Goal: Task Accomplishment & Management: Complete application form

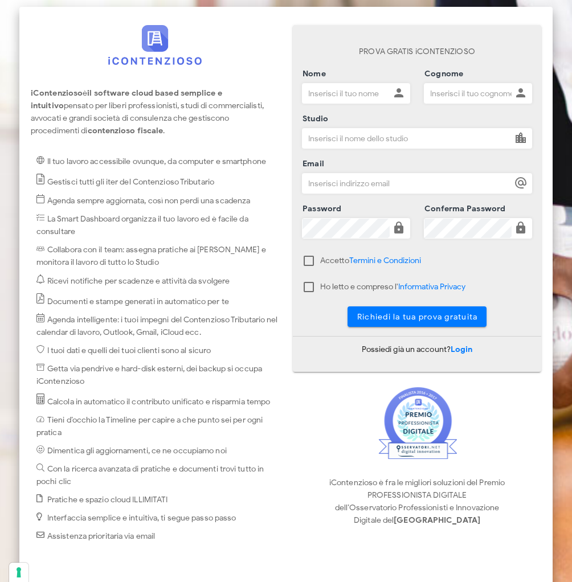
click at [376, 86] on input "Nome" at bounding box center [346, 93] width 87 height 19
type input "Davide"
type input "Quattrocchi"
type input "Avv. Davide Quattrocchi"
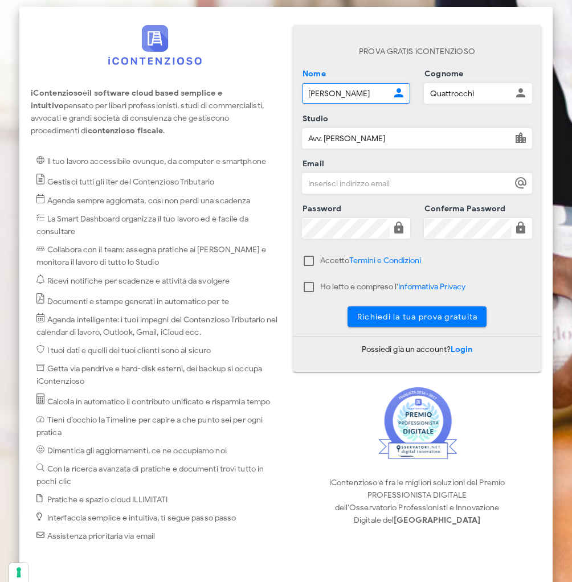
type input "avv.quattrocchi@gmail.com"
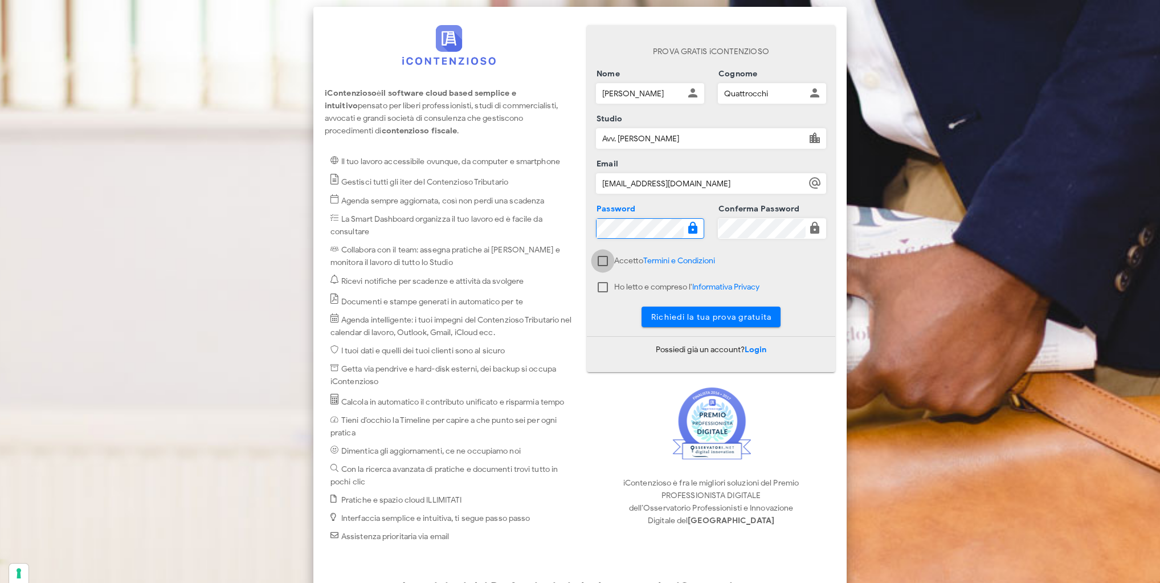
click at [571, 258] on div at bounding box center [602, 260] width 19 height 19
checkbox input "true"
click at [571, 281] on div at bounding box center [602, 286] width 19 height 19
checkbox input "true"
click at [571, 228] on icon at bounding box center [815, 228] width 14 height 14
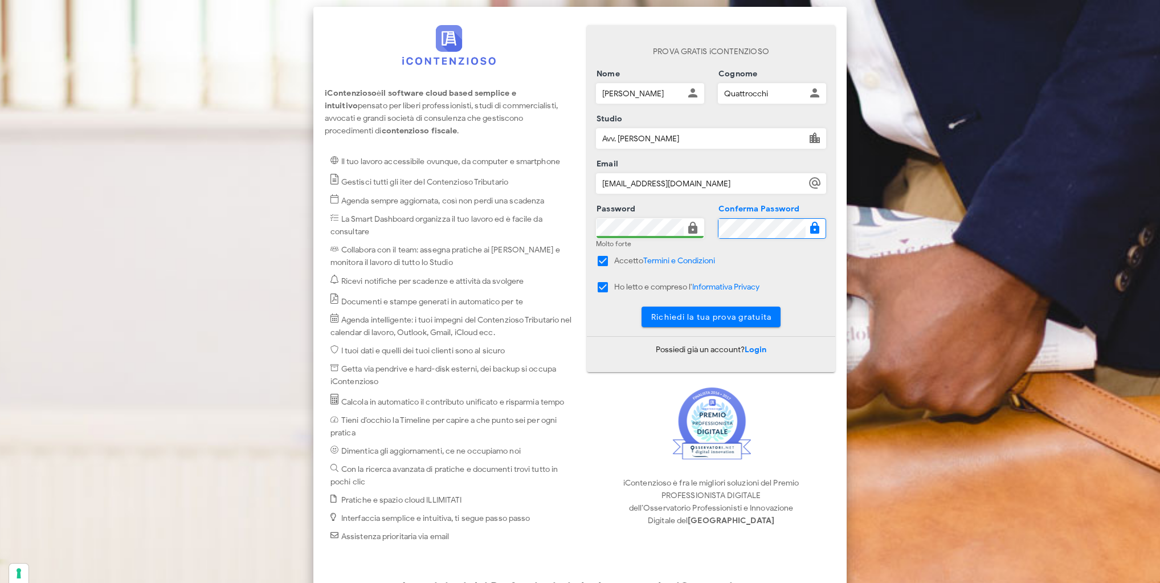
click at [571, 228] on icon at bounding box center [815, 228] width 14 height 14
click at [571, 236] on div "Nome Davide Cognome Quattrocchi Studio Avv. Davide Quattrocchi Email avv.quattr…" at bounding box center [711, 164] width 244 height 180
click at [571, 321] on button "Richiedi la tua prova gratuita" at bounding box center [712, 317] width 140 height 21
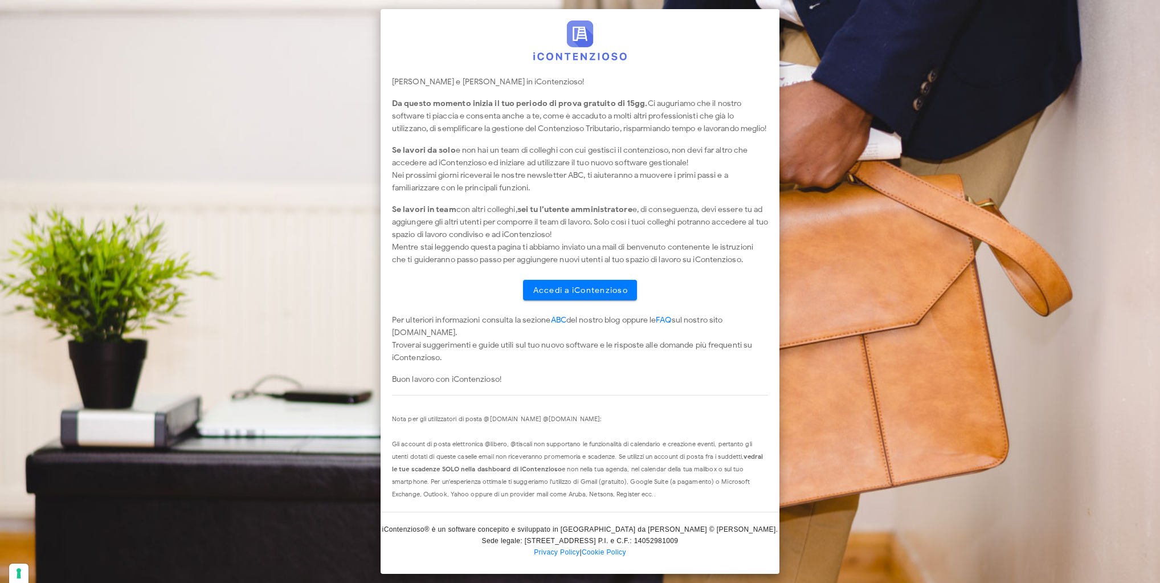
scroll to position [7, 0]
click at [596, 290] on span "Accedi a iContenzioso" at bounding box center [580, 290] width 96 height 10
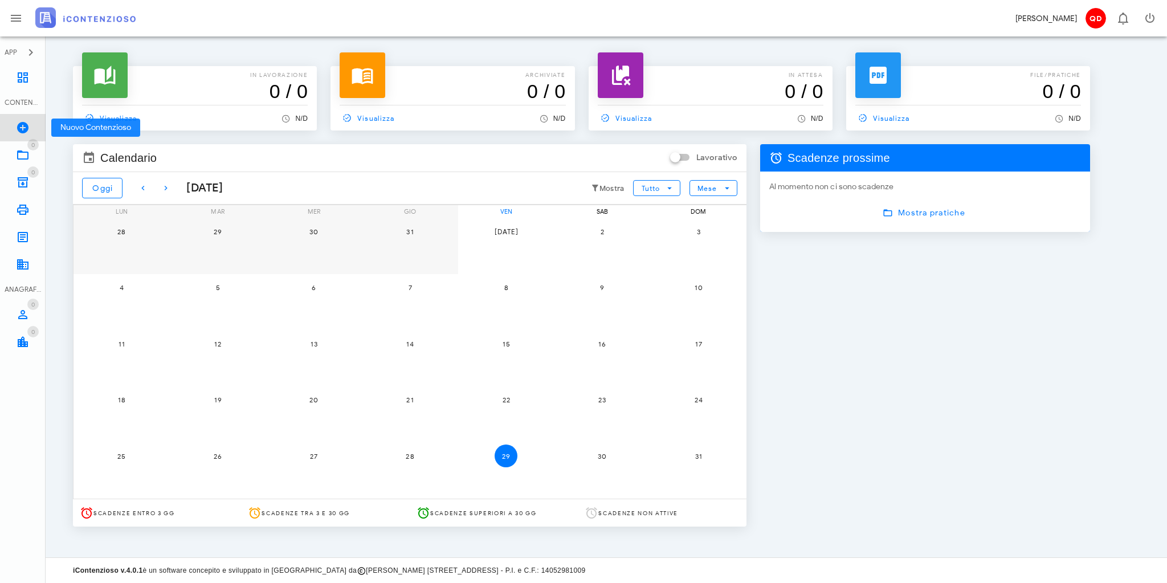
click at [28, 124] on icon at bounding box center [23, 128] width 14 height 14
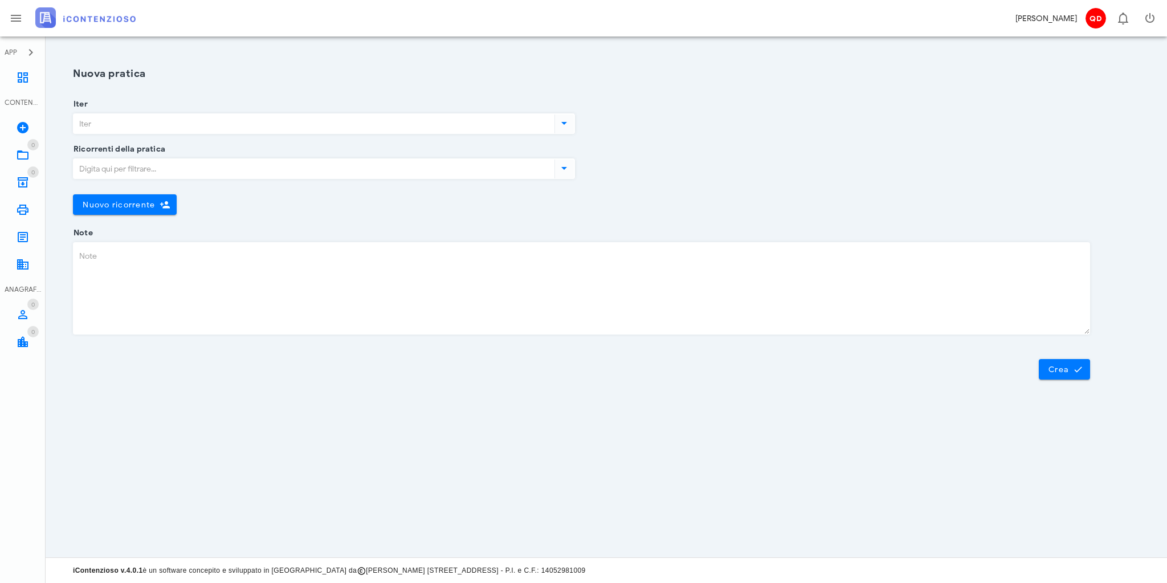
click at [210, 168] on input "Ricorrenti della pratica" at bounding box center [312, 168] width 479 height 19
click at [226, 121] on input "Iter" at bounding box center [312, 123] width 479 height 19
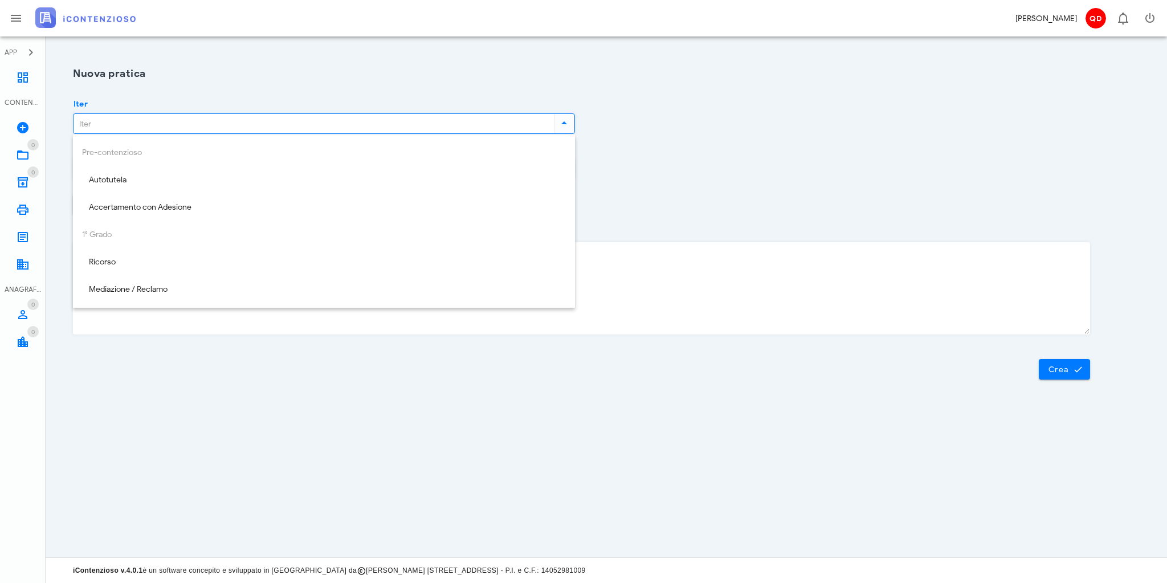
click at [285, 254] on div "Ricorso" at bounding box center [324, 262] width 484 height 23
type input "Ricorso"
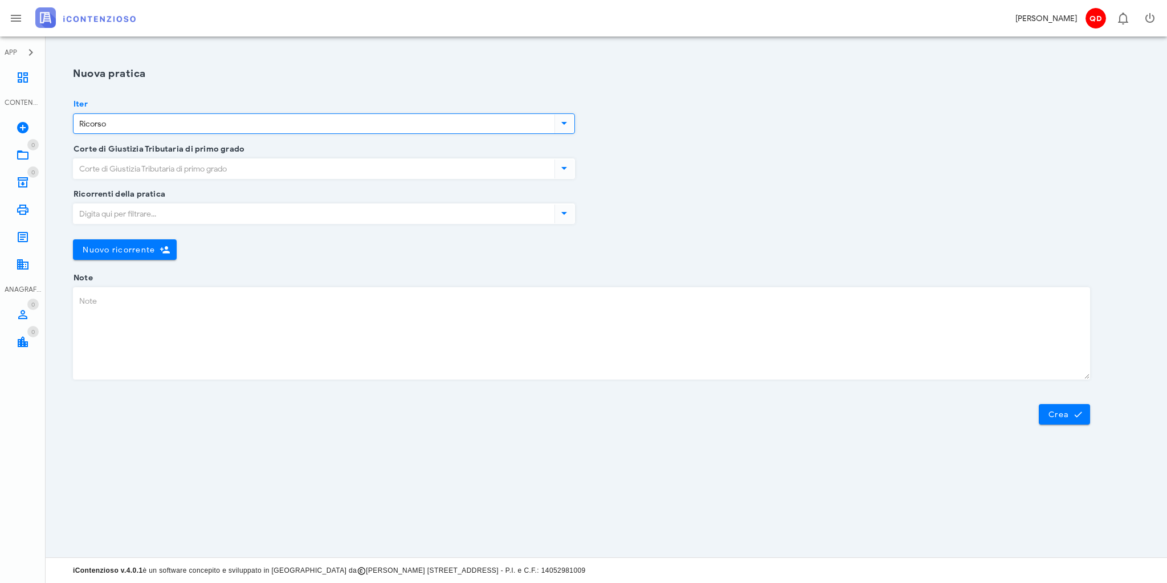
click at [313, 168] on input "Corte di Giustizia Tributaria di primo grado" at bounding box center [312, 168] width 479 height 19
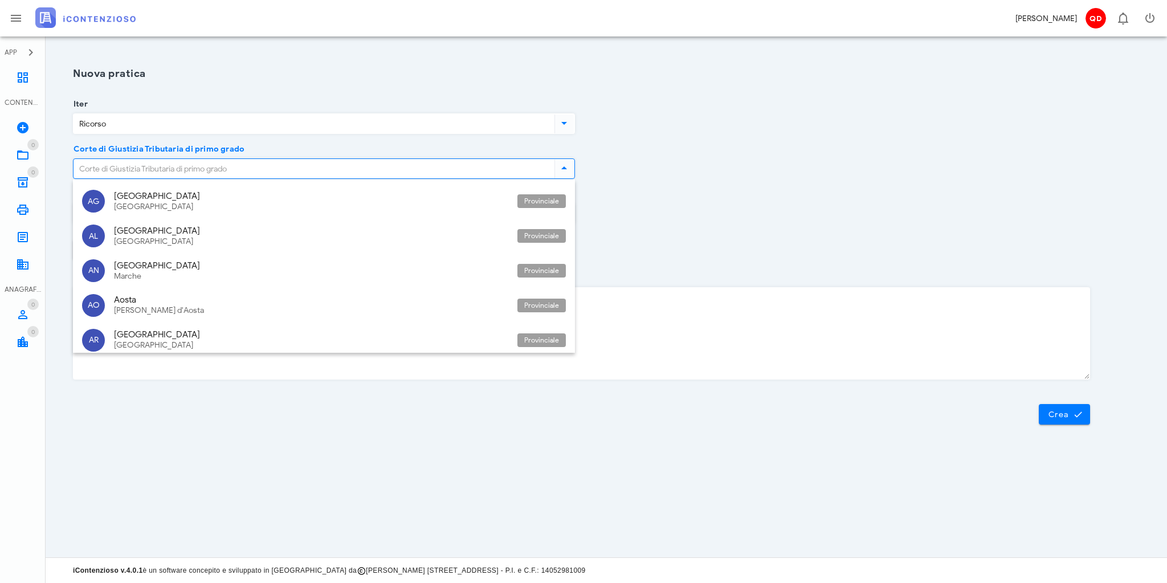
click at [313, 168] on input "Corte di Giustizia Tributaria di primo grado" at bounding box center [312, 168] width 479 height 19
click at [247, 330] on div "Catania" at bounding box center [311, 334] width 394 height 10
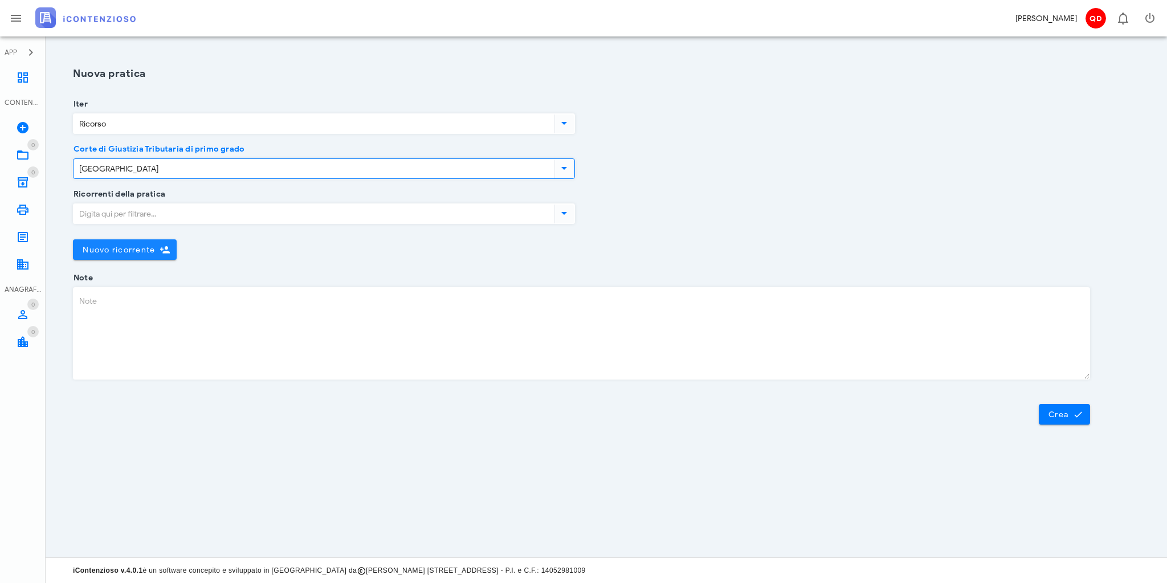
type input "Catania"
click at [144, 245] on span "Nuovo ricorrente" at bounding box center [118, 250] width 73 height 10
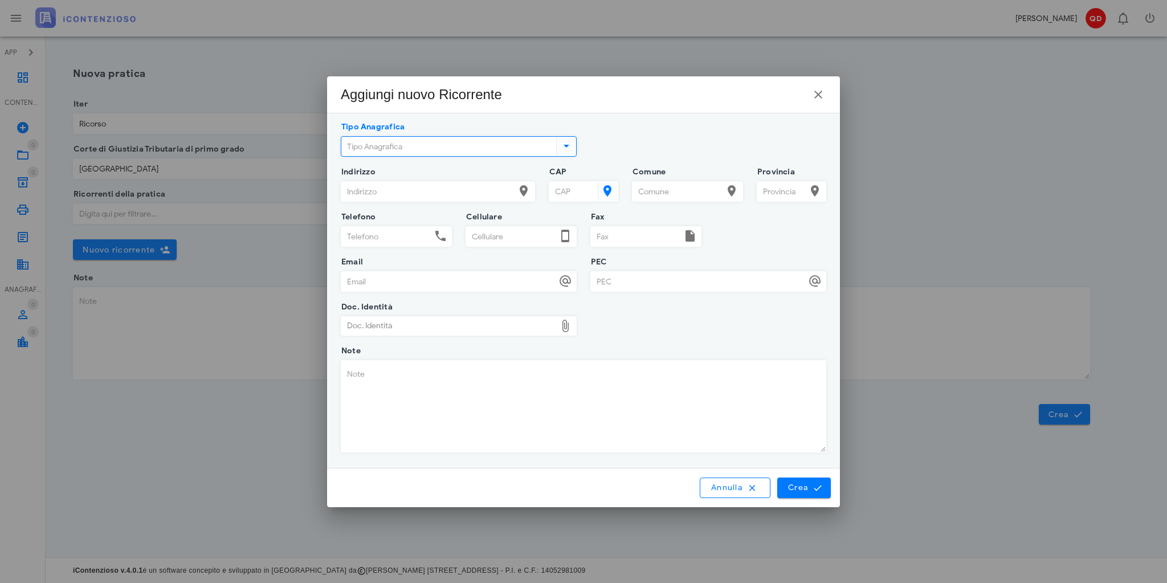
click at [441, 141] on input "Tipo Anagrafica" at bounding box center [447, 146] width 213 height 19
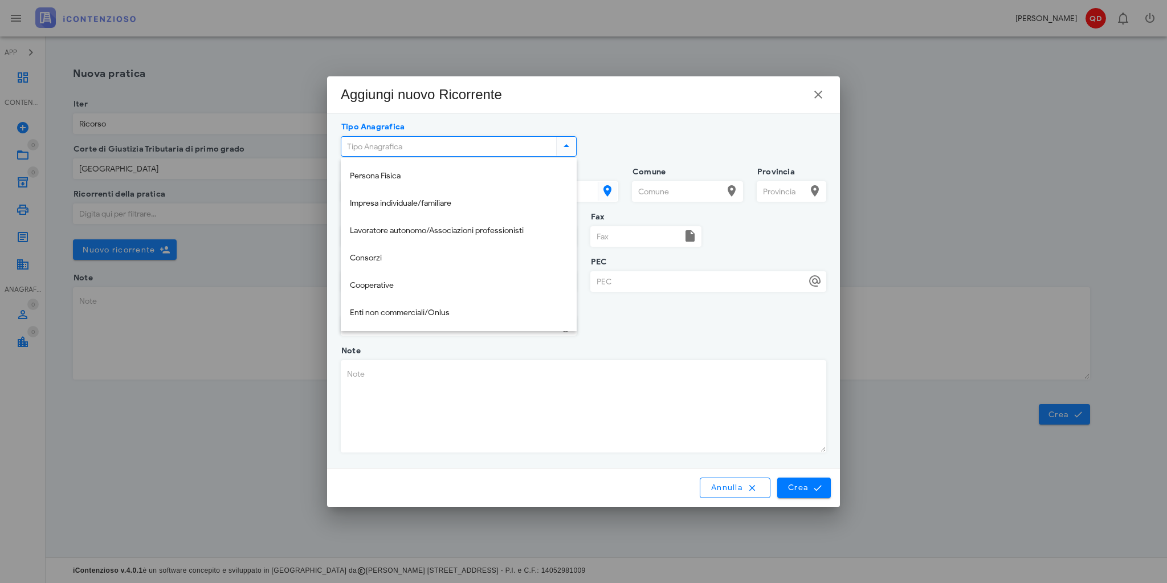
click at [425, 178] on div "Persona Fisica" at bounding box center [459, 176] width 218 height 10
type input "Persona Fisica"
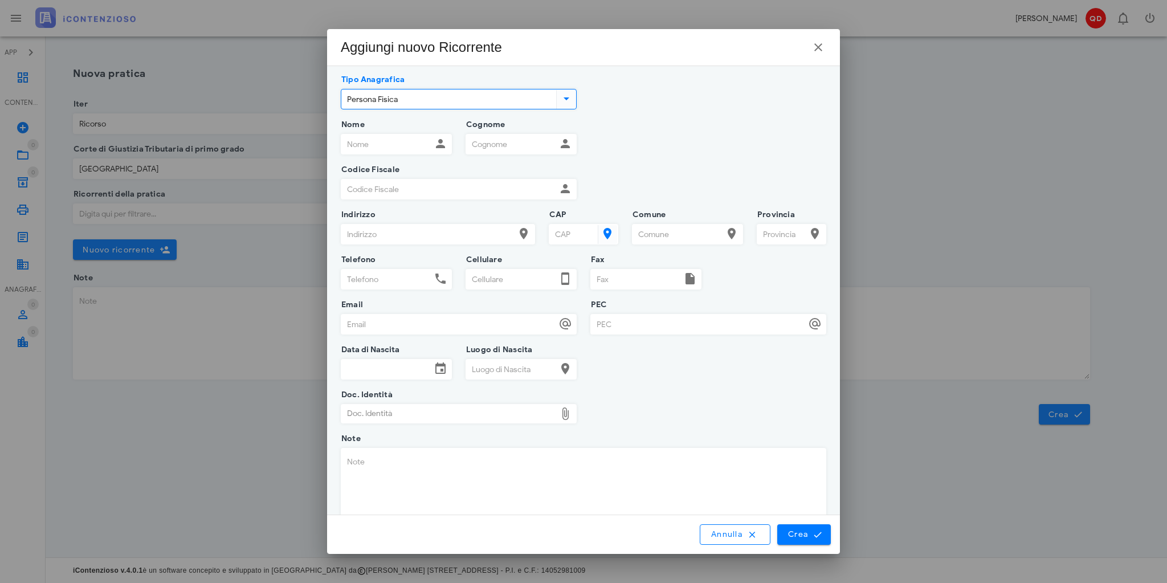
click at [379, 134] on input "Nome" at bounding box center [386, 143] width 90 height 19
type input "Giuseppa"
type input "Giuffrida"
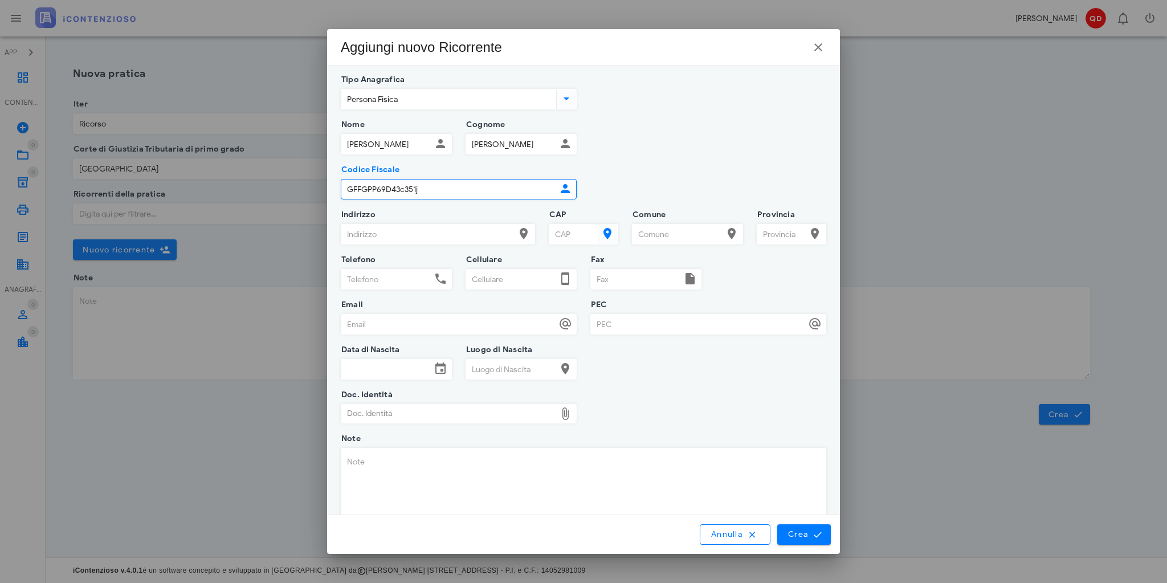
type input "GFFGPP69D43c351j"
click at [408, 239] on input "Indirizzo" at bounding box center [427, 233] width 173 height 19
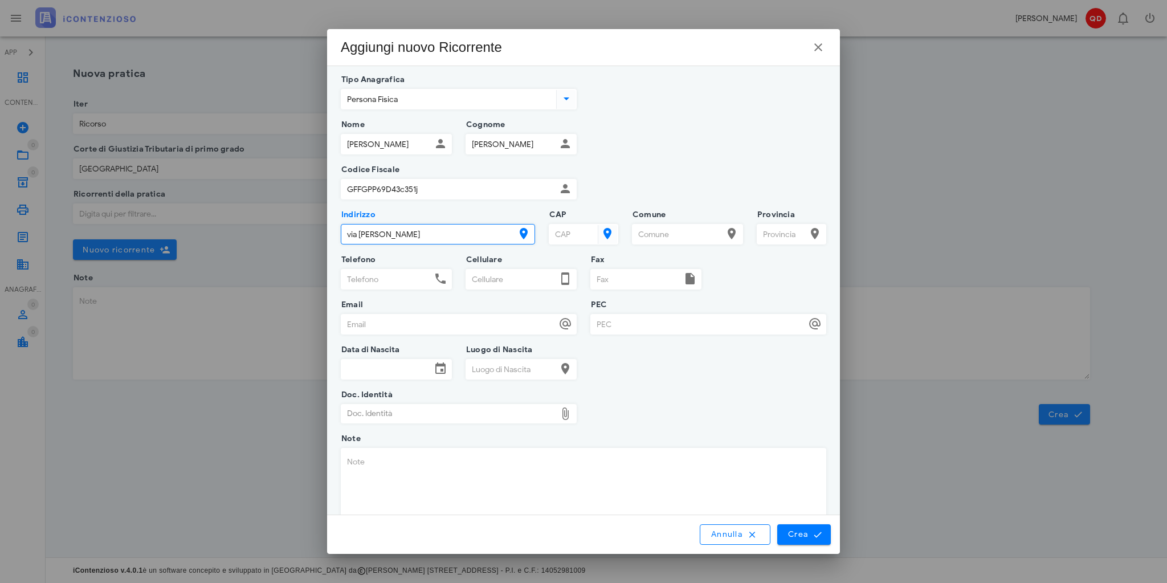
type input "via E. Maiorana"
click at [689, 235] on input "Comune" at bounding box center [677, 233] width 90 height 19
click at [702, 231] on input "Comune" at bounding box center [677, 233] width 90 height 19
click at [725, 233] on icon at bounding box center [732, 234] width 14 height 14
click at [729, 230] on icon at bounding box center [732, 234] width 14 height 14
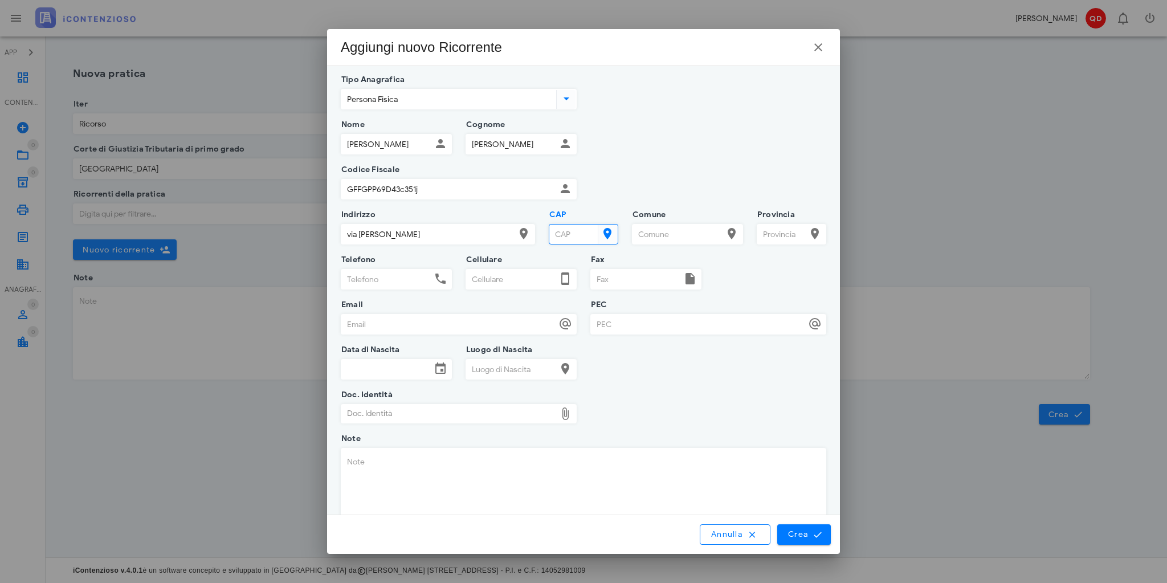
click at [582, 228] on input "CAP" at bounding box center [572, 233] width 46 height 19
click at [680, 228] on input "Comune" at bounding box center [677, 233] width 90 height 19
click at [554, 230] on input "CAP" at bounding box center [572, 233] width 46 height 19
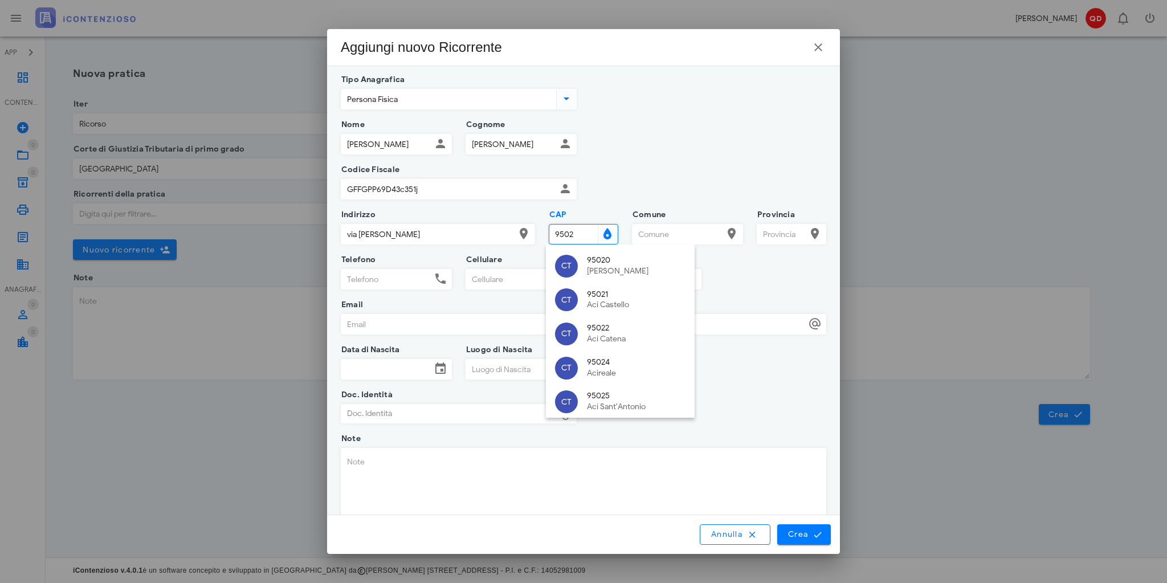
type input "95022"
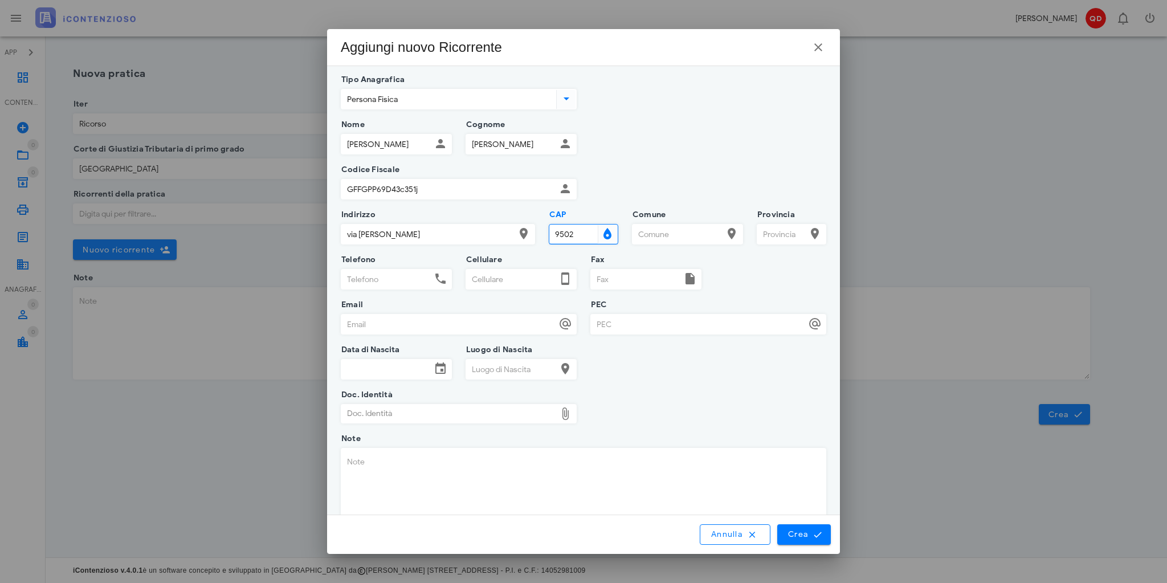
type input "95022"
click at [620, 270] on div "Aci Catena" at bounding box center [617, 272] width 61 height 10
type input "Aci Catena"
type input "CT"
type input "95022"
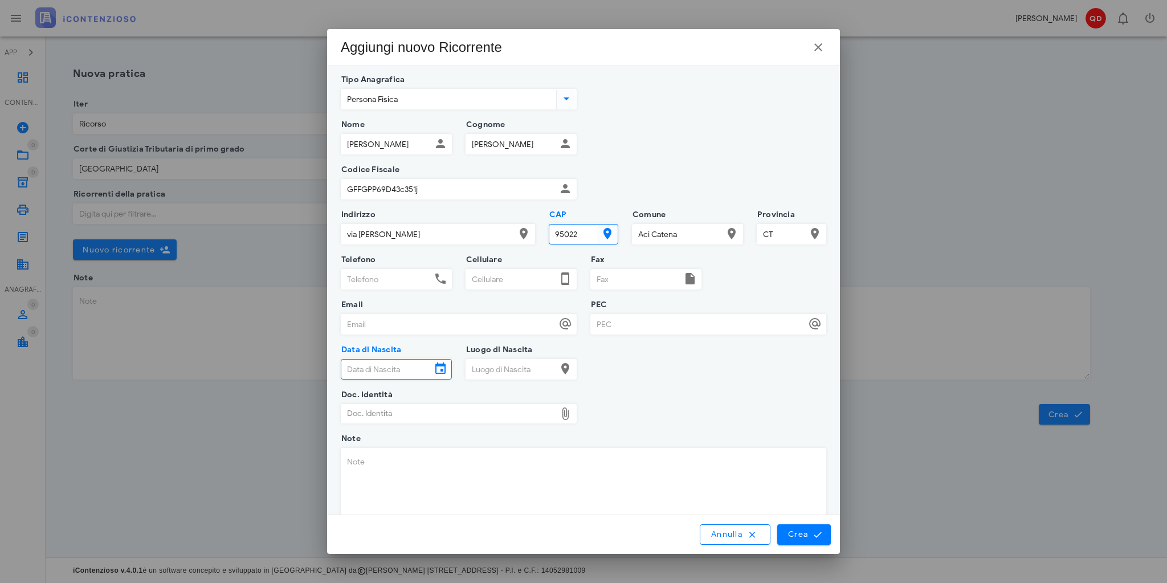
click at [397, 365] on input "Data di Nascita" at bounding box center [386, 369] width 90 height 19
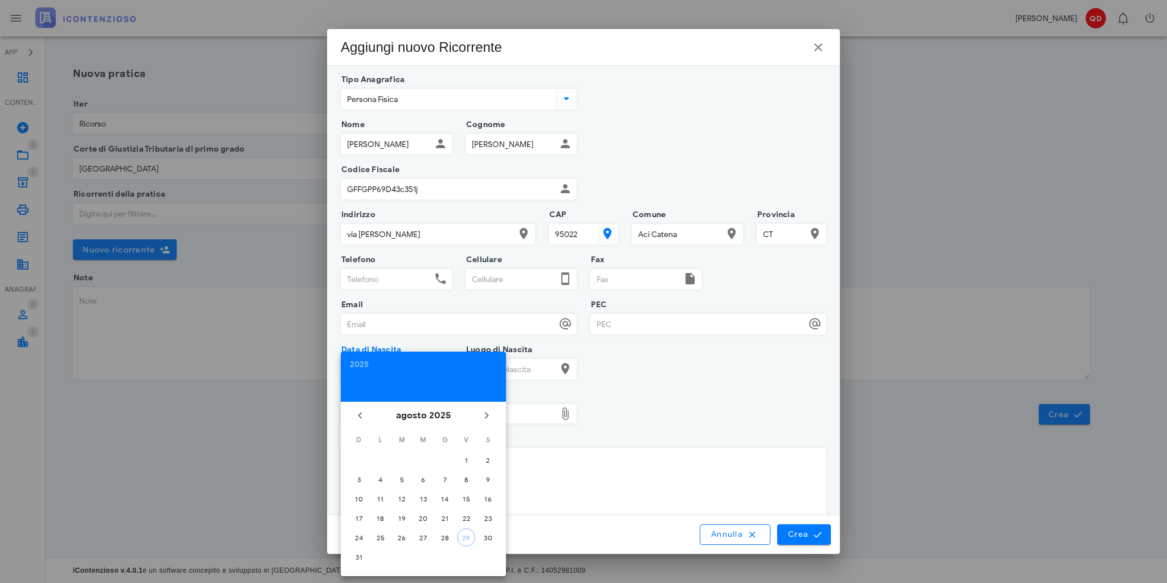
click at [661, 442] on div "Note" at bounding box center [583, 497] width 485 height 117
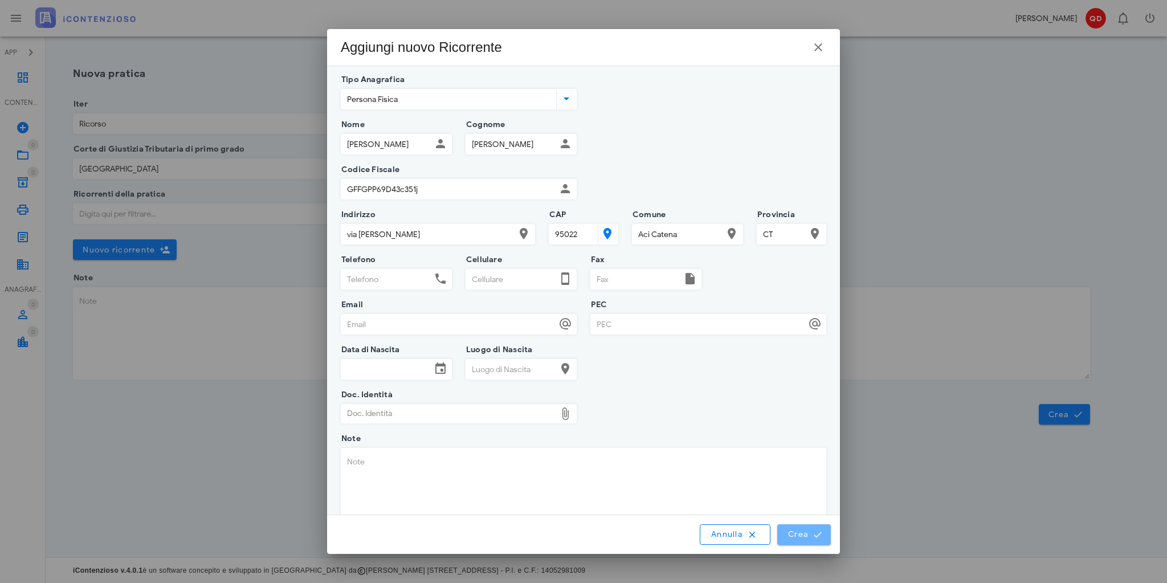
click at [817, 531] on icon "submit" at bounding box center [817, 534] width 10 height 10
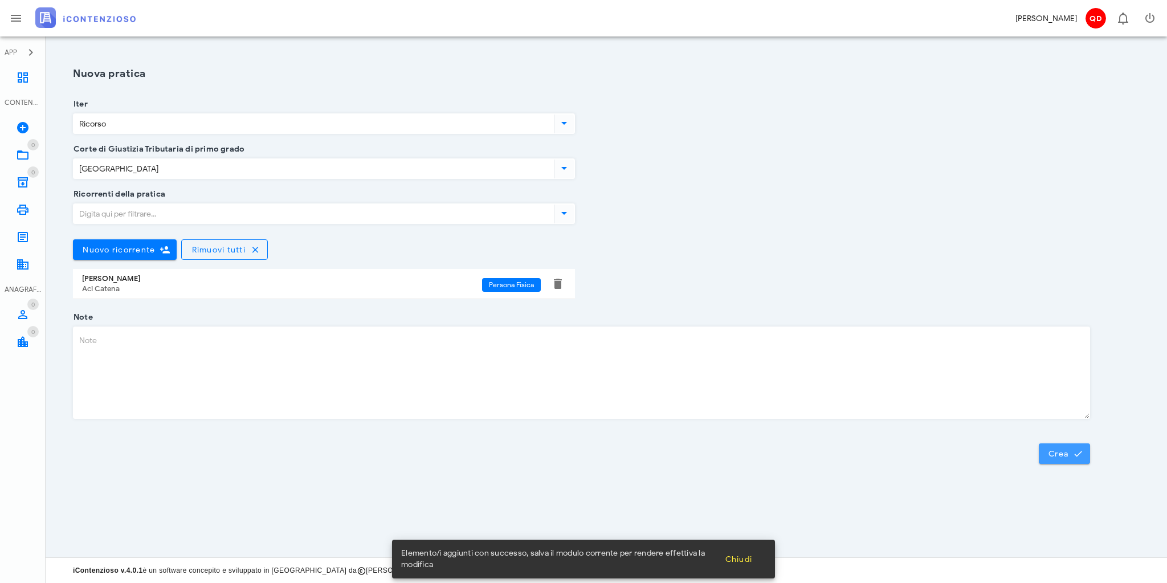
click at [1064, 453] on span "Crea" at bounding box center [1064, 453] width 33 height 10
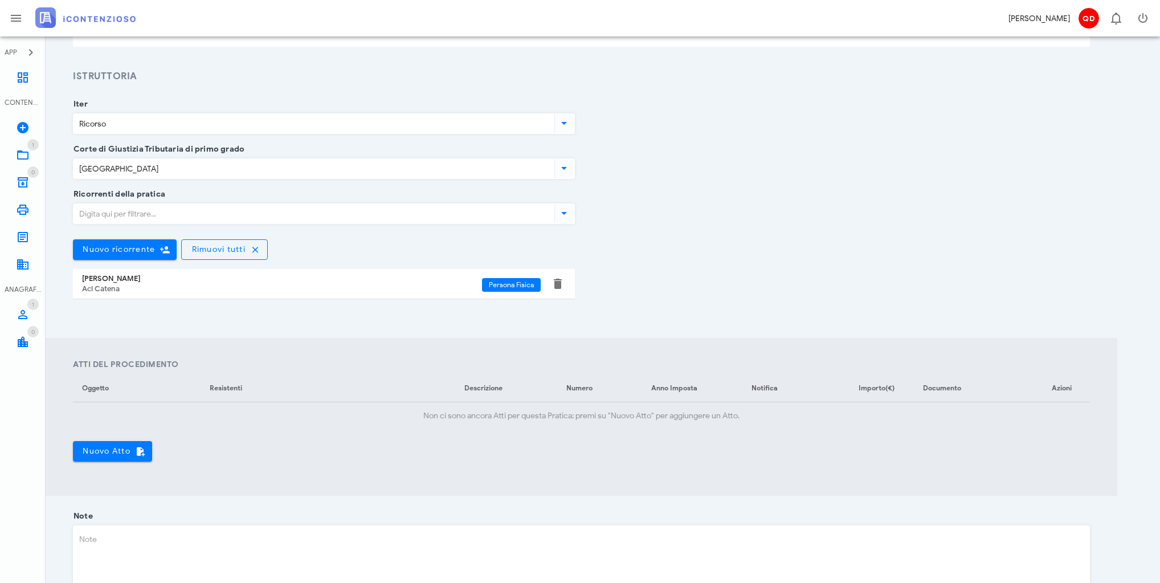
scroll to position [137, 0]
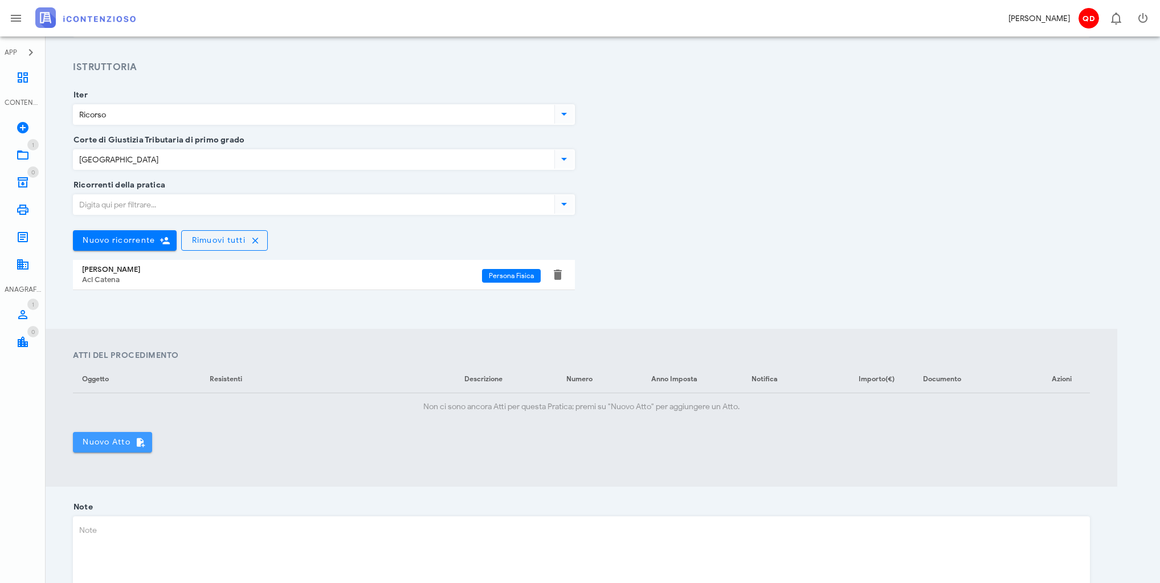
click at [126, 437] on span "Nuovo Atto" at bounding box center [112, 442] width 61 height 10
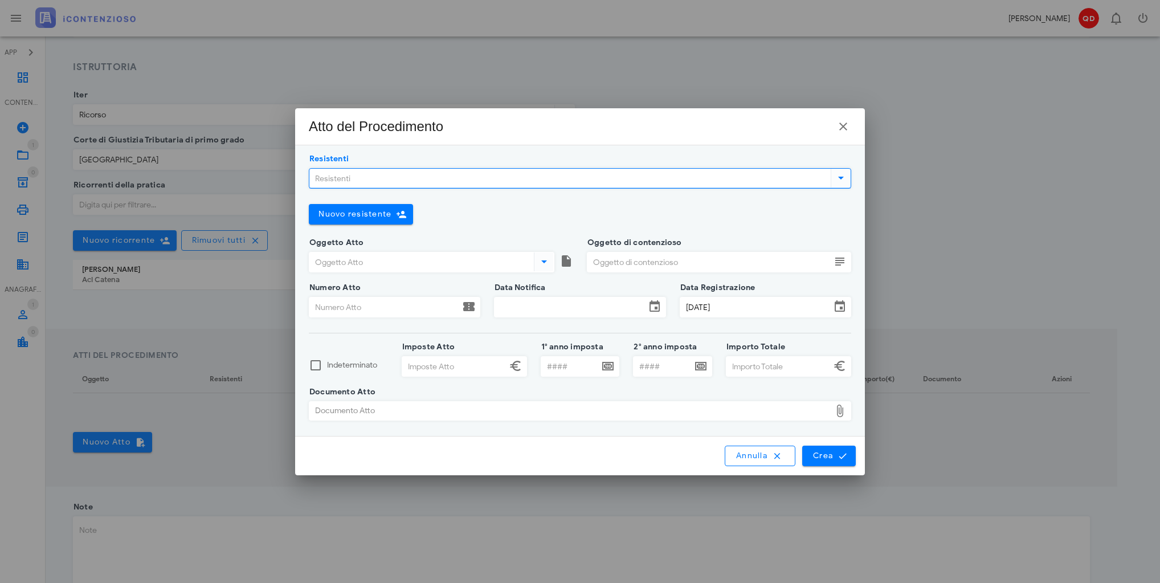
click at [816, 183] on input "Resistenti" at bounding box center [568, 178] width 519 height 19
click at [428, 264] on input "Oggetto Atto" at bounding box center [420, 261] width 222 height 19
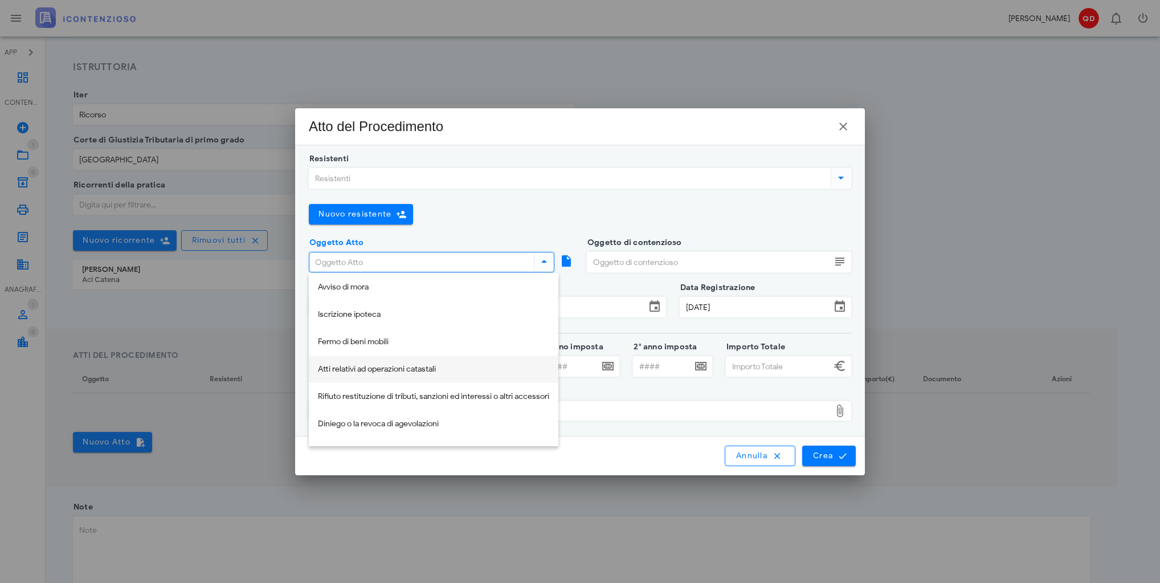
scroll to position [111, 0]
click at [364, 283] on div "Avviso di mora" at bounding box center [433, 290] width 231 height 23
type input "Avviso di mora"
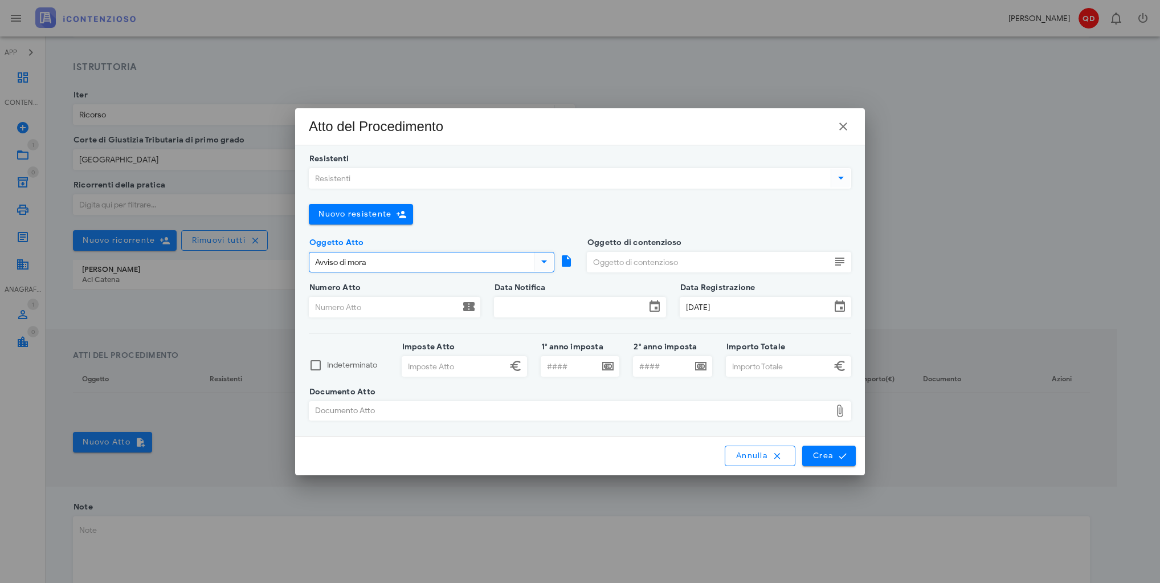
click at [543, 256] on div "Oggetto Atto Avviso di mora" at bounding box center [441, 265] width 264 height 45
click at [537, 261] on icon at bounding box center [544, 262] width 14 height 14
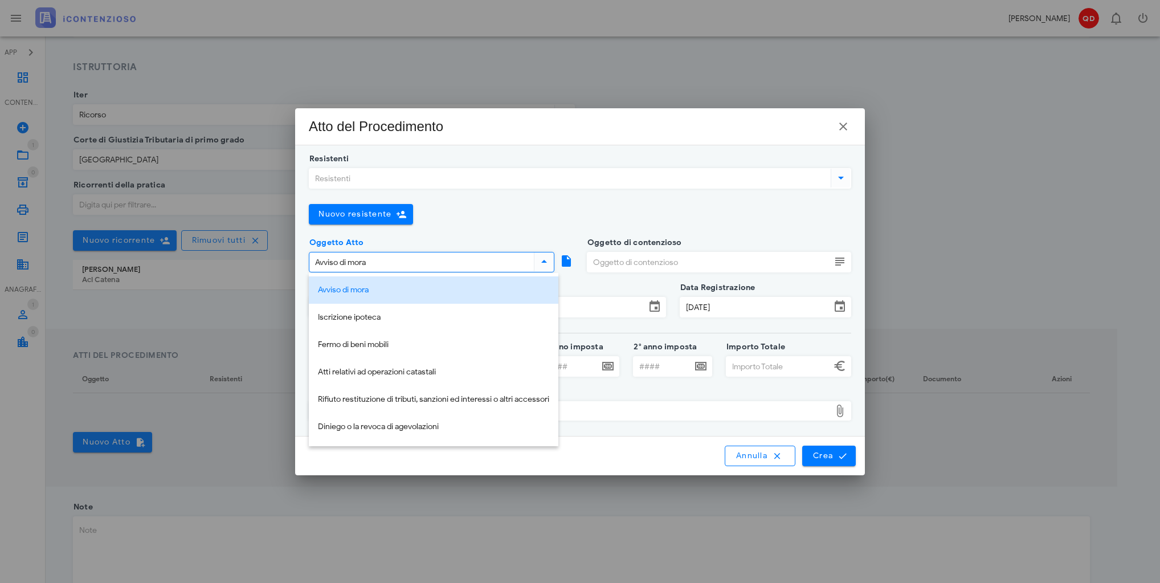
click at [565, 261] on icon at bounding box center [566, 261] width 14 height 14
click at [565, 260] on icon at bounding box center [566, 261] width 14 height 14
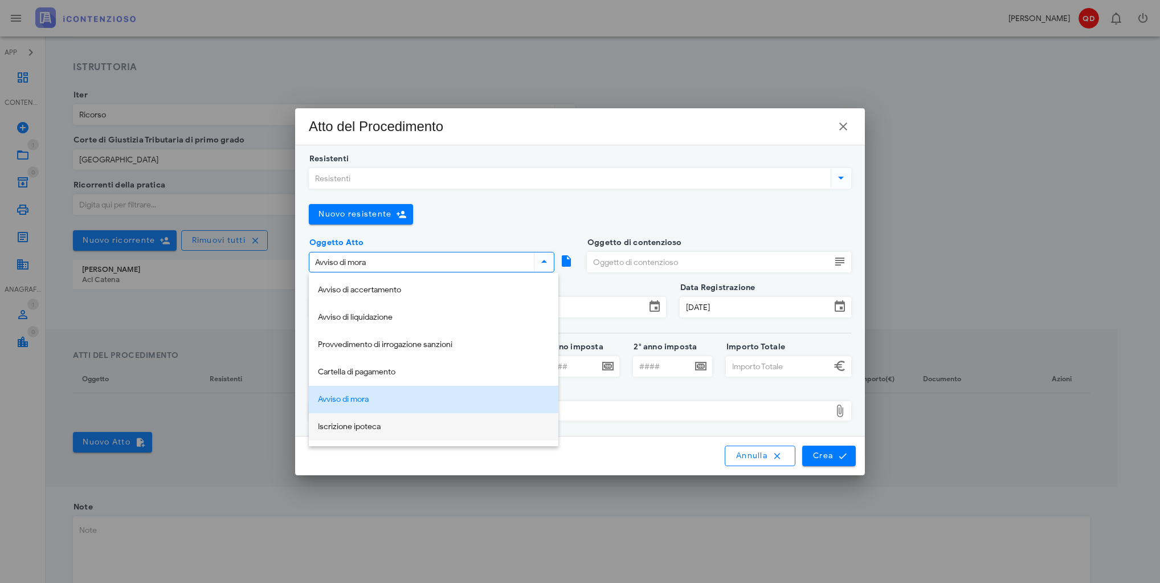
scroll to position [0, 0]
click at [385, 399] on div "Avviso di mora" at bounding box center [433, 401] width 231 height 10
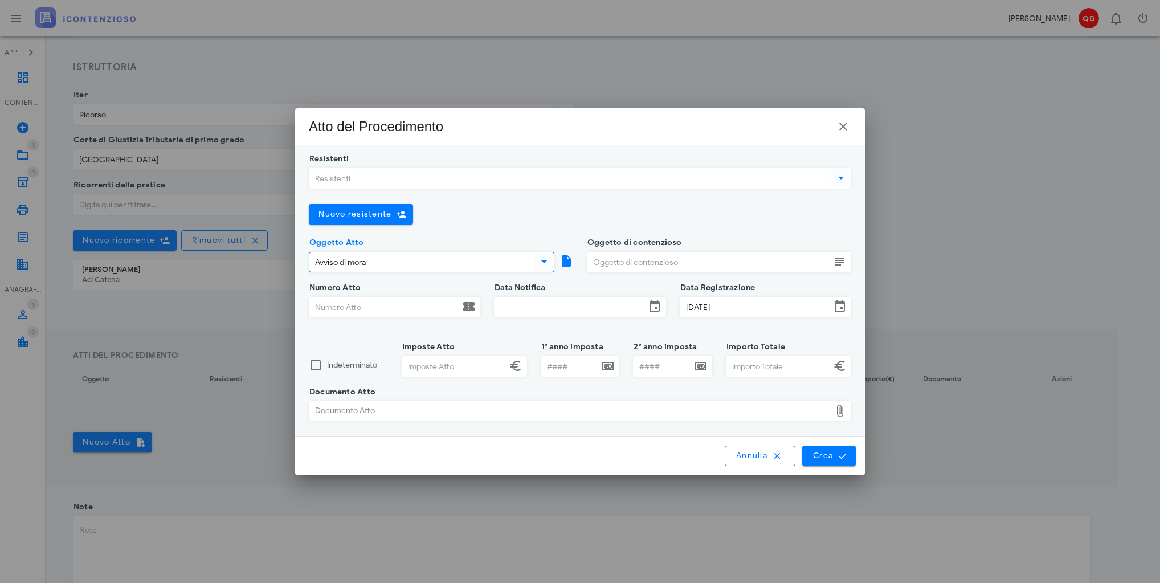
click at [647, 271] on input "Oggetto di contenzioso" at bounding box center [708, 261] width 243 height 19
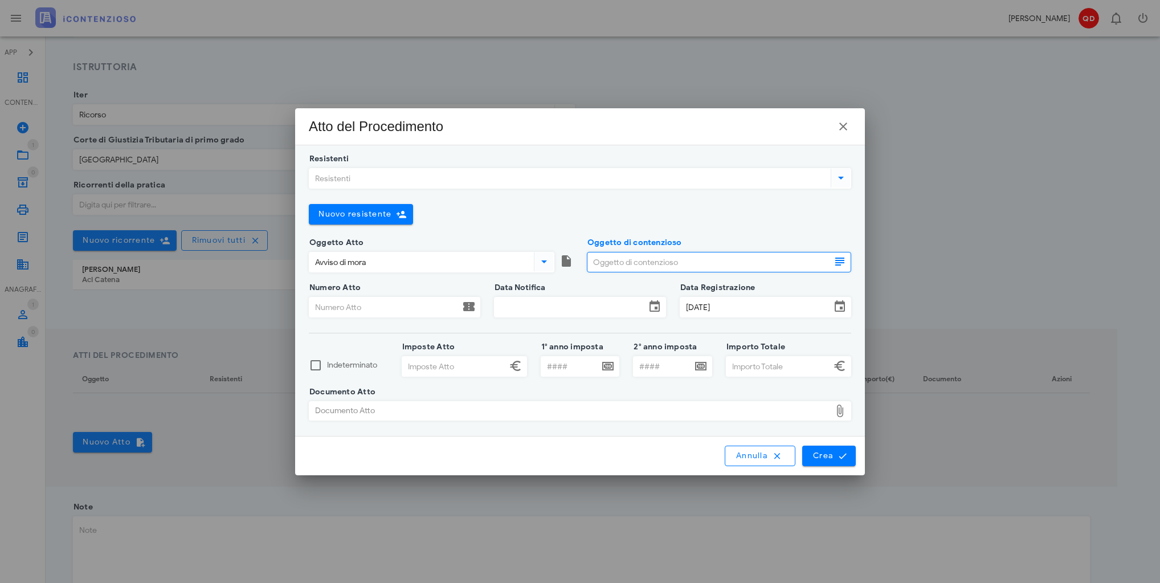
click at [844, 260] on icon at bounding box center [840, 262] width 14 height 14
click at [820, 263] on input "Oggetto di contenzioso" at bounding box center [708, 261] width 243 height 19
click at [838, 263] on icon at bounding box center [840, 262] width 14 height 14
click at [827, 263] on input "Oggetto di contenzioso" at bounding box center [708, 261] width 243 height 19
type input "t"
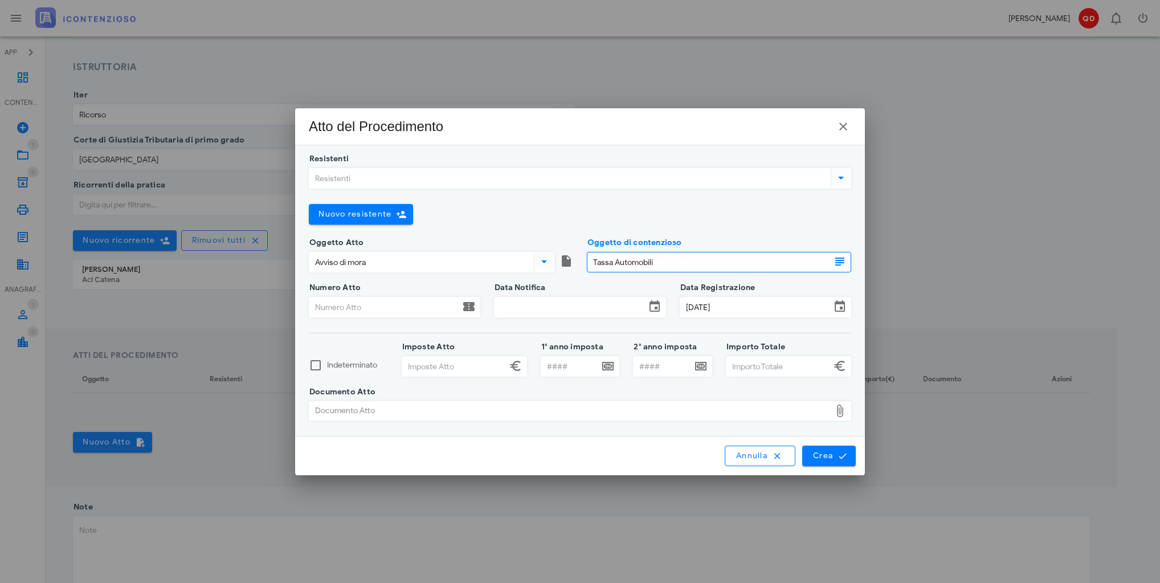
type input "Tassa Automobili"
click at [420, 308] on input "Numero Atto" at bounding box center [384, 306] width 150 height 19
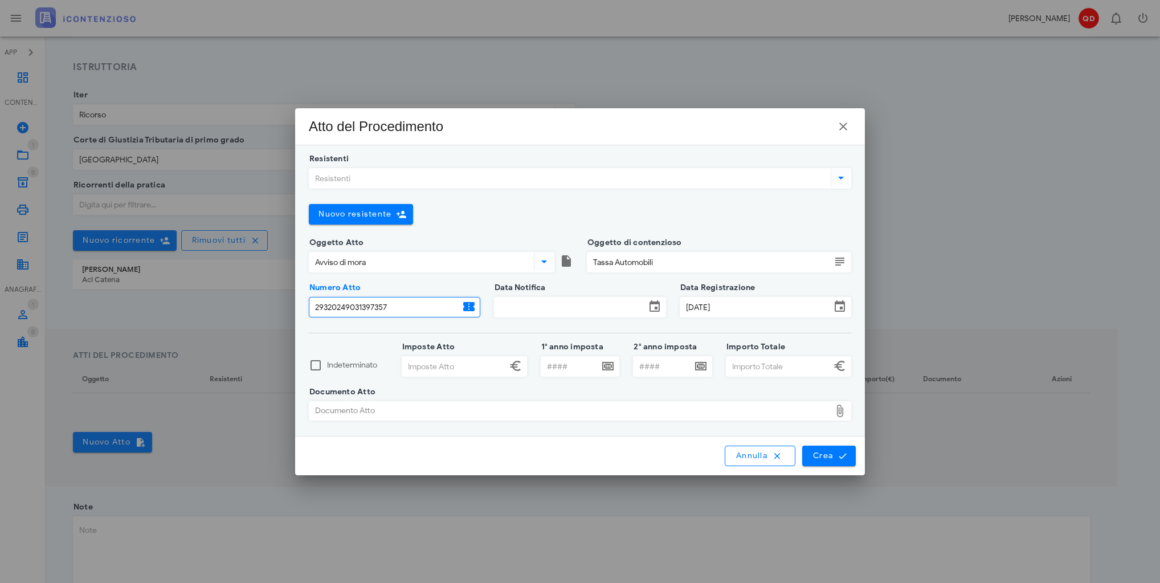
type input "29320249031397357"
click at [479, 358] on input "Imposte Atto" at bounding box center [454, 366] width 104 height 19
click at [403, 410] on div "Documento Atto" at bounding box center [569, 411] width 521 height 18
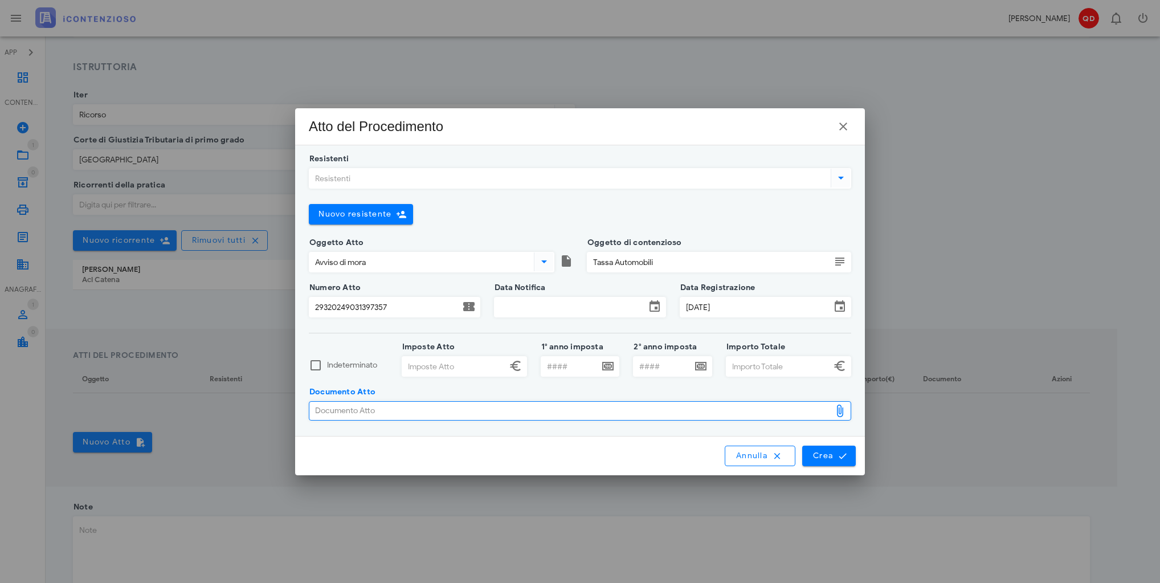
type input "C:\fakepath\All. 1 Intimazione di pagamento.pdf"
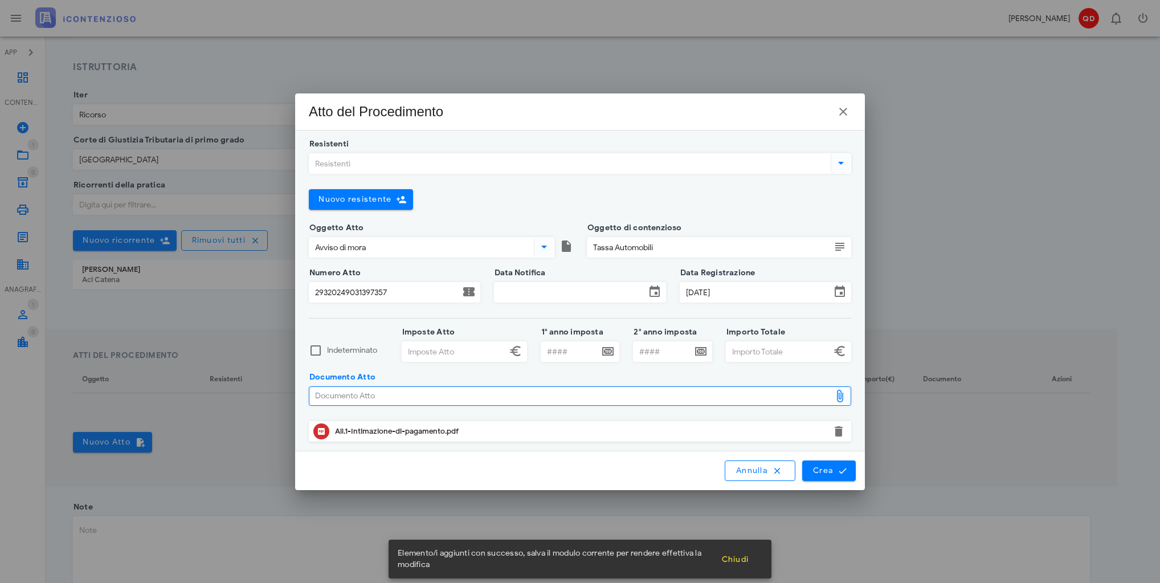
click at [812, 164] on input "Resistenti" at bounding box center [568, 163] width 519 height 19
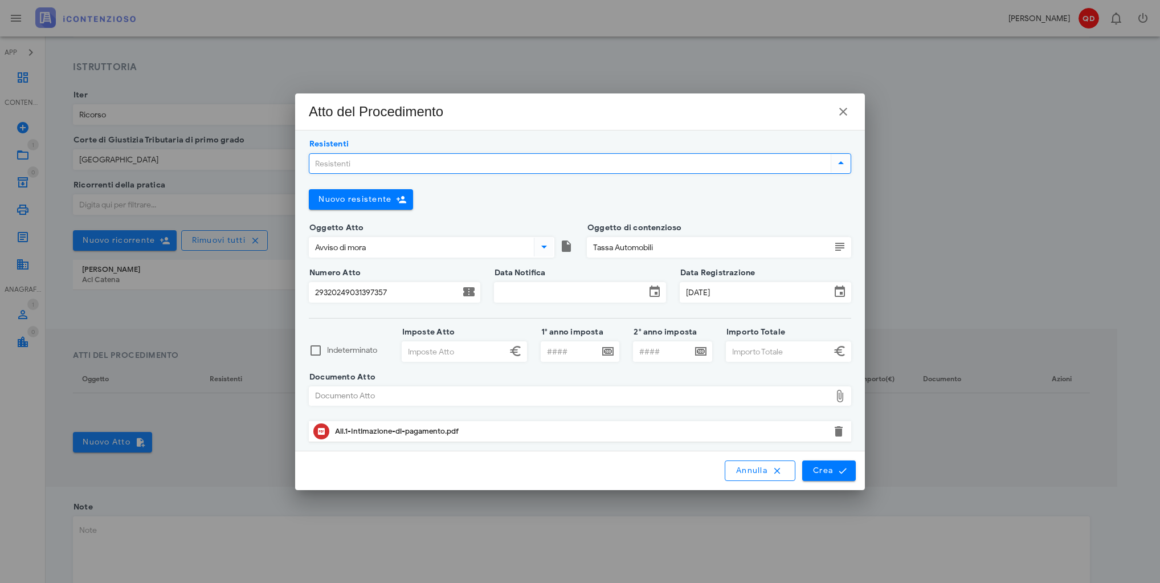
click at [842, 161] on icon at bounding box center [841, 163] width 14 height 14
click at [426, 170] on input "Resistenti" at bounding box center [568, 163] width 519 height 19
type input "a"
click at [385, 203] on span "Nuovo resistente" at bounding box center [354, 199] width 73 height 10
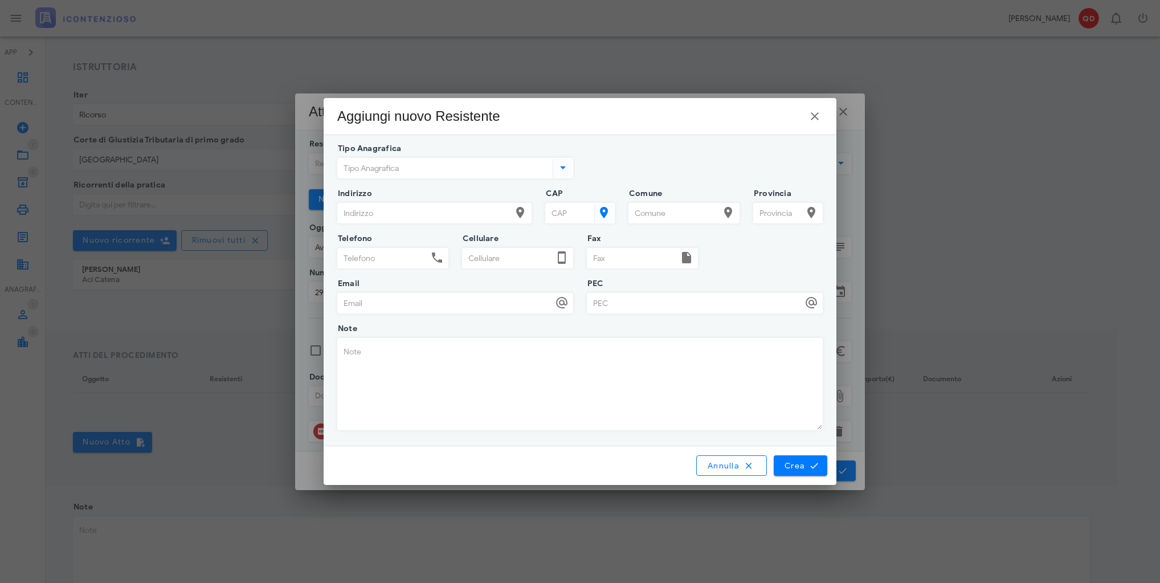
click at [528, 170] on input "Tipo Anagrafica" at bounding box center [444, 167] width 213 height 19
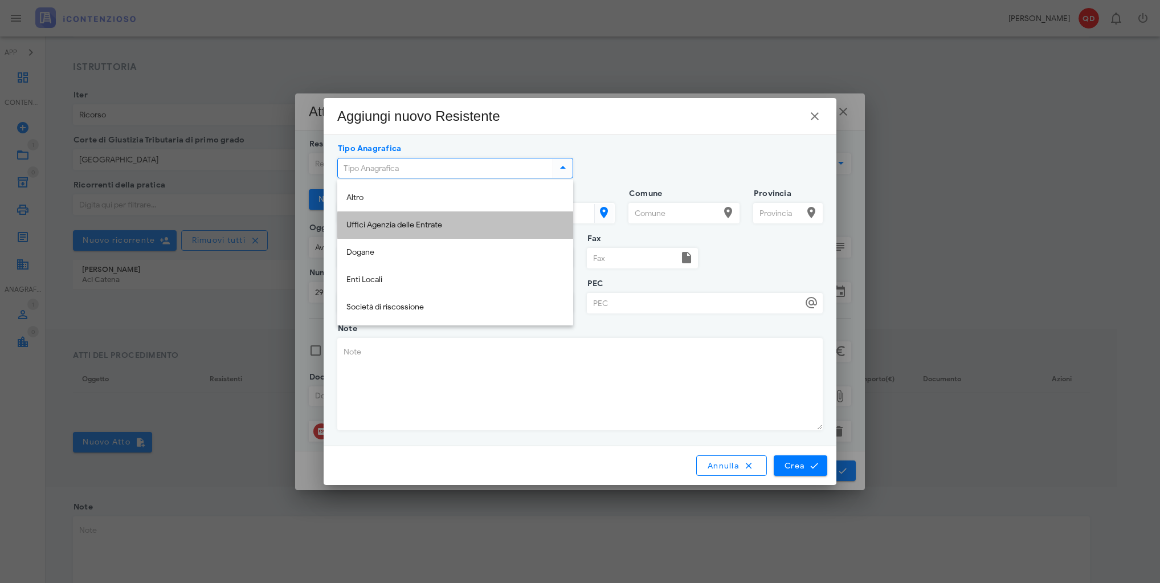
click at [443, 220] on div "Uffici Agenzia delle Entrate" at bounding box center [455, 225] width 218 height 10
type input "Uffici Agenzia delle Entrate"
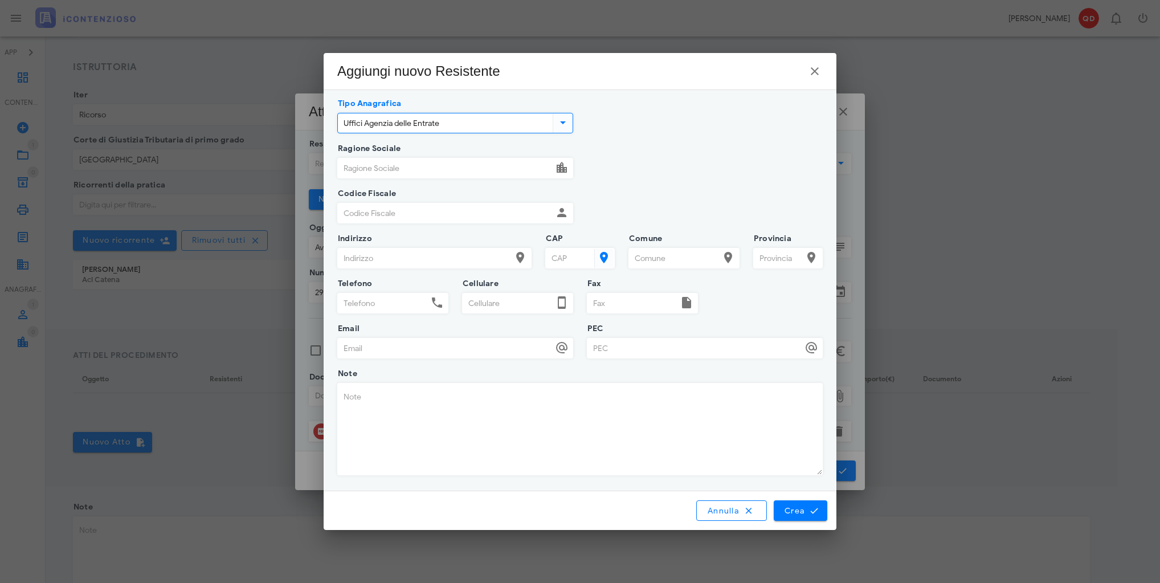
click at [447, 167] on input "Ragione Sociale" at bounding box center [445, 167] width 215 height 19
type input "Agenzia Entrate Riscossione"
click at [810, 507] on icon "submit" at bounding box center [814, 510] width 10 height 10
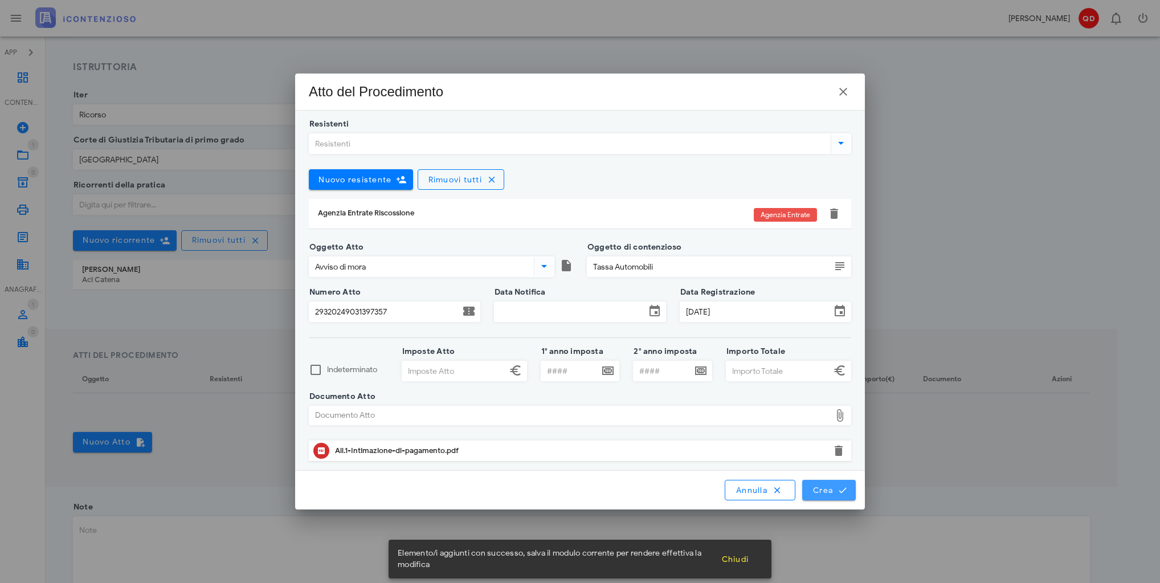
click at [830, 485] on span "Crea" at bounding box center [828, 490] width 33 height 10
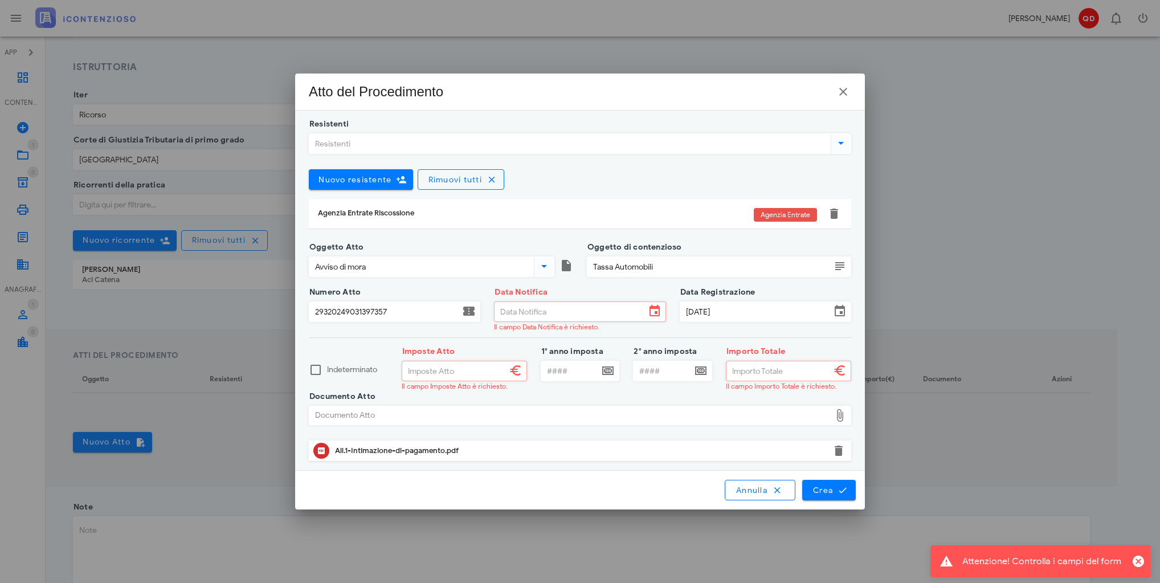
click at [589, 306] on input "Data Notifica" at bounding box center [570, 311] width 150 height 19
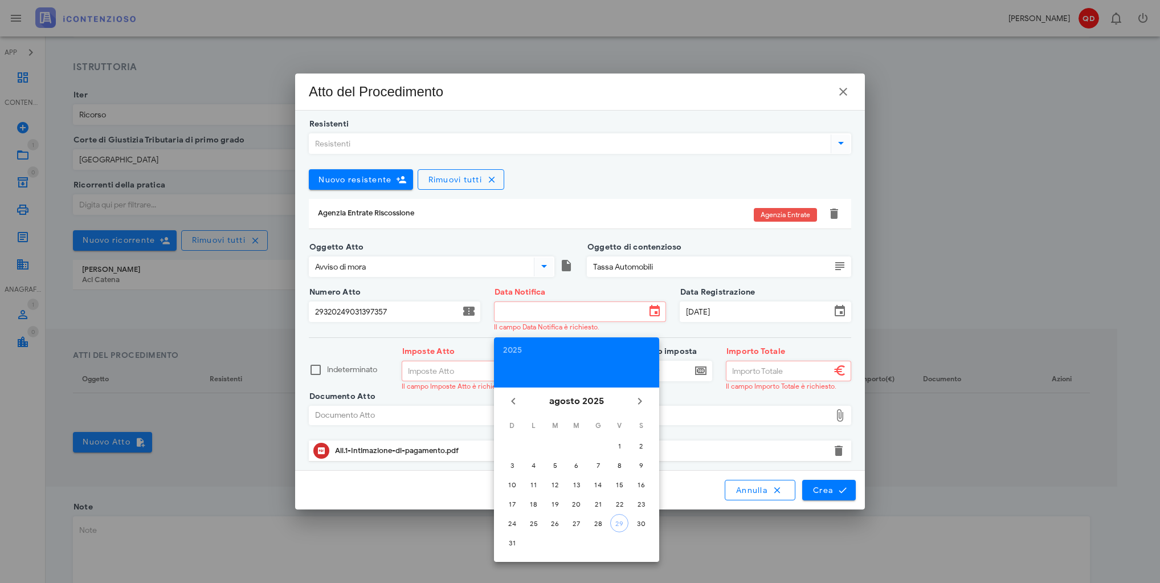
click at [347, 379] on div "Indeterminato" at bounding box center [348, 376] width 79 height 26
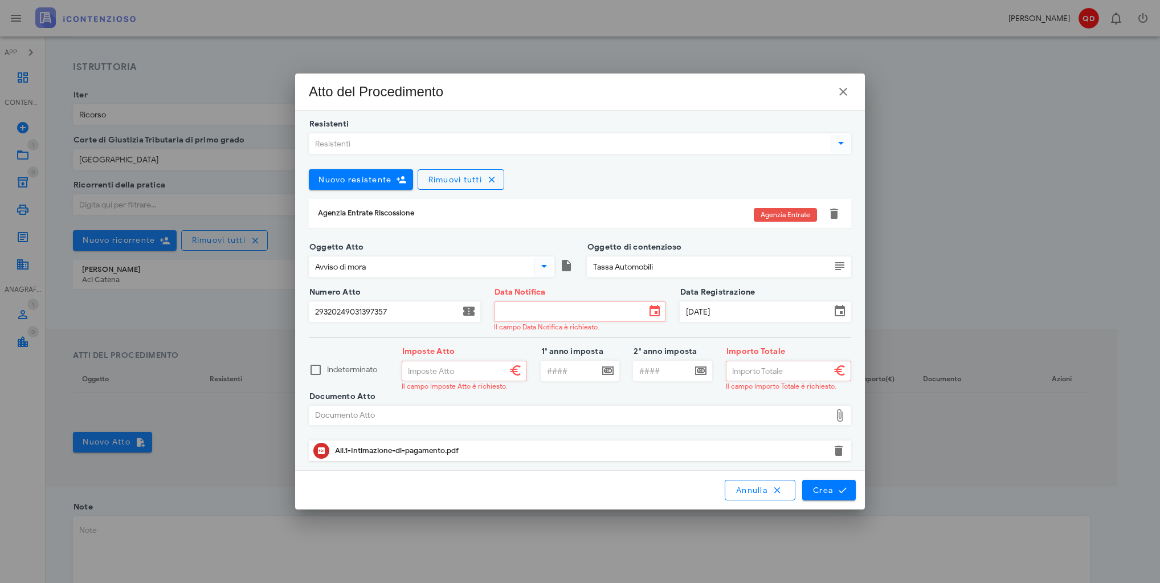
click at [424, 374] on input "Imposte Atto" at bounding box center [454, 370] width 104 height 19
drag, startPoint x: 456, startPoint y: 336, endPoint x: 476, endPoint y: 324, distance: 24.0
click at [456, 336] on div "Numero Atto 29320249031397357" at bounding box center [394, 319] width 171 height 36
click at [506, 305] on input "Data Notifica" at bounding box center [570, 311] width 150 height 19
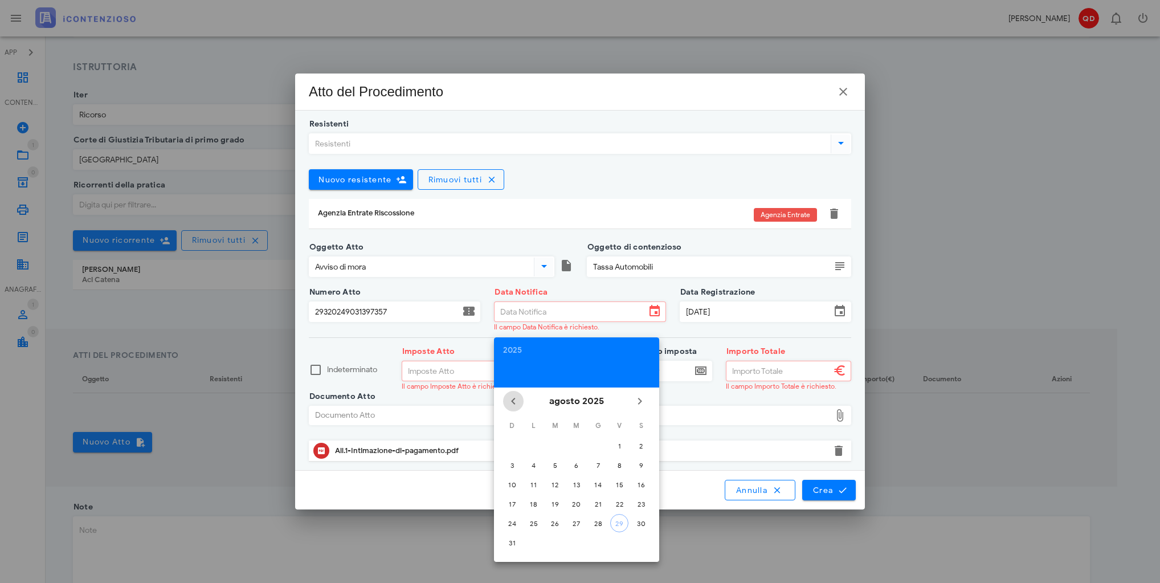
click at [516, 405] on icon "Il mese scorso" at bounding box center [513, 401] width 14 height 14
click at [516, 403] on icon "Il mese scorso" at bounding box center [513, 401] width 14 height 14
click at [571, 467] on div "11" at bounding box center [576, 465] width 18 height 9
type input "11/06/2025"
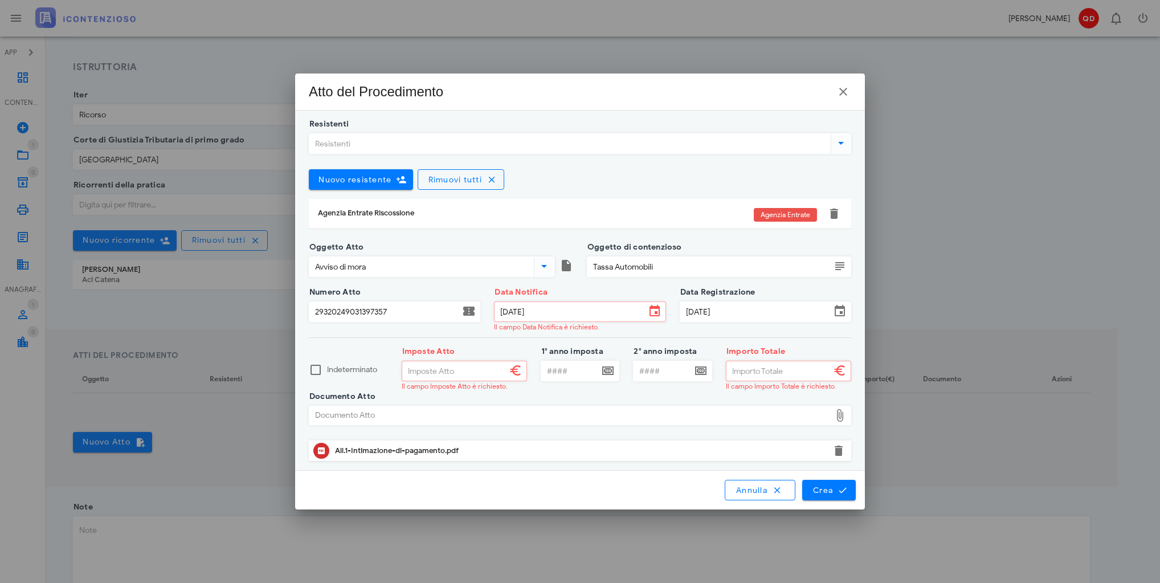
click at [424, 371] on input "Imposte Atto" at bounding box center [454, 370] width 104 height 19
click at [419, 369] on input "Imposte Atto" at bounding box center [454, 370] width 104 height 19
type input "2.281,59"
click at [779, 371] on input "Importo Totale" at bounding box center [778, 370] width 104 height 19
type input "2.281,59"
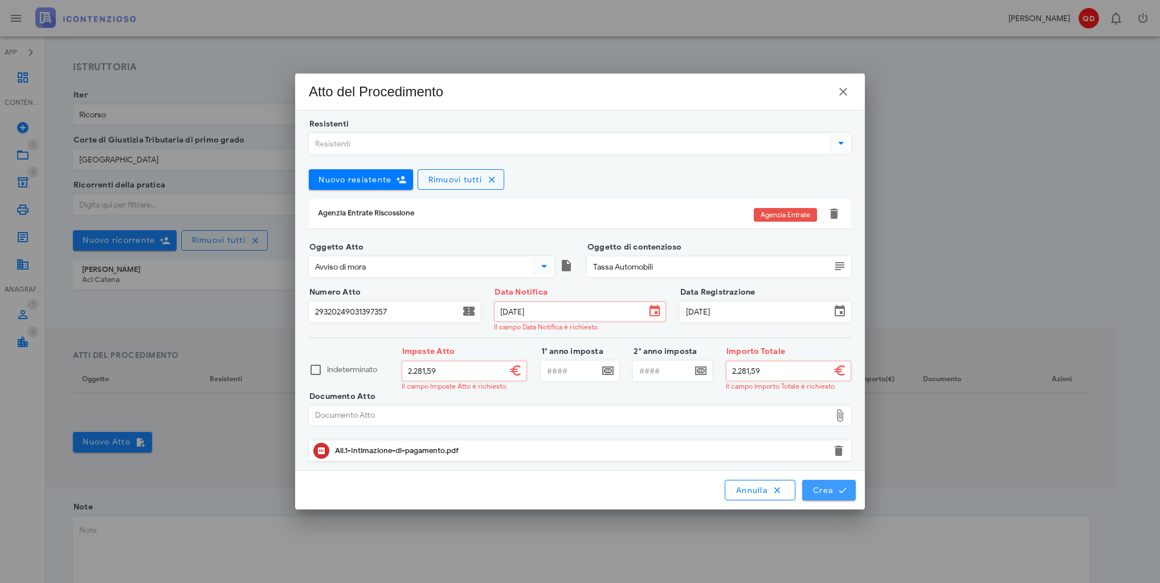
click at [831, 485] on span "Crea" at bounding box center [828, 490] width 33 height 10
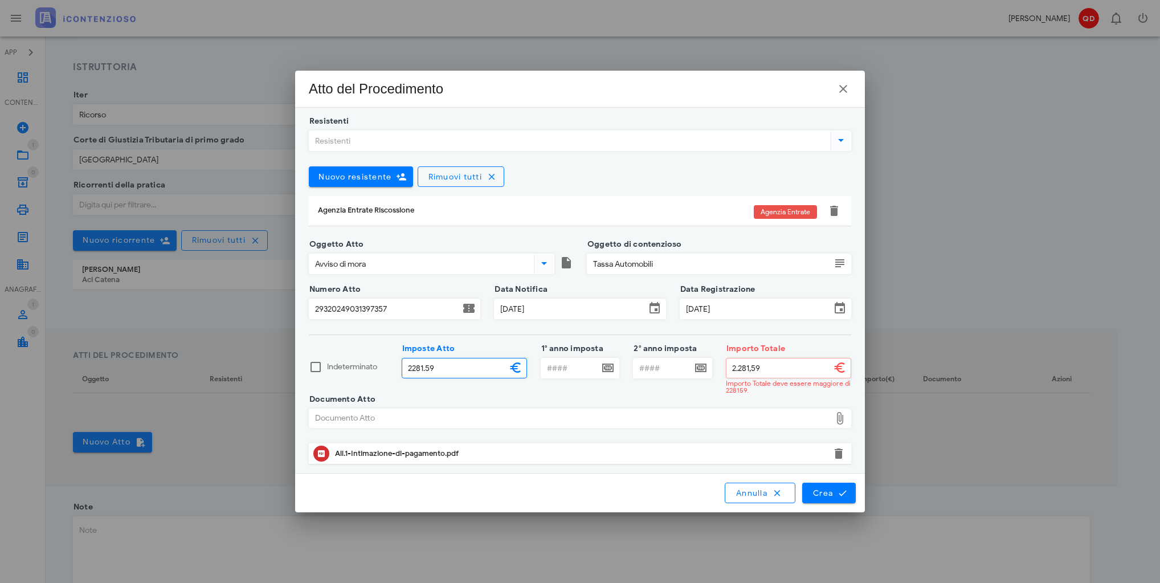
drag, startPoint x: 454, startPoint y: 366, endPoint x: 412, endPoint y: 367, distance: 41.6
click at [412, 367] on input "2281.59" at bounding box center [454, 367] width 104 height 19
click at [357, 350] on div "Indeterminato" at bounding box center [348, 374] width 93 height 51
type input "2.281,59"
click at [587, 354] on div "1° anno imposta" at bounding box center [580, 371] width 79 height 45
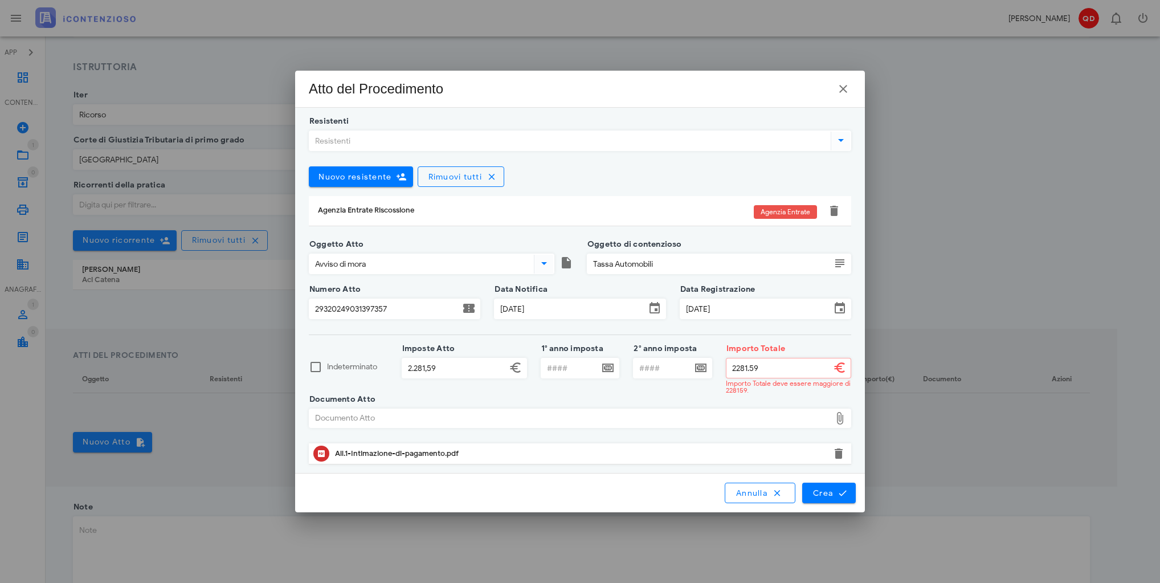
click at [751, 366] on input "2281.59" at bounding box center [778, 367] width 104 height 19
click at [748, 369] on input "2281.59" at bounding box center [778, 367] width 104 height 19
type input "2.282,59"
click at [831, 490] on span "Crea" at bounding box center [828, 493] width 33 height 10
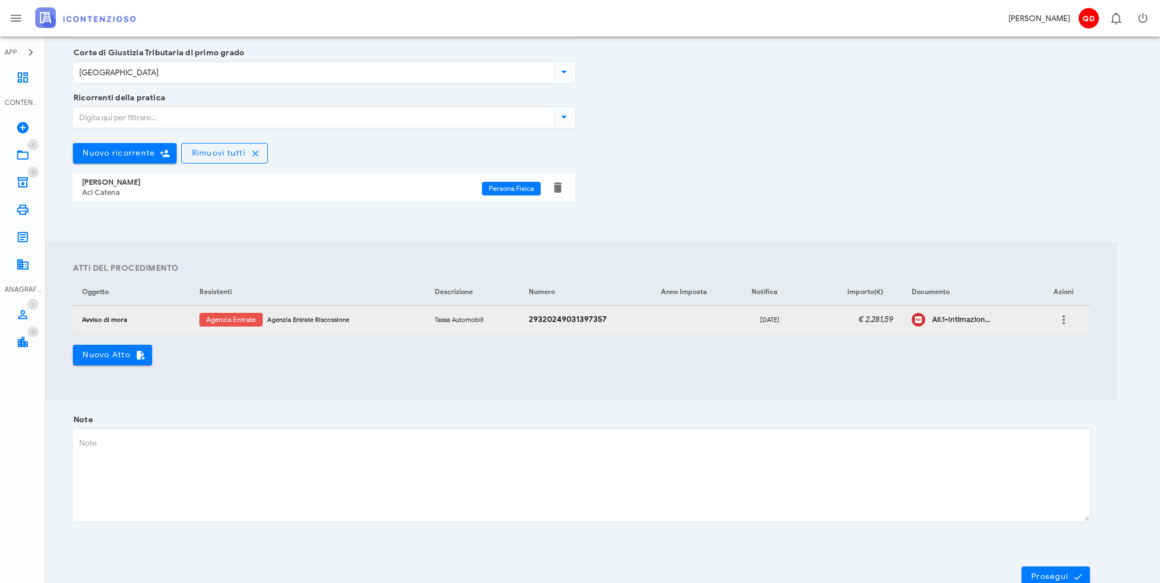
scroll to position [272, 0]
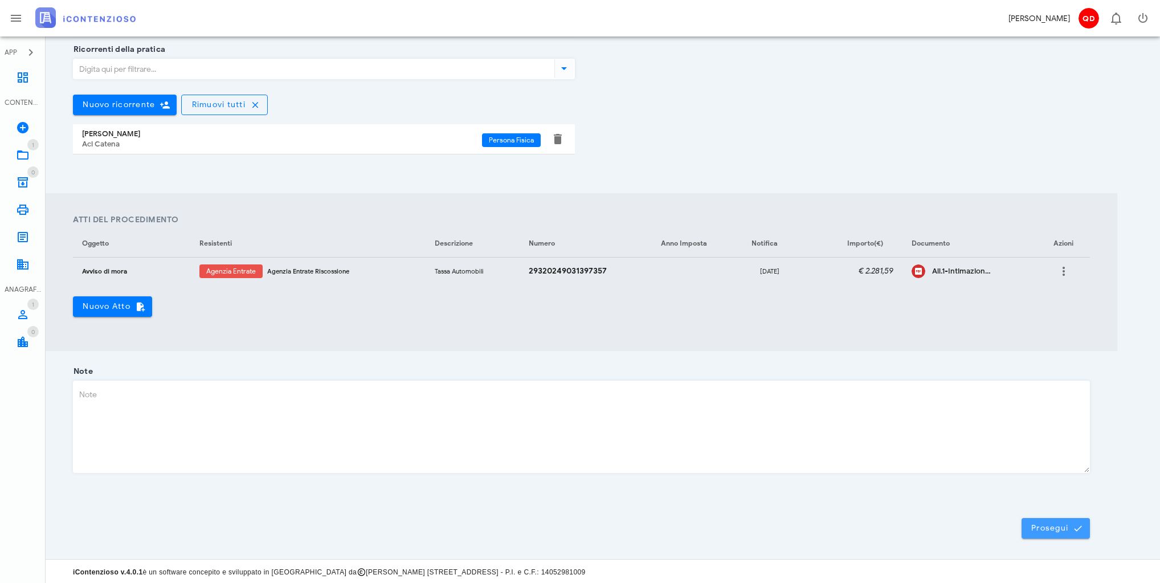
click at [1055, 520] on button "Prosegui" at bounding box center [1056, 528] width 68 height 21
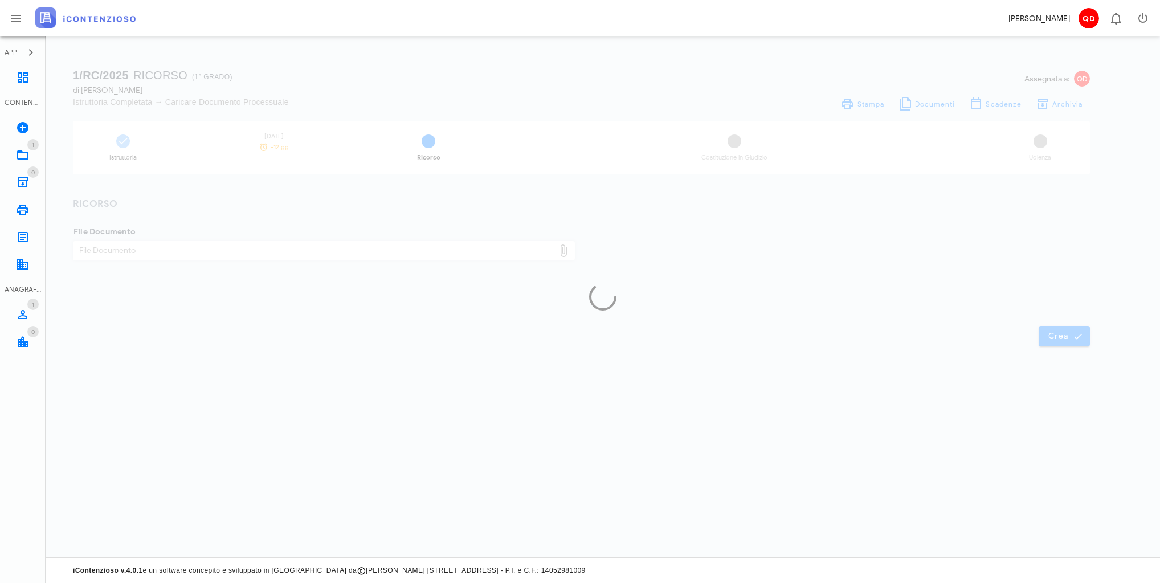
scroll to position [0, 0]
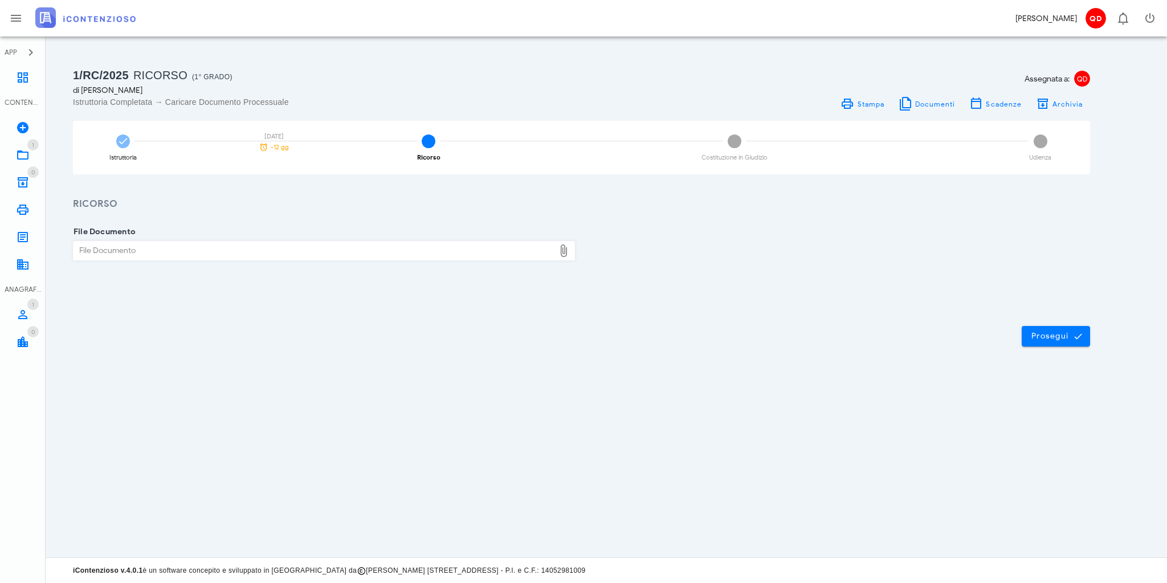
click at [438, 253] on div "File Documento" at bounding box center [313, 251] width 481 height 18
type input "C:\fakepath\Ricorso Giuffrida Giuseppa.pdf"
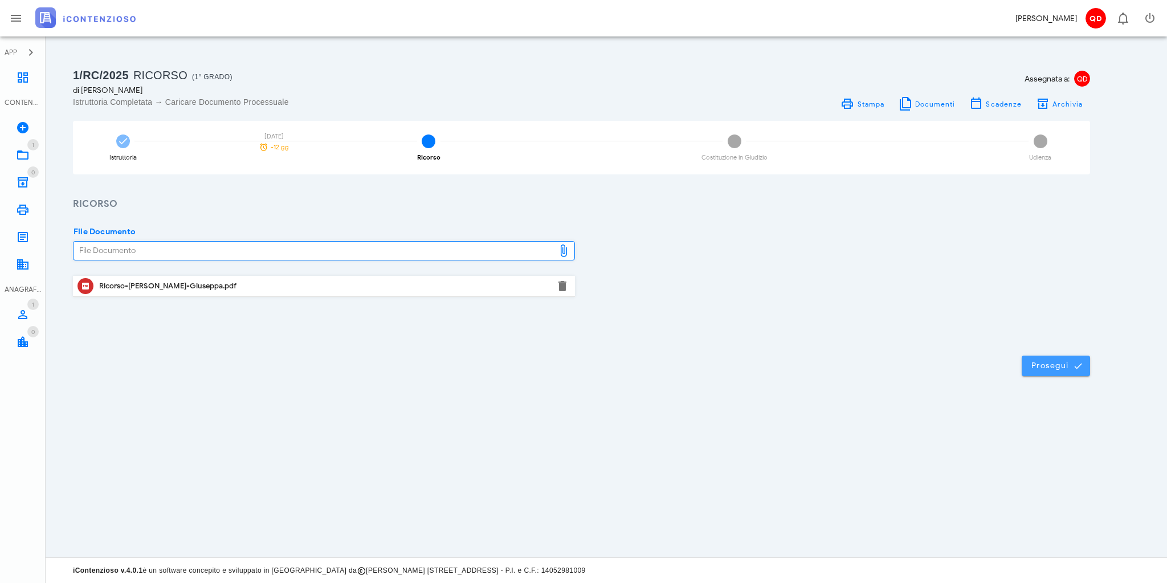
click at [1060, 369] on span "Prosegui" at bounding box center [1056, 366] width 50 height 10
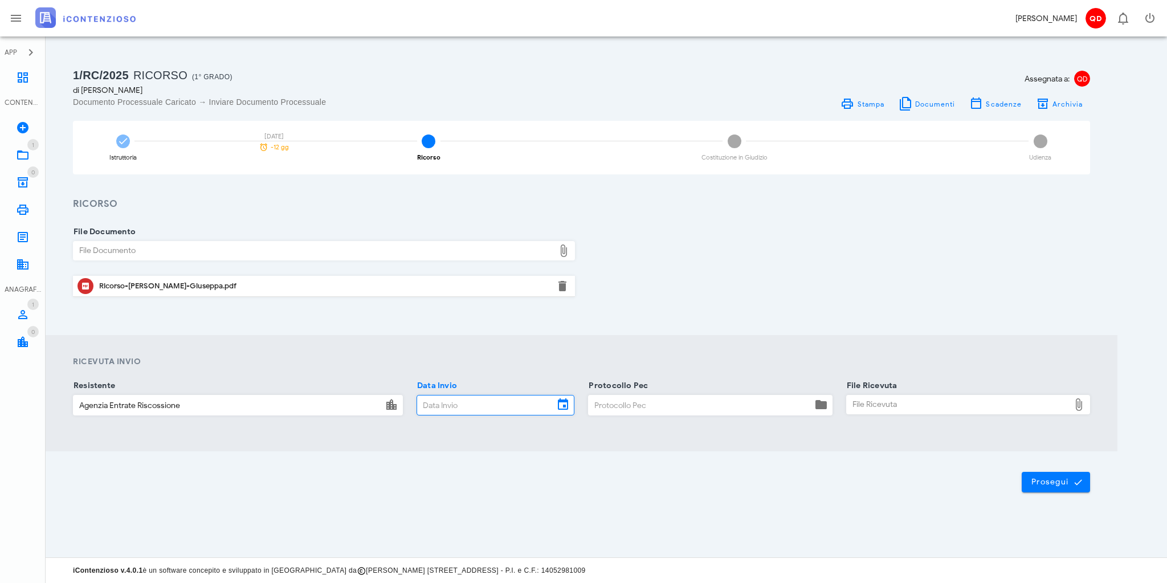
click at [513, 399] on input "Data Invio" at bounding box center [485, 404] width 137 height 19
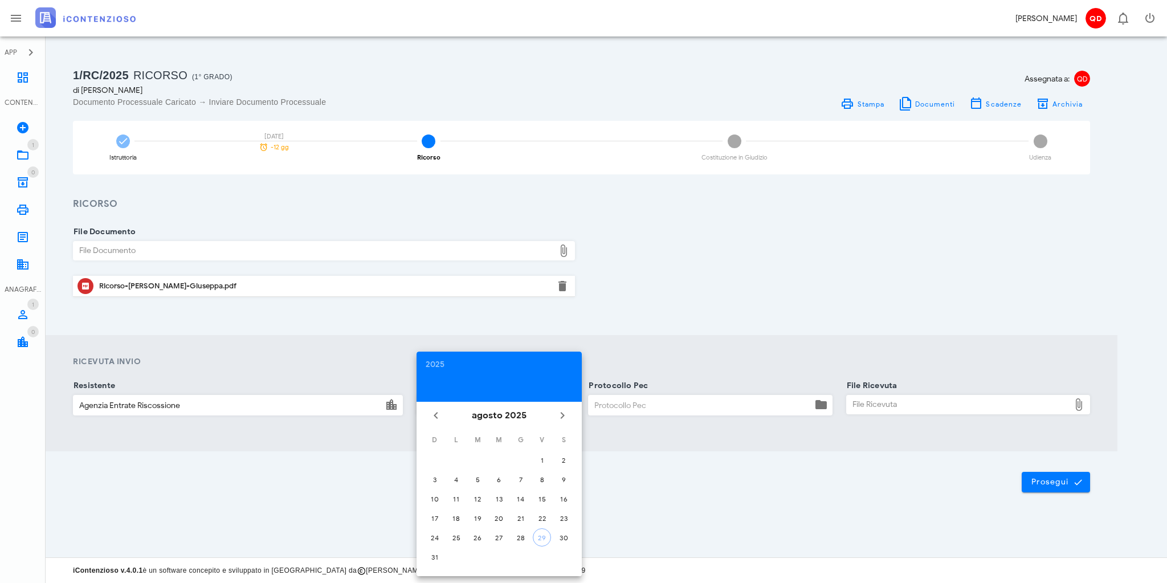
click at [547, 382] on div at bounding box center [499, 382] width 147 height 19
click at [659, 328] on div "File Documento File Documento Ricorso-Giuffrida-Giuseppa.pdf Elemento/i aggiunt…" at bounding box center [582, 273] width 1072 height 124
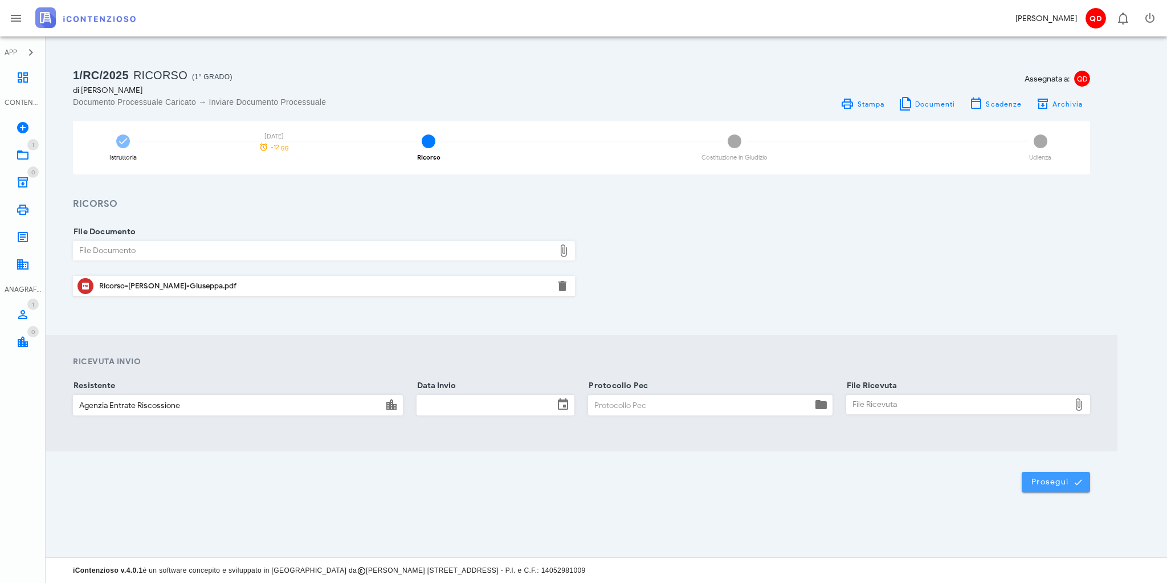
click at [1068, 479] on span "Prosegui" at bounding box center [1056, 482] width 50 height 10
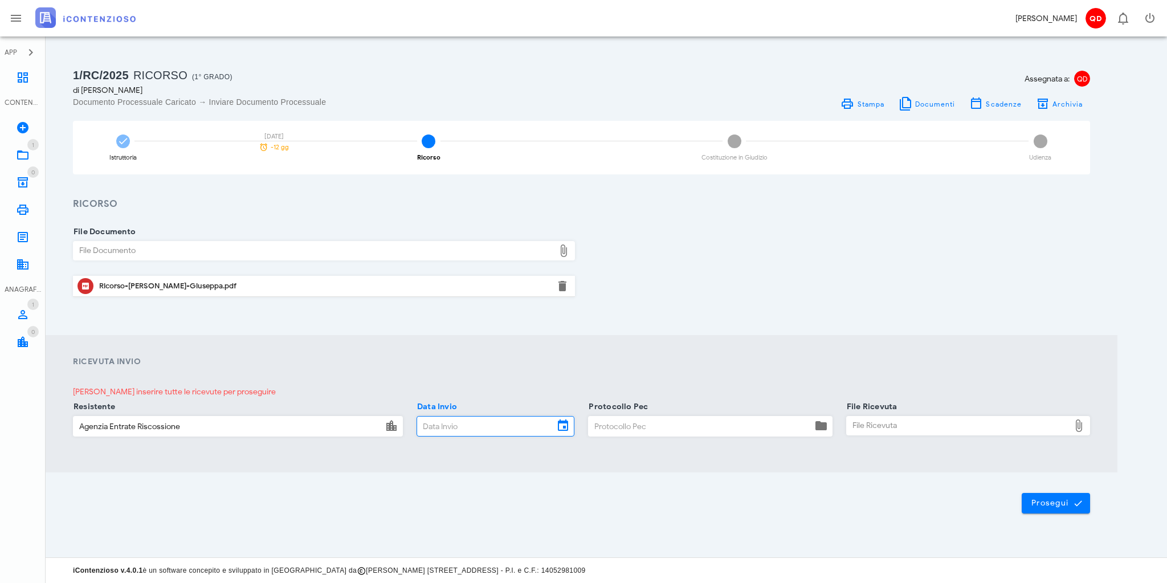
click at [458, 416] on input "Data Invio" at bounding box center [485, 425] width 137 height 19
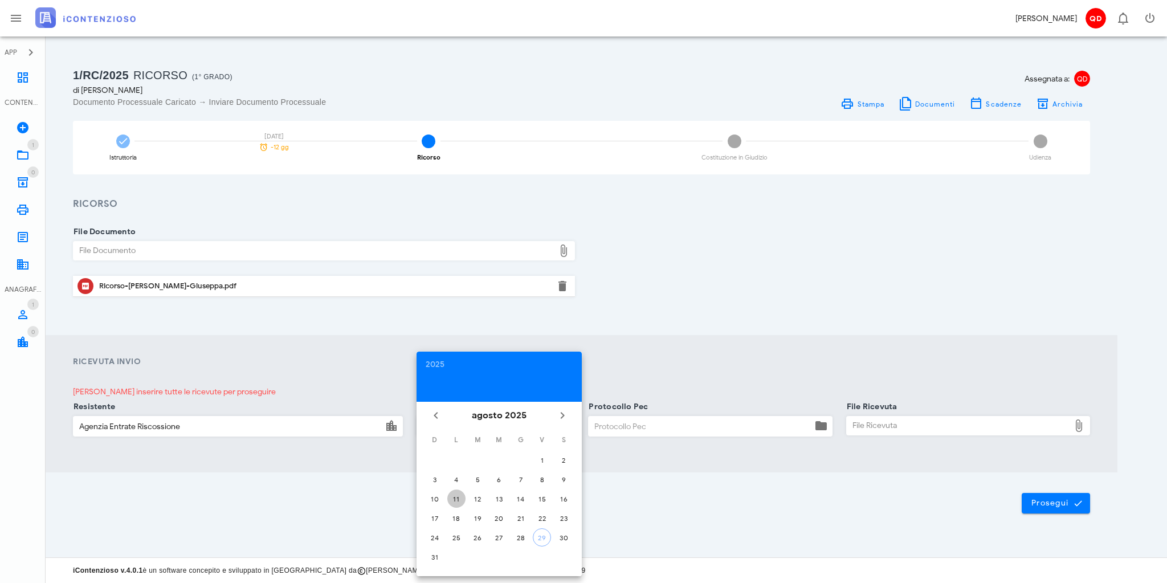
click at [456, 498] on div "11" at bounding box center [456, 499] width 18 height 9
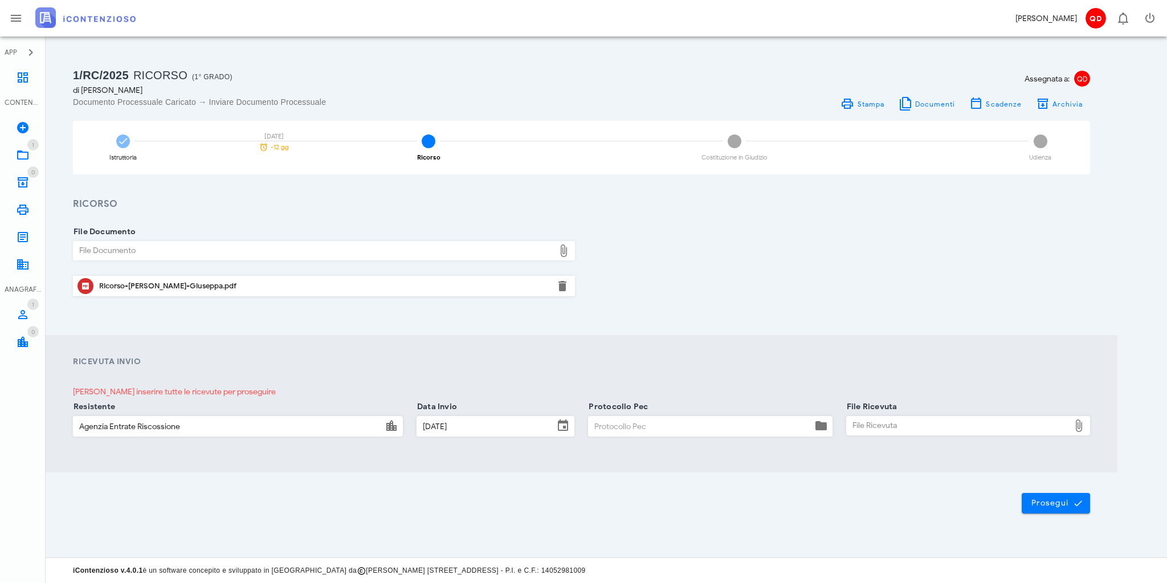
click at [708, 432] on input "Protocollo Pec" at bounding box center [700, 425] width 223 height 19
click at [1059, 499] on span "Prosegui" at bounding box center [1056, 503] width 50 height 10
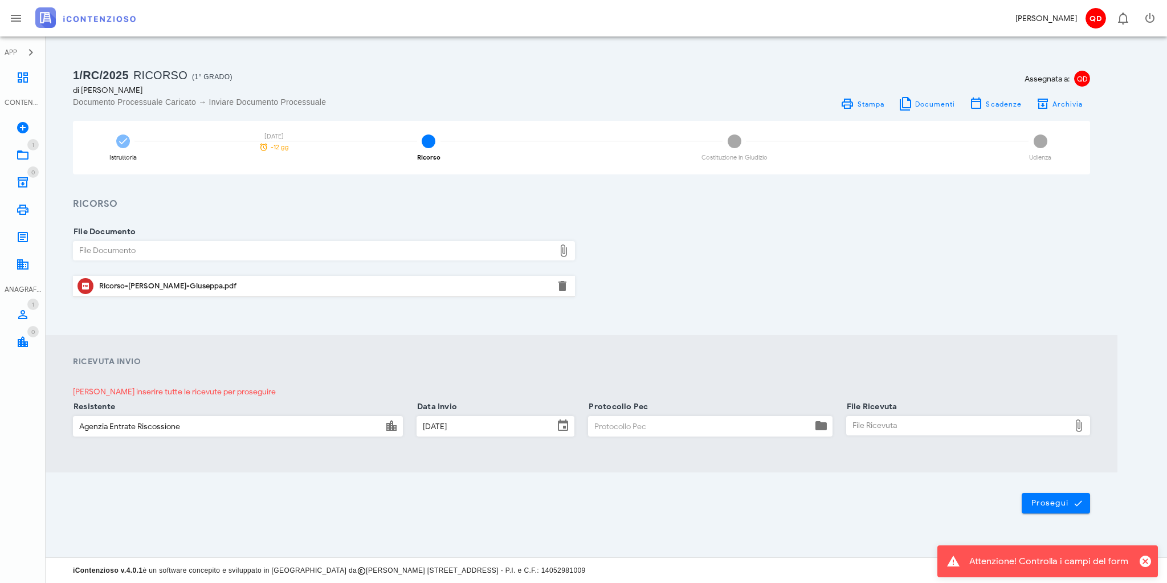
click at [951, 421] on div "File Ricevuta" at bounding box center [958, 425] width 223 height 18
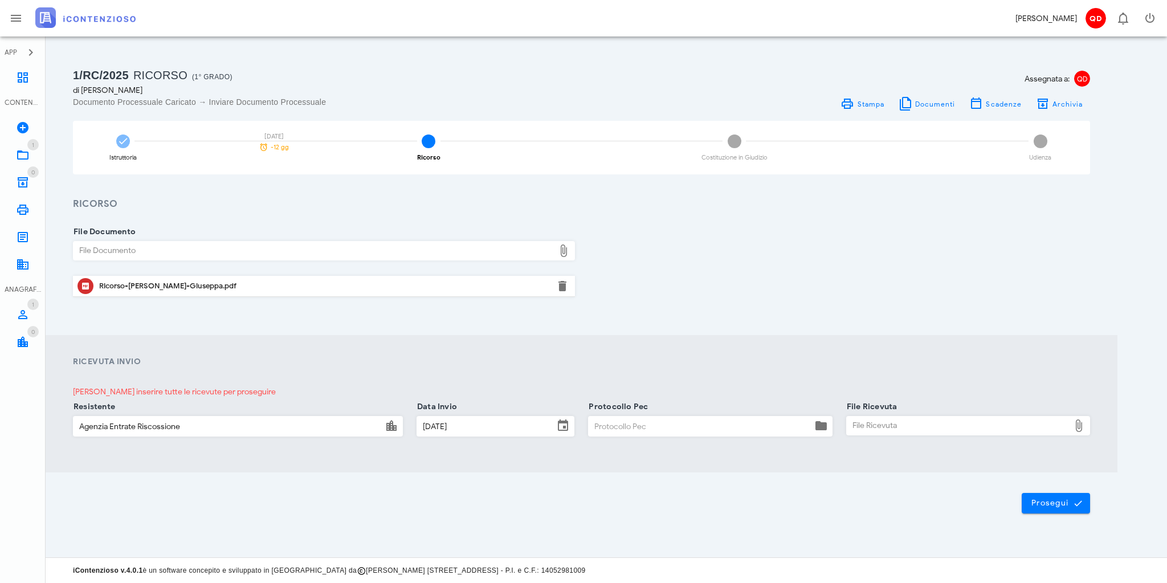
click at [472, 425] on input "11/08/2025" at bounding box center [485, 425] width 137 height 19
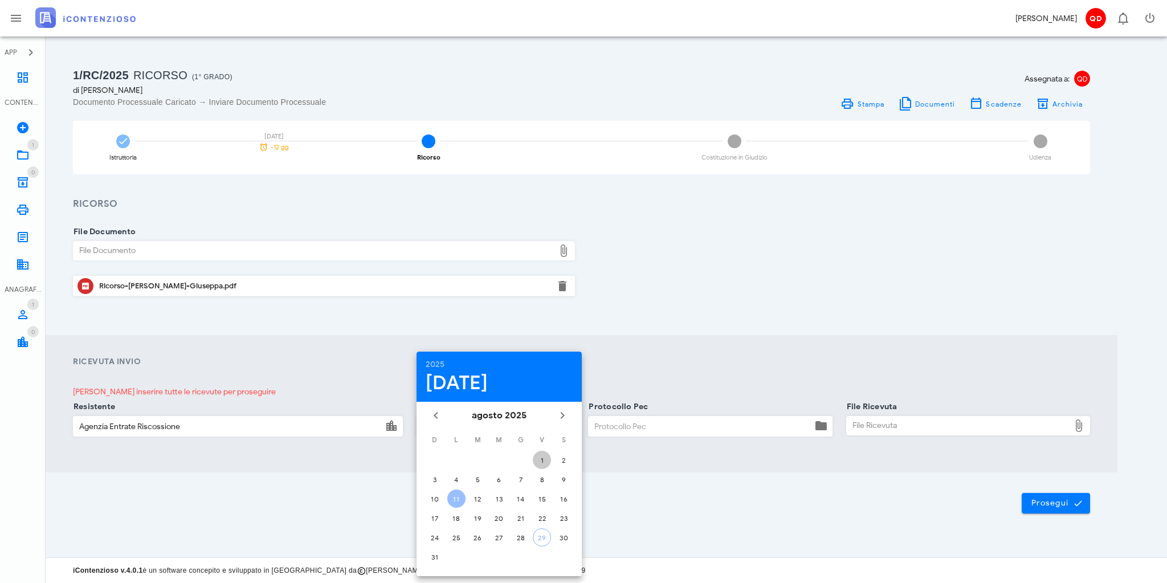
click at [540, 458] on div "1" at bounding box center [542, 460] width 18 height 9
type input "01/08/2025"
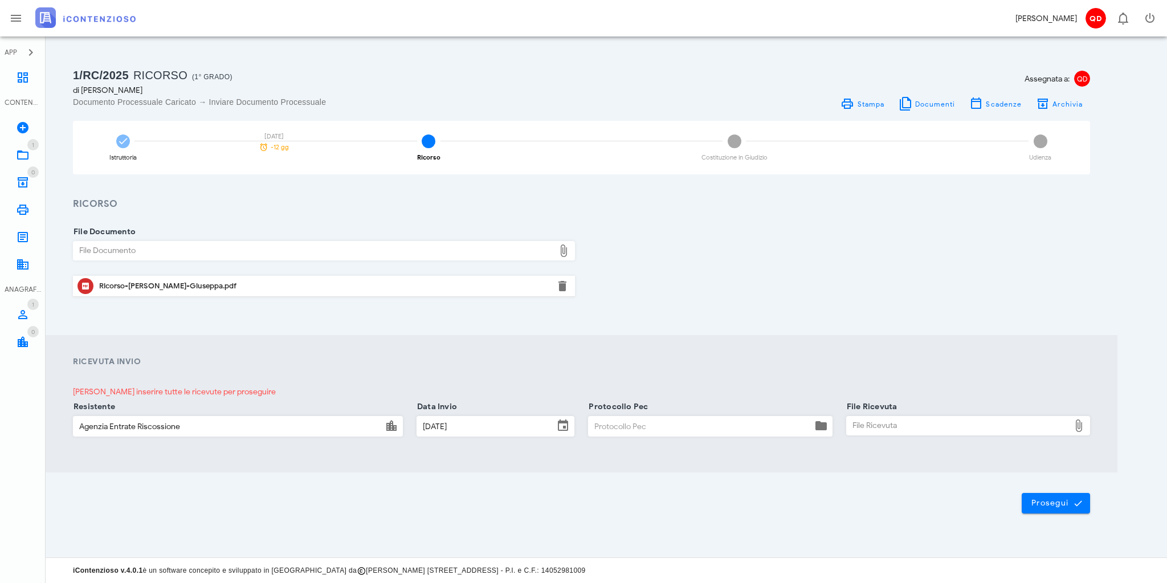
drag, startPoint x: 504, startPoint y: 480, endPoint x: 577, endPoint y: 452, distance: 78.1
click at [504, 479] on div "Prosegui" at bounding box center [582, 503] width 1072 height 62
click at [971, 427] on div "File Ricevuta" at bounding box center [958, 425] width 223 height 18
type input "C:\fakepath\CONSEGNA1.pdf"
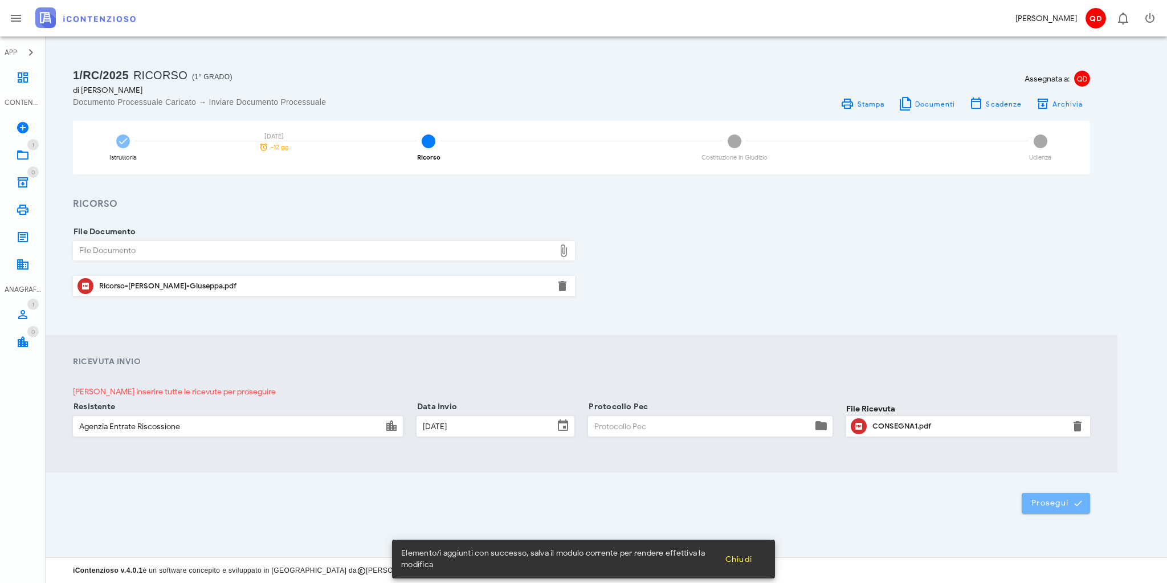
click at [1054, 505] on span "Prosegui" at bounding box center [1056, 503] width 50 height 10
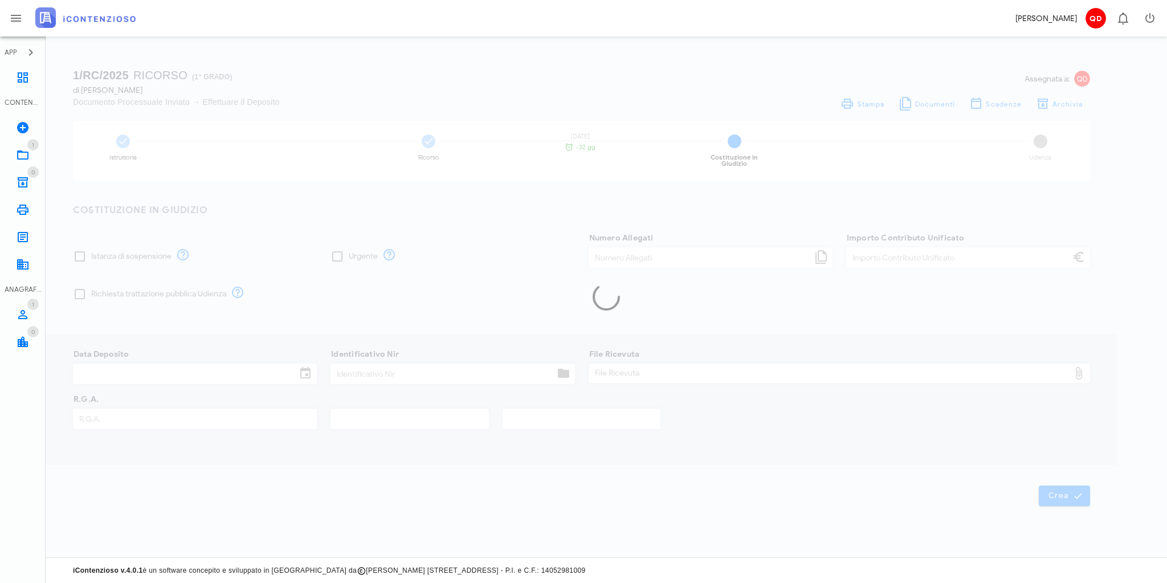
type input "30,00"
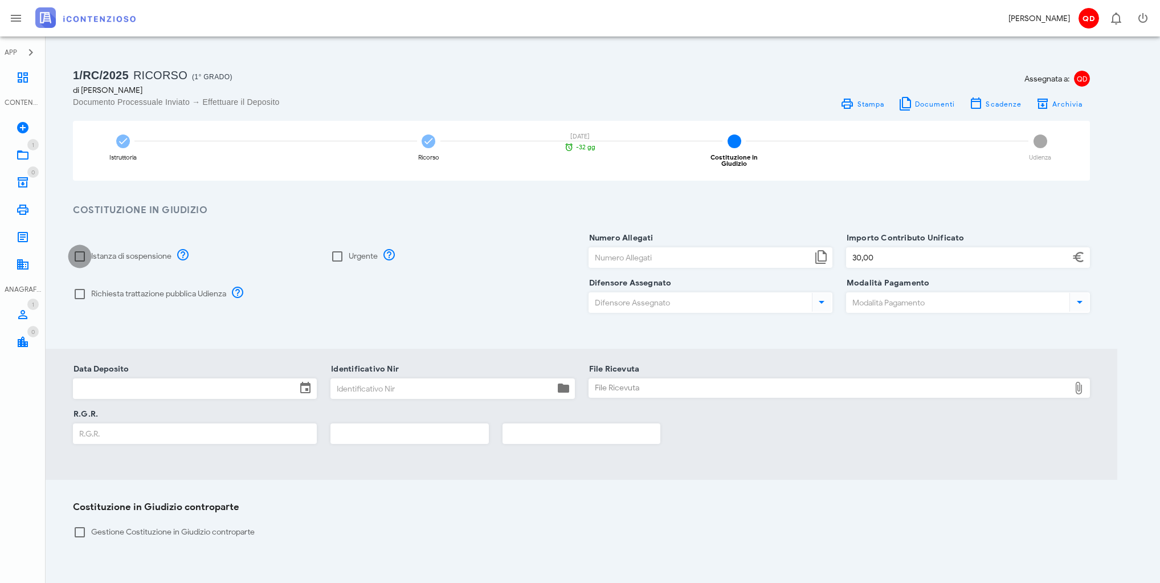
click at [89, 249] on div at bounding box center [79, 256] width 19 height 19
checkbox input "true"
click at [210, 384] on input "Data Deposito" at bounding box center [184, 388] width 223 height 19
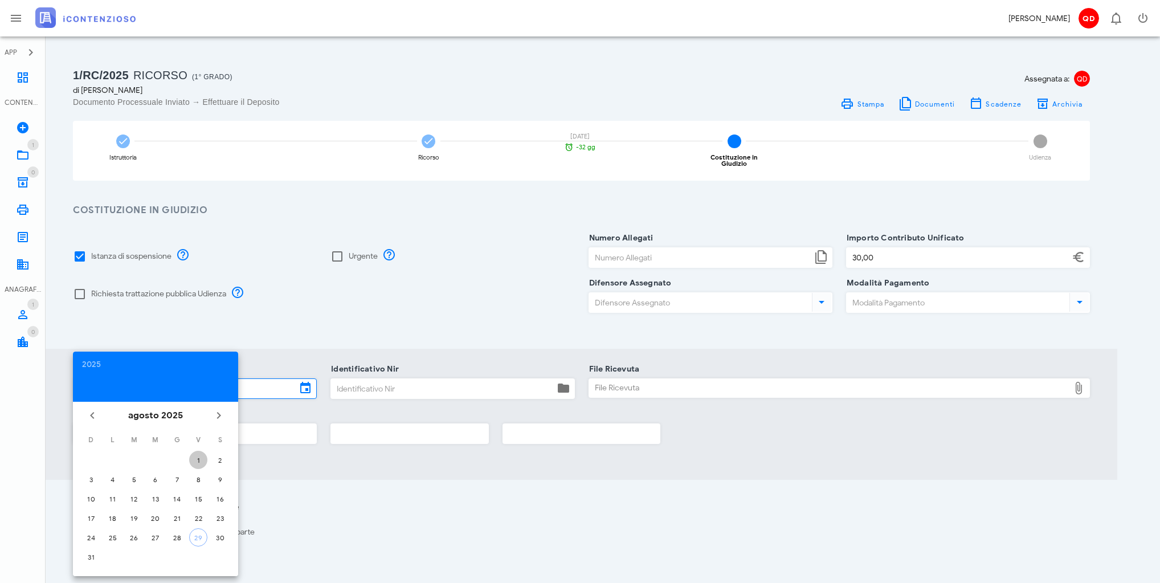
click at [198, 458] on div "1" at bounding box center [198, 460] width 18 height 9
type input "01/08/2025"
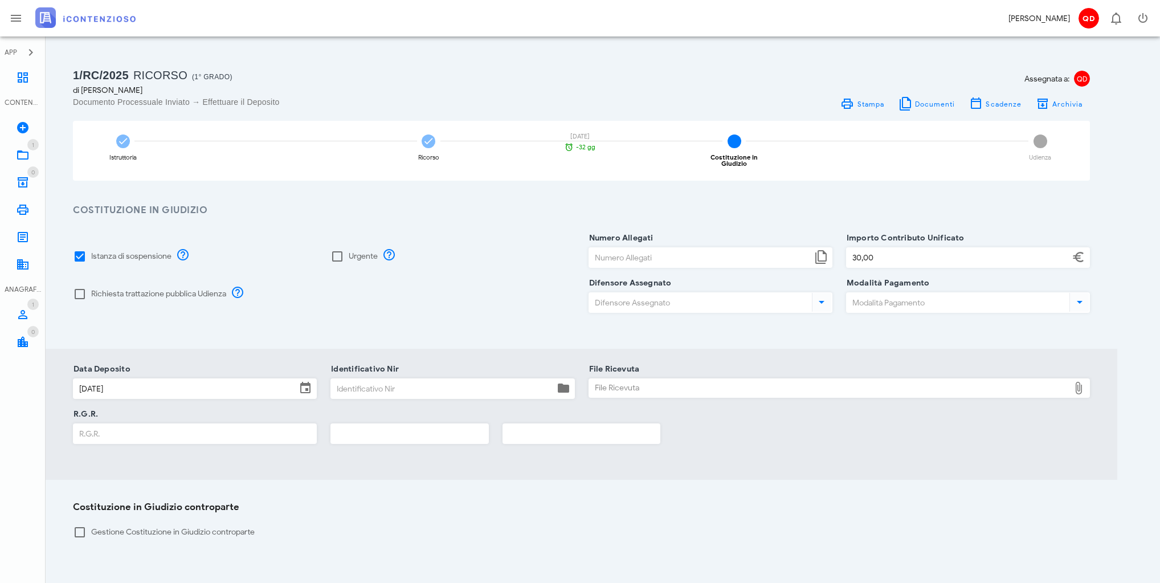
click at [198, 424] on input "R.G.R." at bounding box center [194, 433] width 243 height 19
type input "4744"
type input "2025"
click at [798, 248] on input "Numero Allegati" at bounding box center [700, 257] width 223 height 19
drag, startPoint x: 399, startPoint y: 493, endPoint x: 448, endPoint y: 451, distance: 63.8
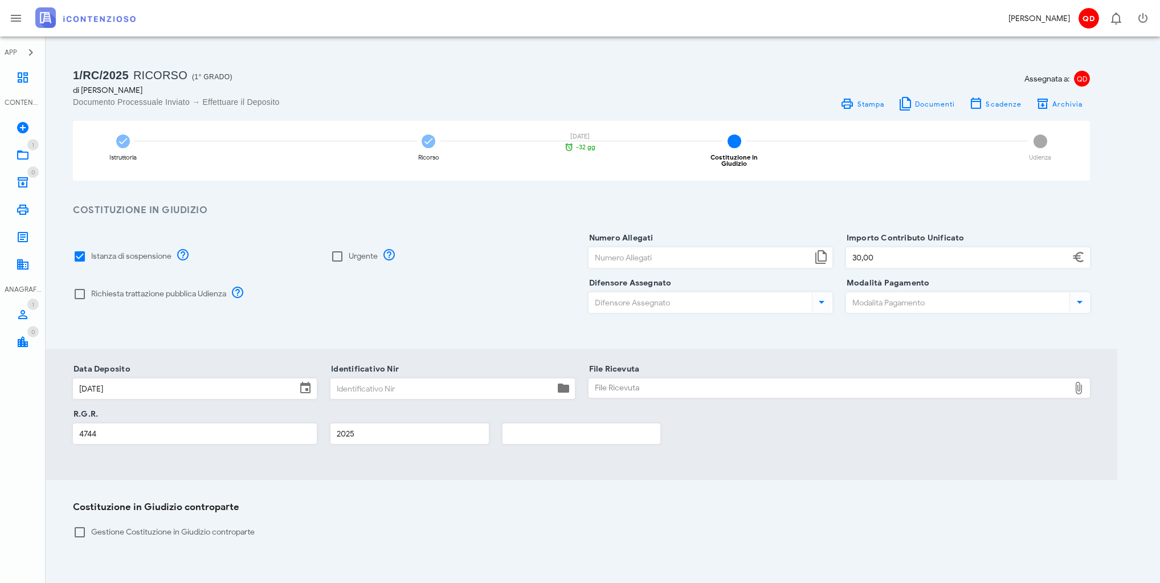
click at [401, 490] on div "Costituzione in Giudizio controparte Gestione Costituzione in Giudizio contropa…" at bounding box center [582, 526] width 1072 height 93
click at [709, 248] on input "Numero Allegati" at bounding box center [700, 257] width 223 height 19
type input "4"
drag, startPoint x: 665, startPoint y: 296, endPoint x: 678, endPoint y: 291, distance: 14.3
click at [665, 295] on input "Difensore Assegnato" at bounding box center [699, 302] width 220 height 19
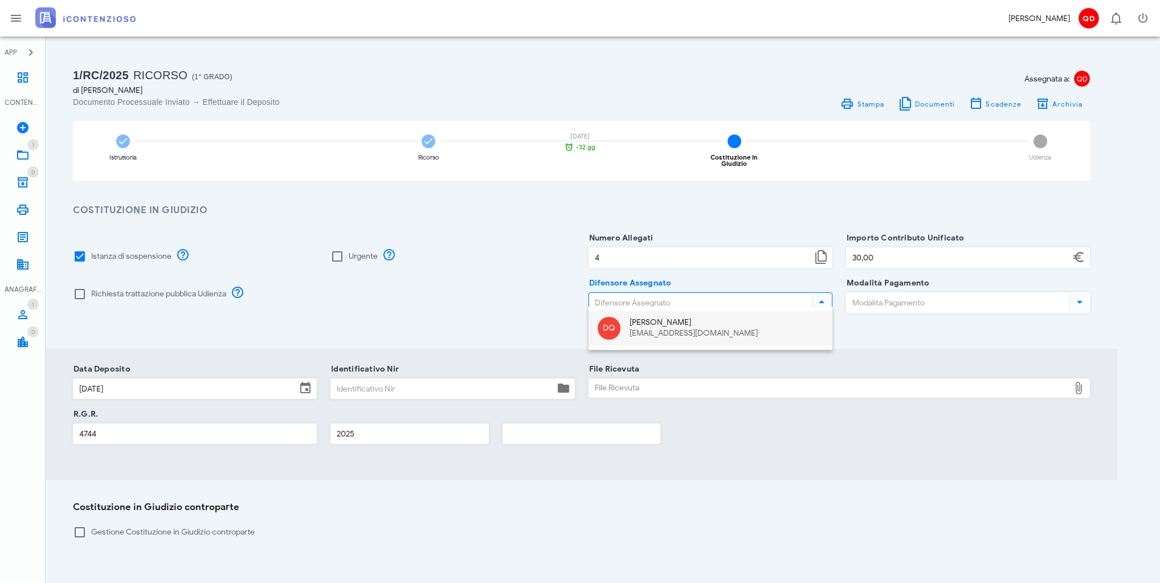
click at [721, 321] on div "Davide Quattrocchi" at bounding box center [727, 323] width 194 height 10
type input "Davide Quattrocchi"
click at [955, 297] on input "Modalità Pagamento" at bounding box center [957, 302] width 220 height 19
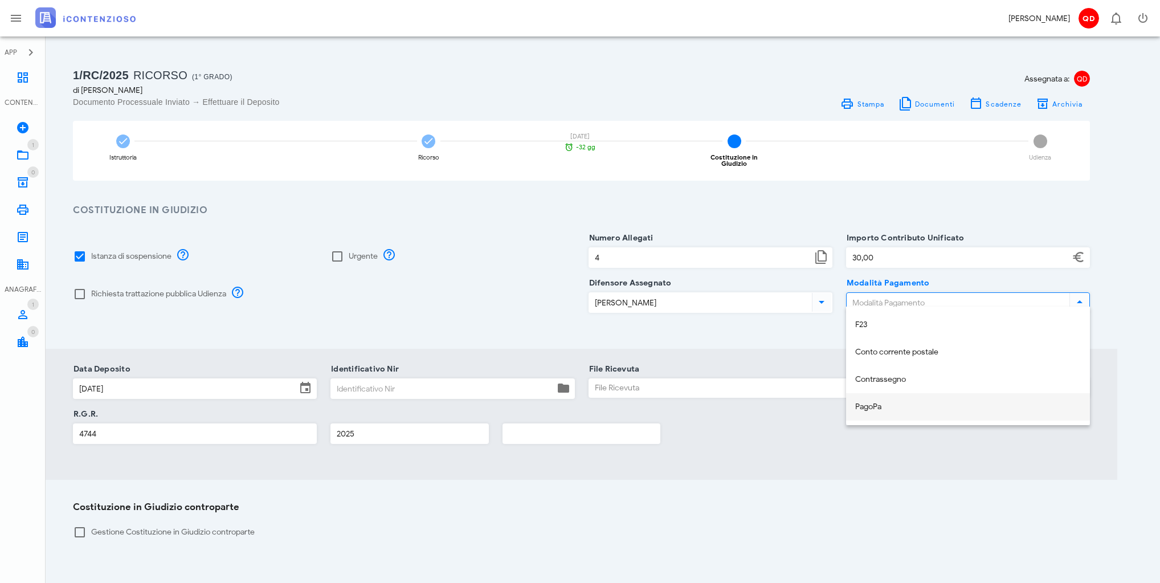
click at [918, 406] on div "PagoPa" at bounding box center [968, 407] width 226 height 10
type input "PagoPa"
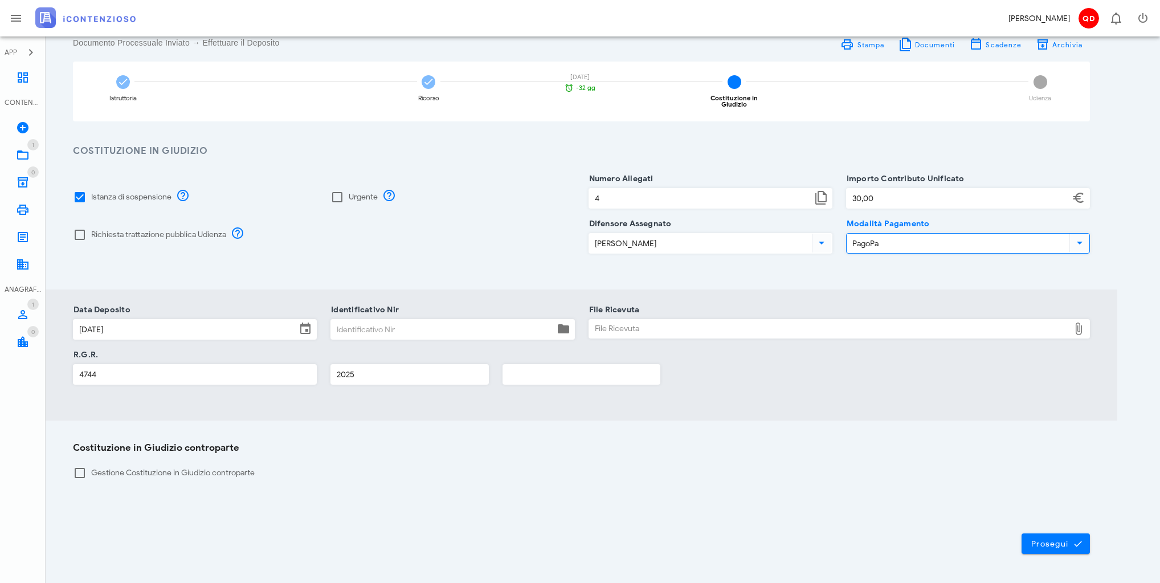
scroll to position [89, 0]
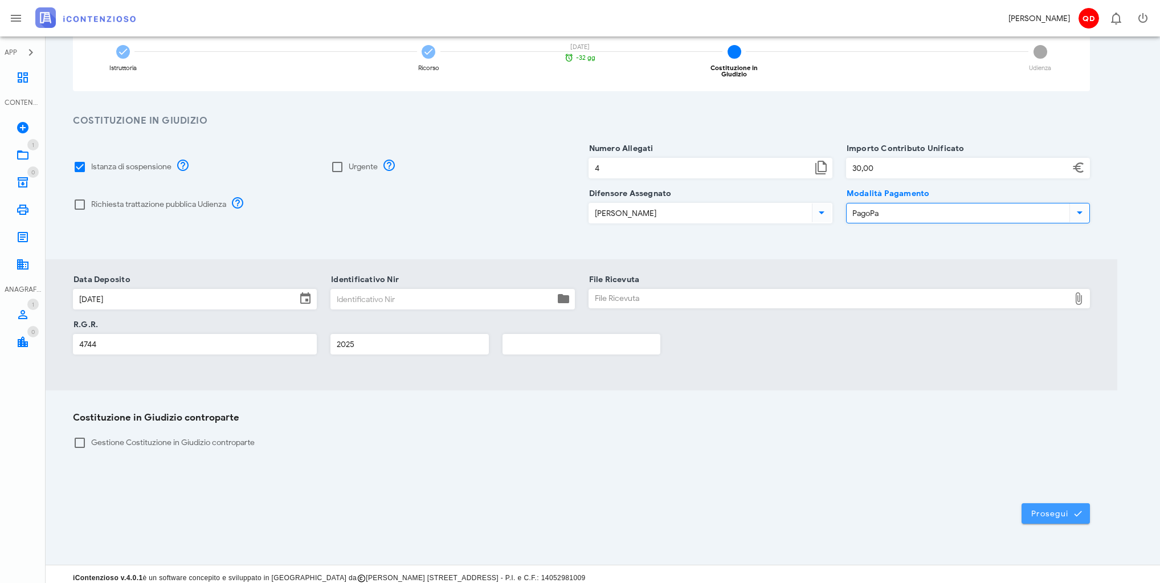
click at [1046, 508] on span "Prosegui" at bounding box center [1056, 513] width 50 height 10
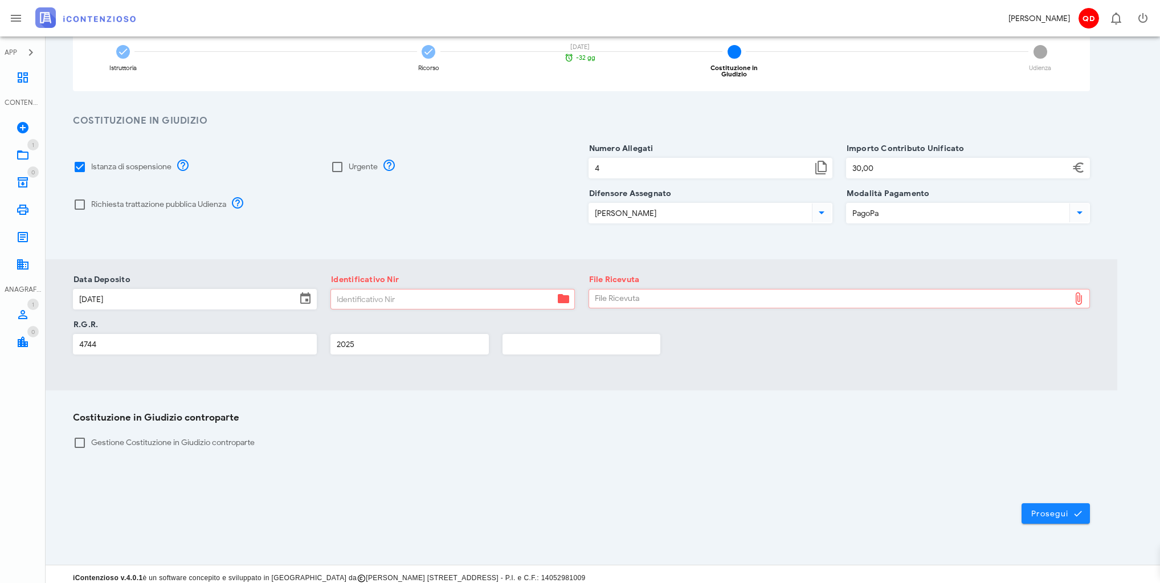
scroll to position [0, 0]
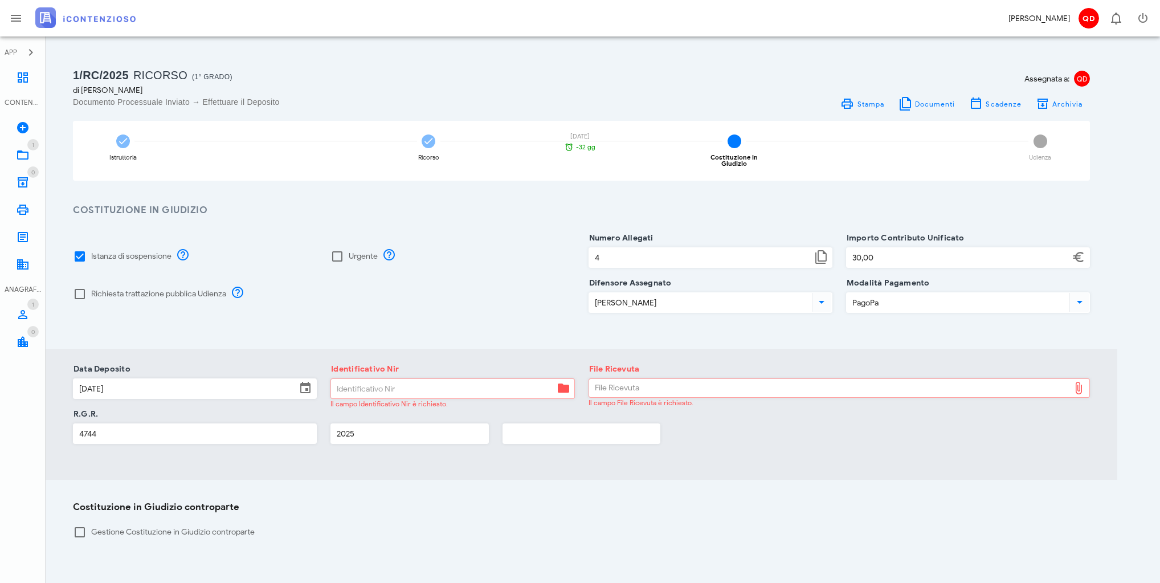
click at [425, 379] on input "Identificativo Nir" at bounding box center [442, 388] width 223 height 19
click at [514, 380] on input "Identificativo Nir" at bounding box center [442, 388] width 223 height 19
paste input "25080117435750284"
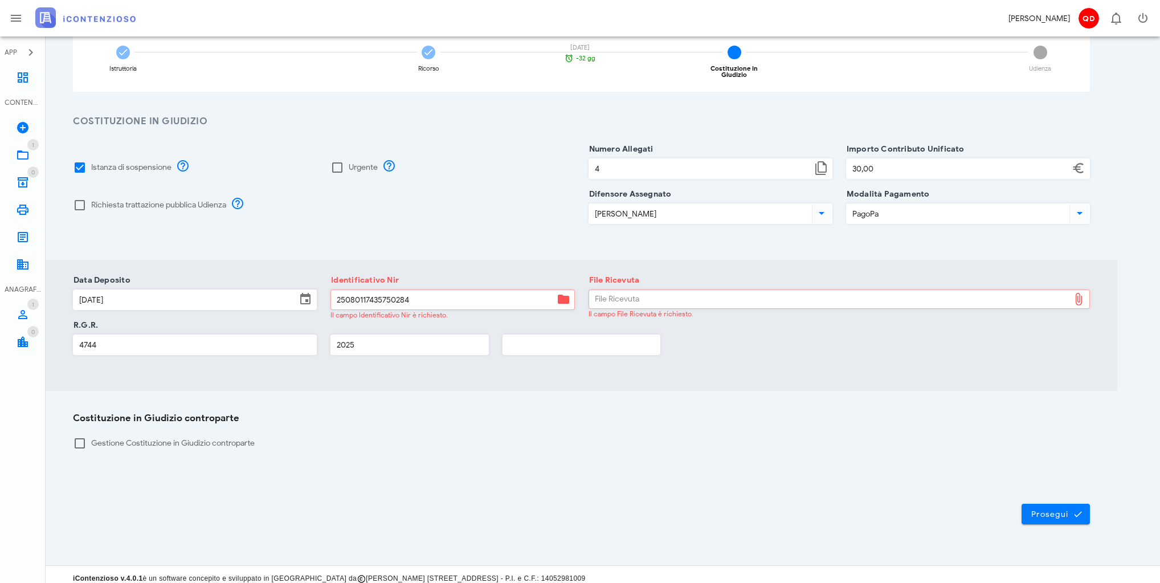
scroll to position [89, 0]
type input "25080117435750284"
click at [1065, 510] on span "Prosegui" at bounding box center [1056, 513] width 50 height 10
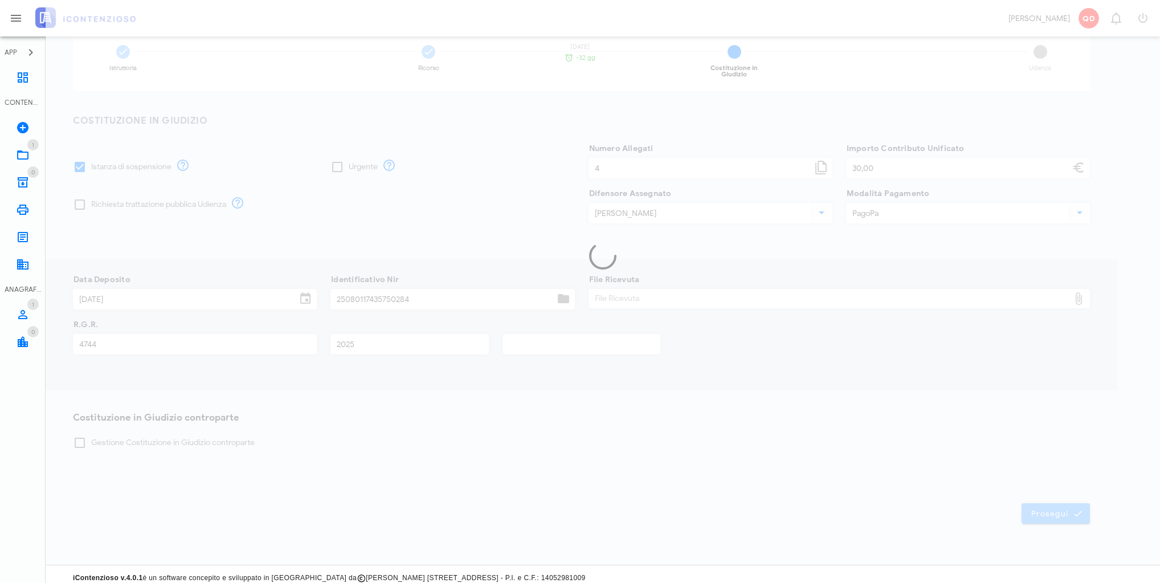
scroll to position [0, 0]
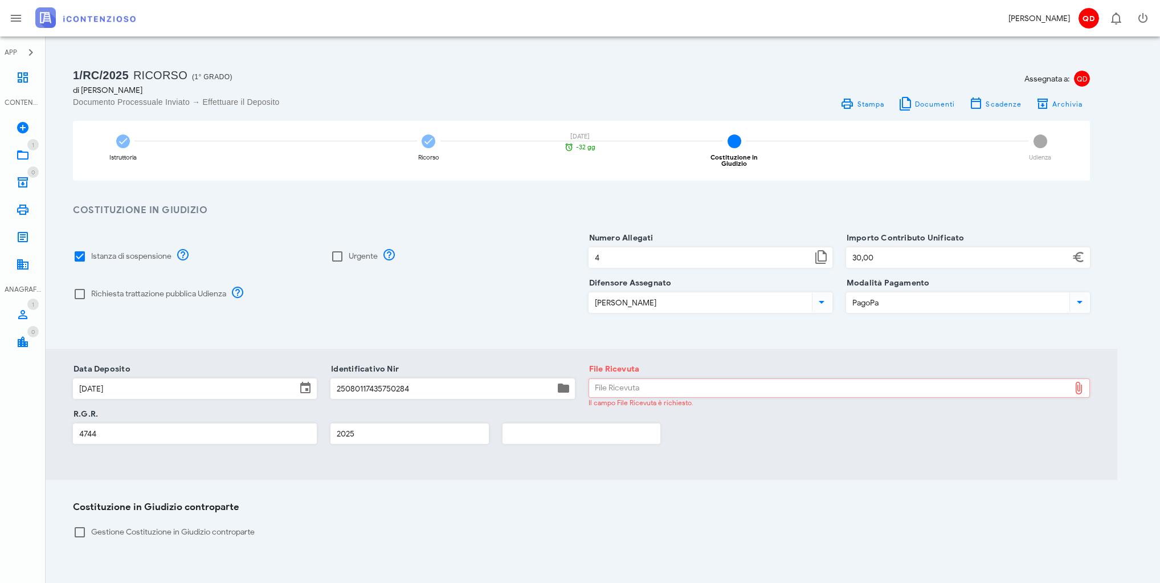
click at [880, 405] on div "File Ricevuta File Ricevuta Il campo File Ricevuta è richiesto." at bounding box center [840, 395] width 502 height 35
click at [1081, 381] on icon at bounding box center [1079, 388] width 14 height 14
click at [1105, 317] on div "Istanza di sospensione Urgente Richiesta trattazione pubblica Udienza Numero Al…" at bounding box center [582, 283] width 1072 height 131
click at [1080, 384] on icon at bounding box center [1079, 388] width 14 height 14
click at [1052, 383] on div "File Ricevuta" at bounding box center [829, 388] width 481 height 18
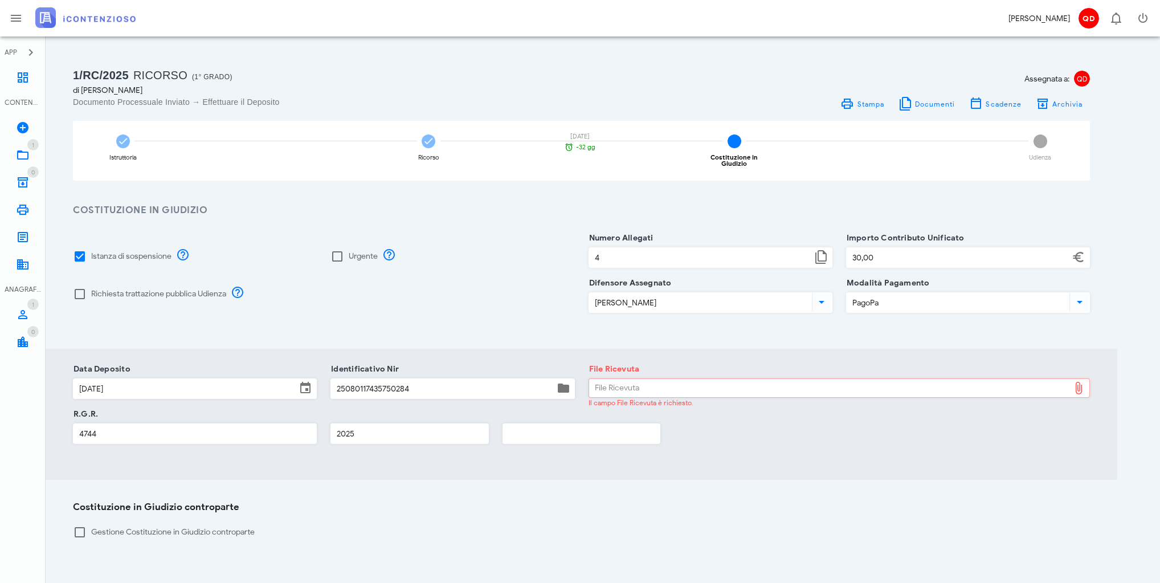
type input "C:\fakepath\postacert.eml"
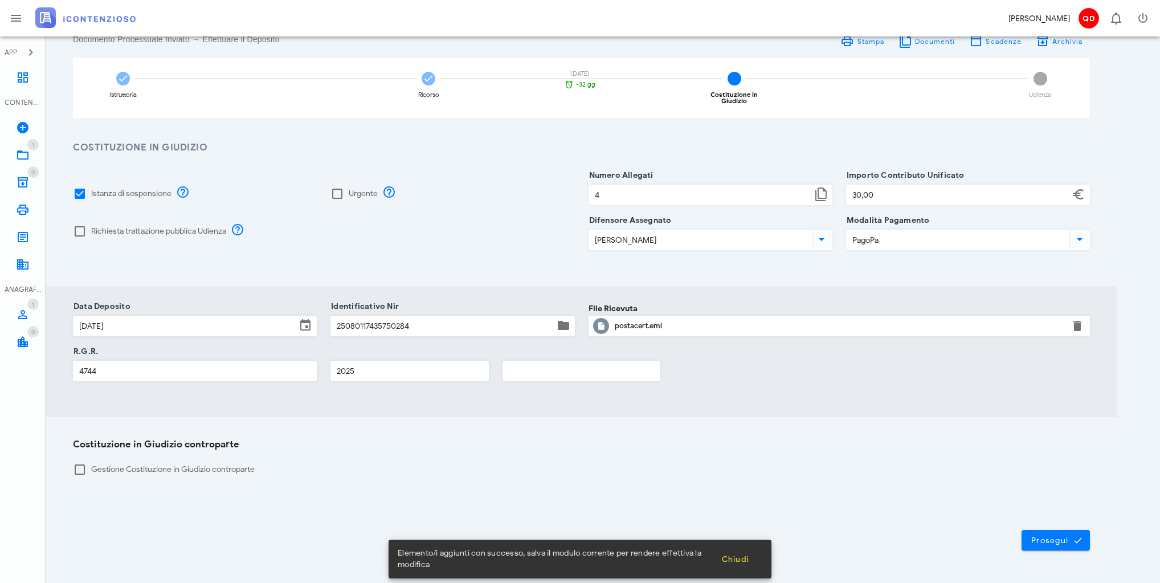
scroll to position [89, 0]
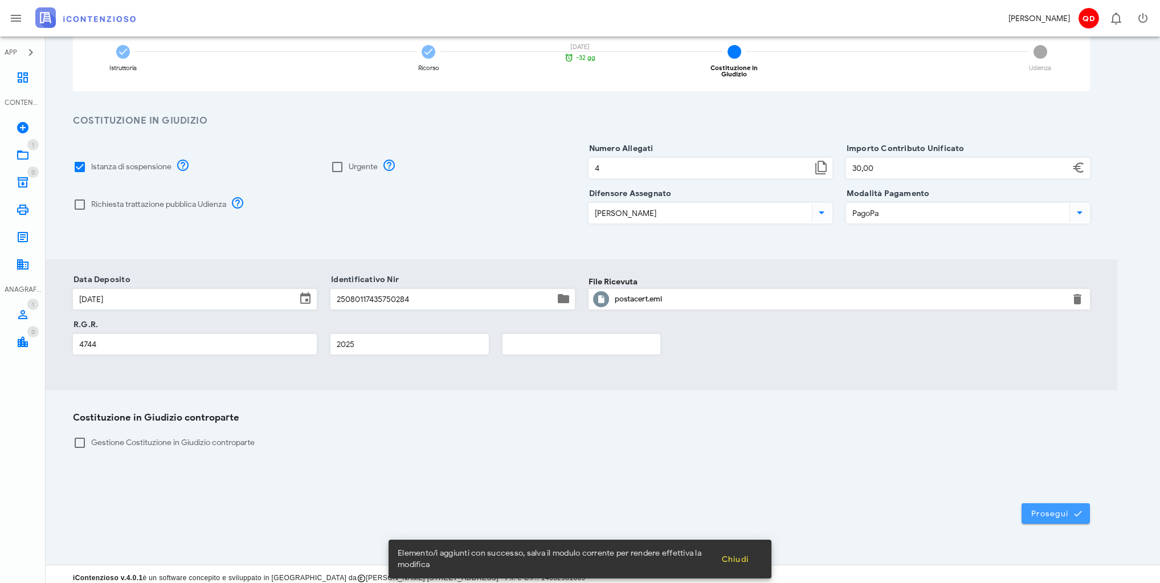
click at [1071, 509] on span "Prosegui" at bounding box center [1056, 513] width 50 height 10
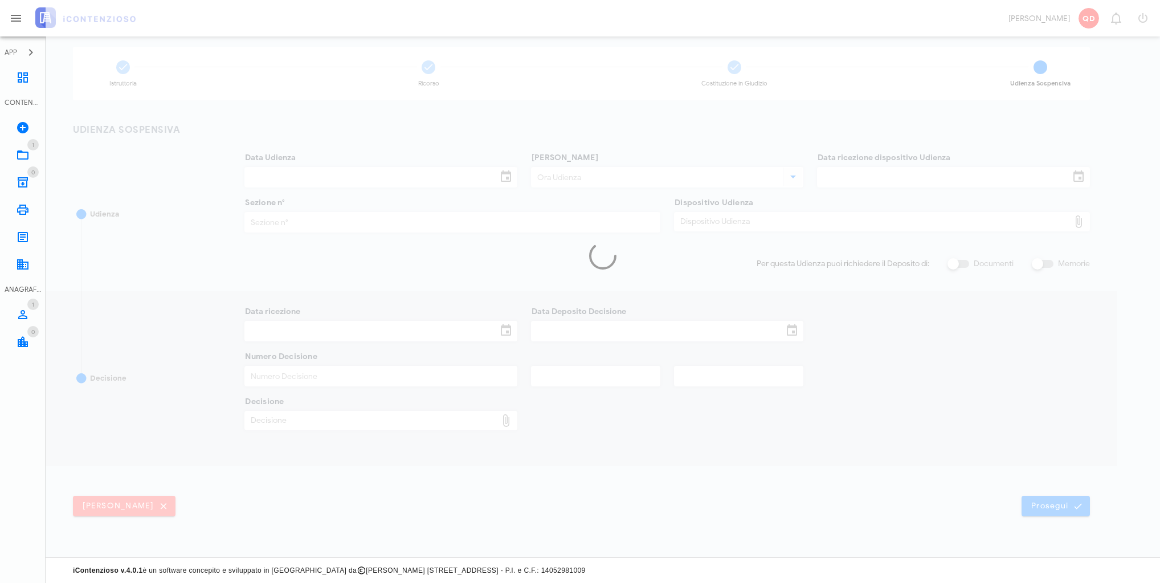
scroll to position [81, 0]
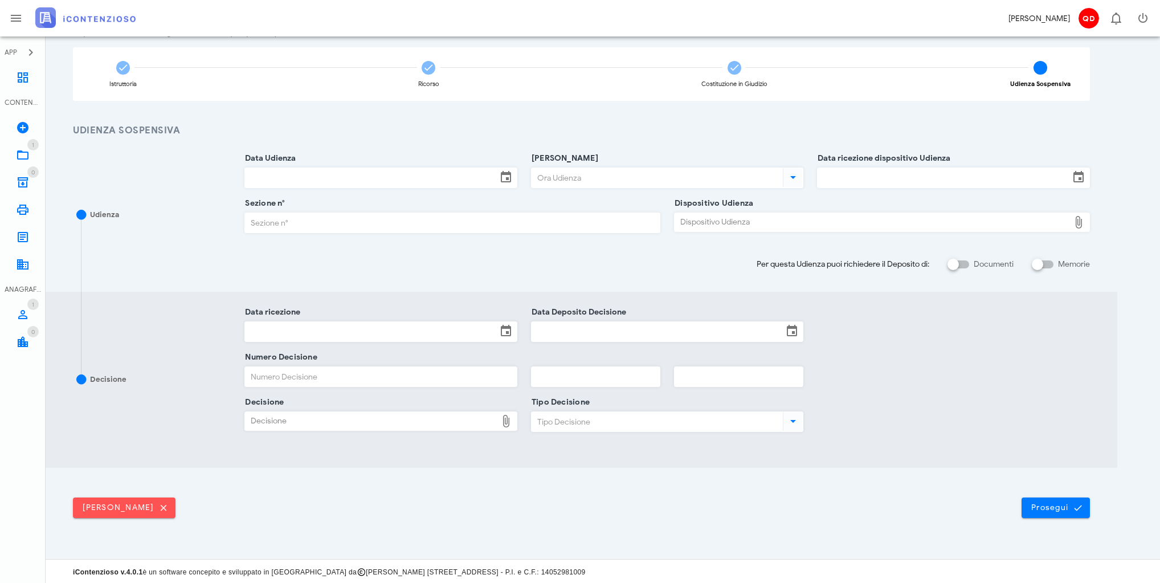
click at [275, 175] on input "Data Udienza" at bounding box center [371, 177] width 252 height 19
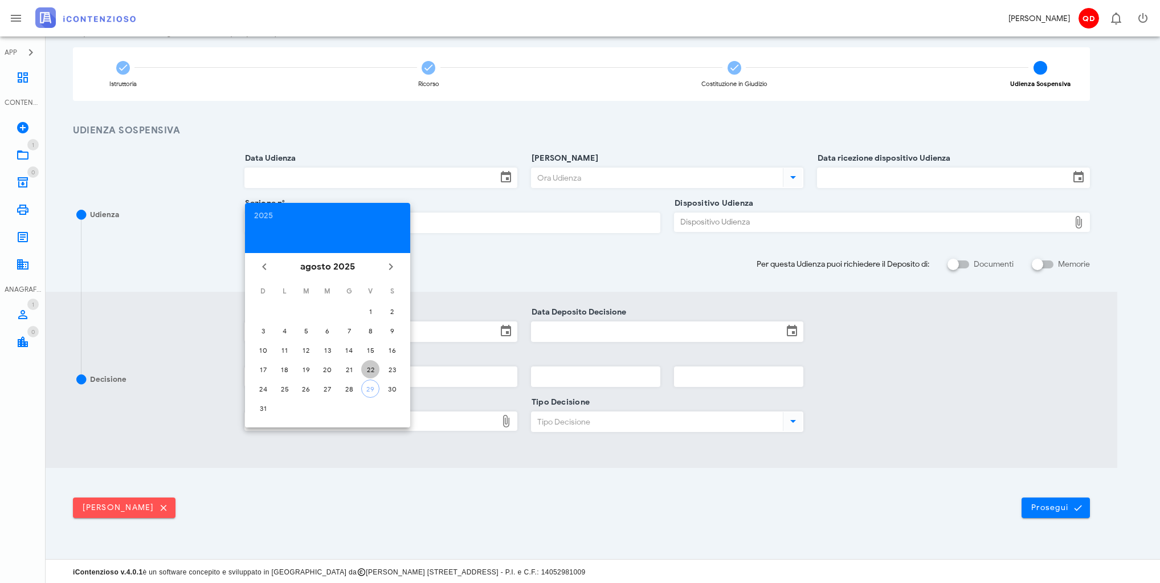
click at [367, 367] on div "22" at bounding box center [370, 369] width 18 height 9
type input "22/08/2025"
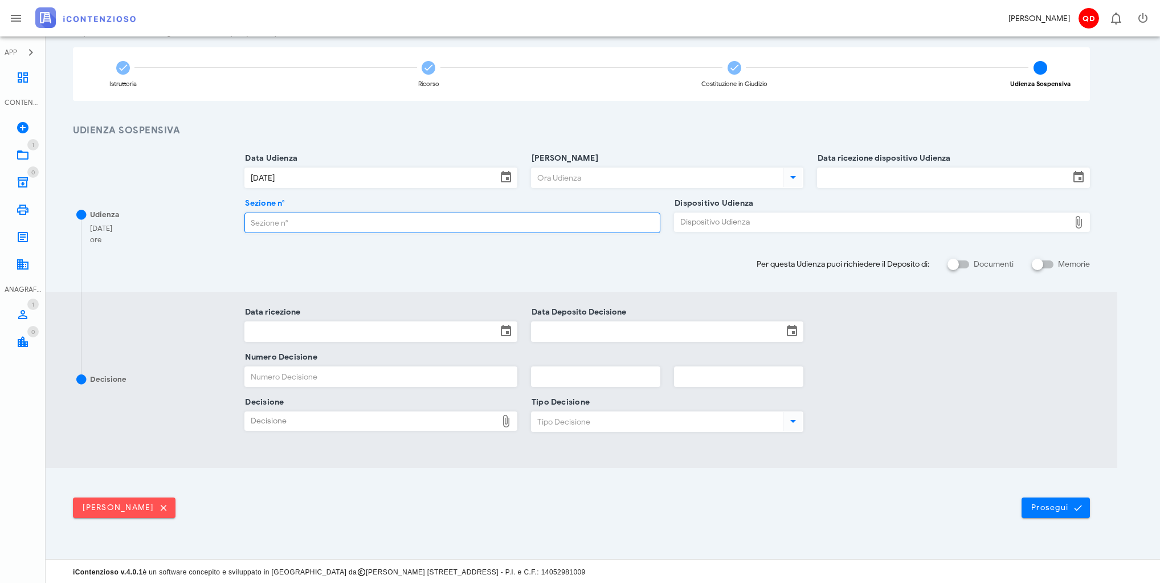
click at [438, 223] on input "Sezione n°" at bounding box center [452, 222] width 415 height 19
type input "14"
click at [904, 176] on input "Data ricezione dispositivo Udienza" at bounding box center [944, 177] width 252 height 19
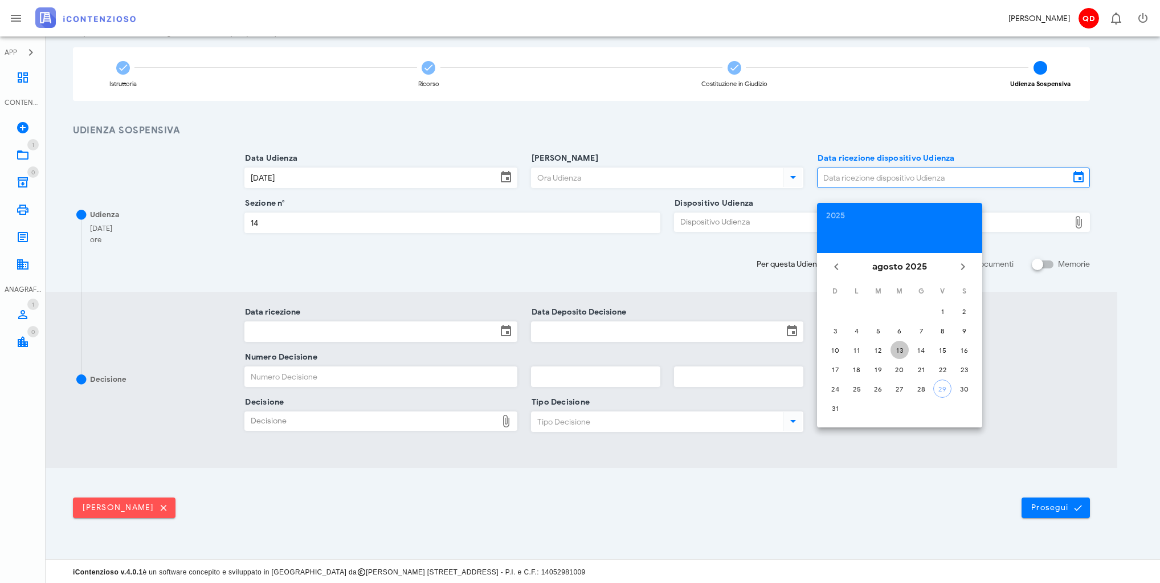
click at [899, 349] on div "13" at bounding box center [899, 350] width 18 height 9
type input "13/08/2025"
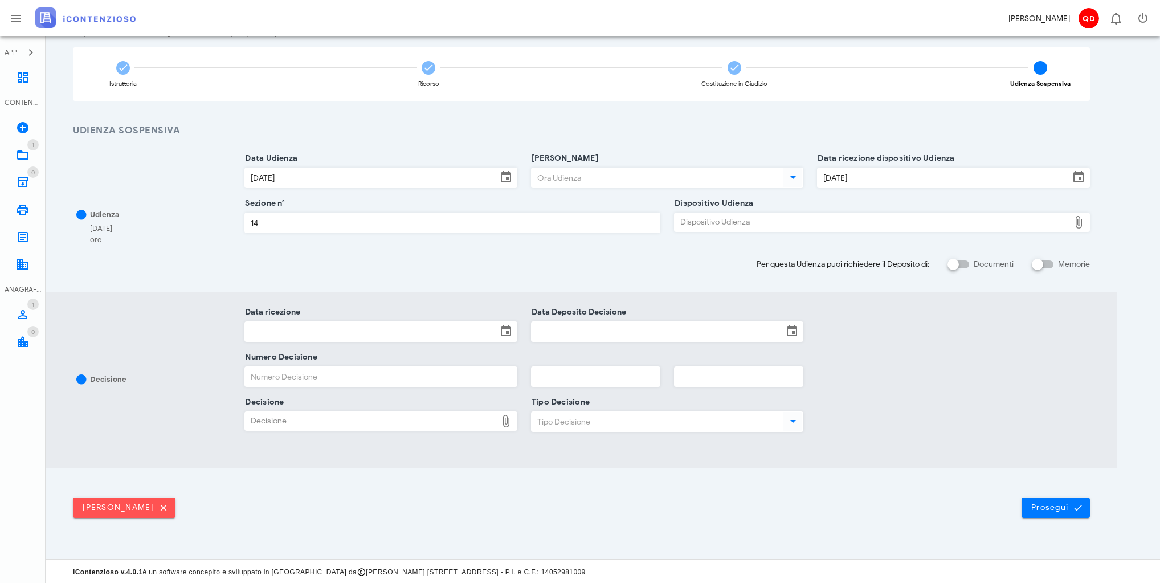
click at [340, 326] on input "Data ricezione" at bounding box center [371, 331] width 252 height 19
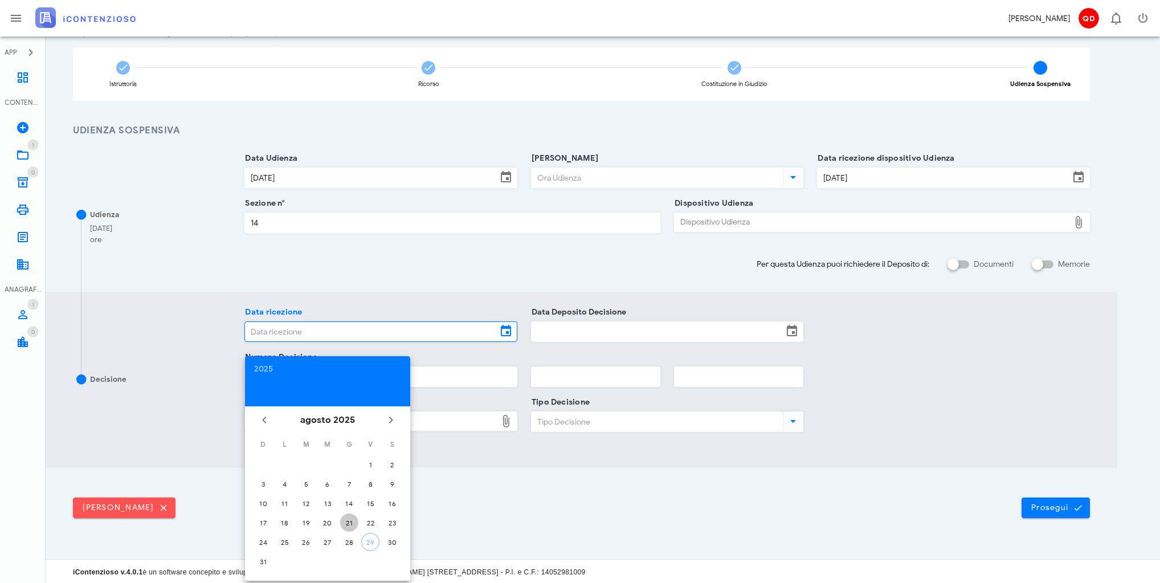
click at [350, 518] on div "21" at bounding box center [349, 522] width 18 height 9
type input "21/08/2025"
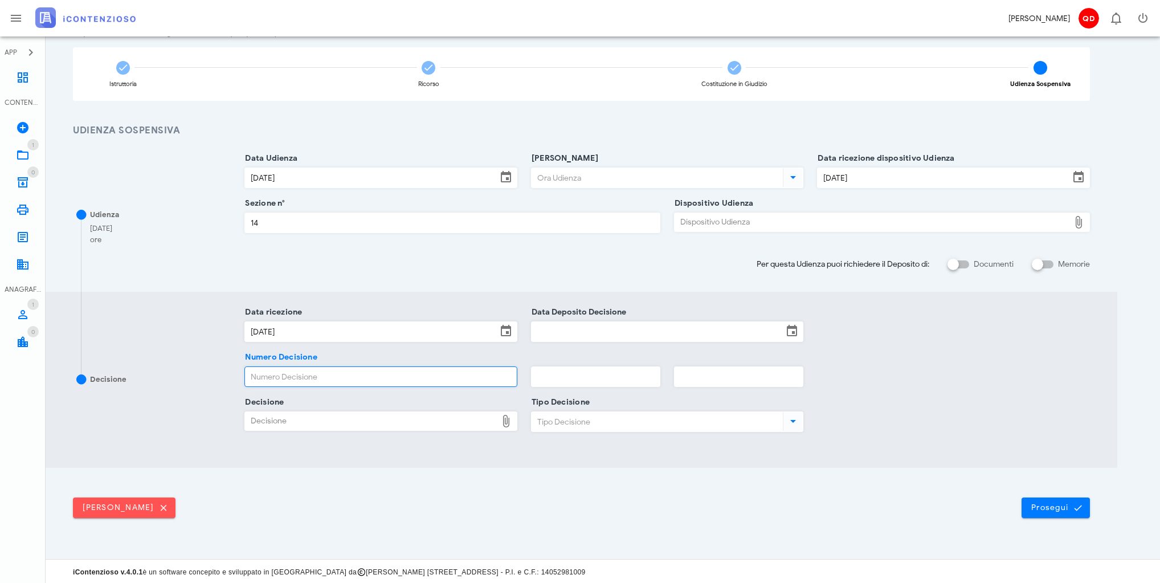
click at [375, 369] on input "Numero Decisione" at bounding box center [381, 376] width 272 height 19
type input "2274"
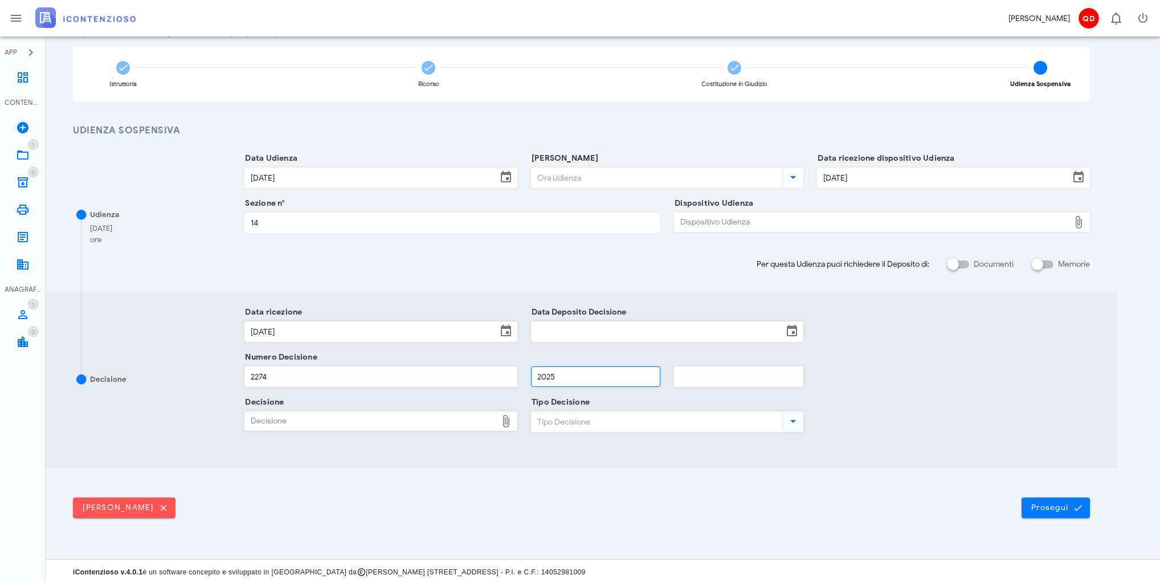
type input "2025"
click at [786, 419] on div at bounding box center [793, 421] width 20 height 14
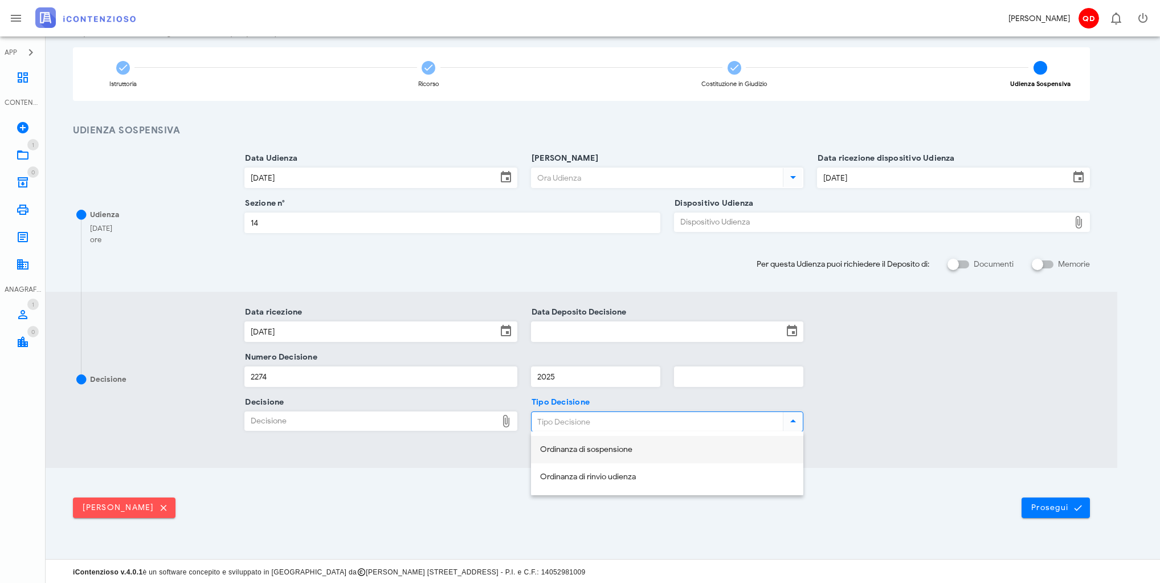
click at [642, 447] on div "Ordinanza di sospensione" at bounding box center [667, 450] width 254 height 10
type input "Ordinanza di sospensione"
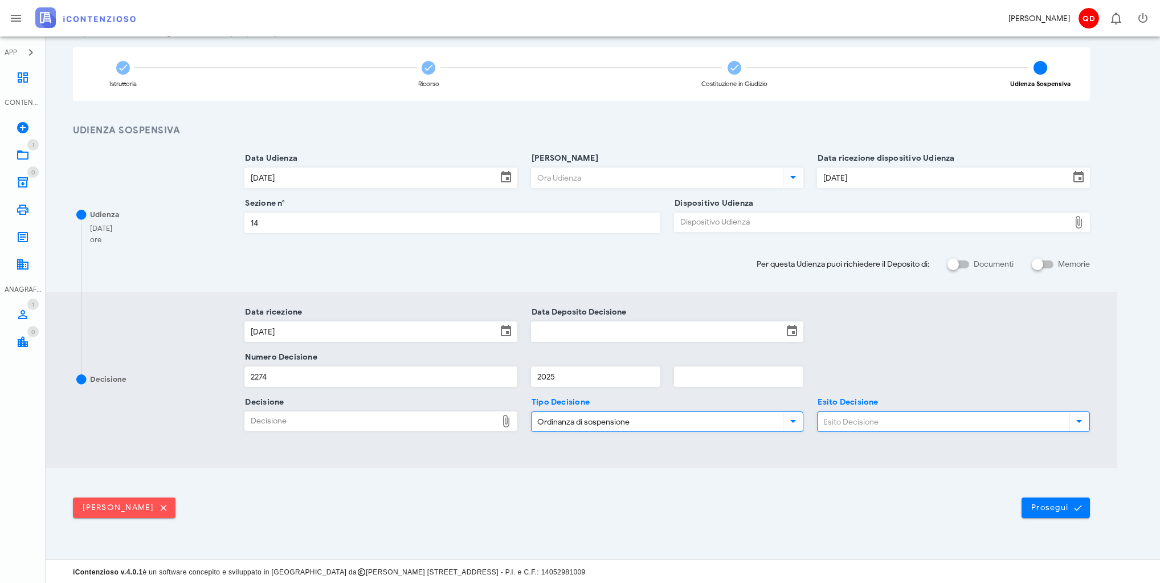
click at [871, 420] on input "Esito Decisione" at bounding box center [943, 421] width 250 height 19
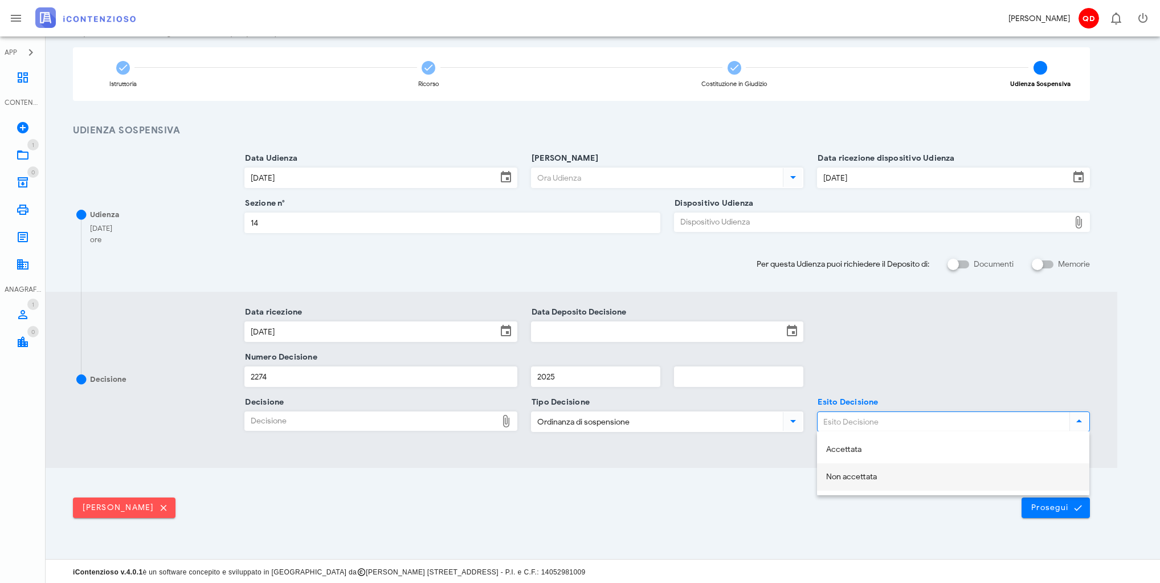
click at [870, 479] on div "Non accettata" at bounding box center [953, 477] width 254 height 10
type input "Non accettata"
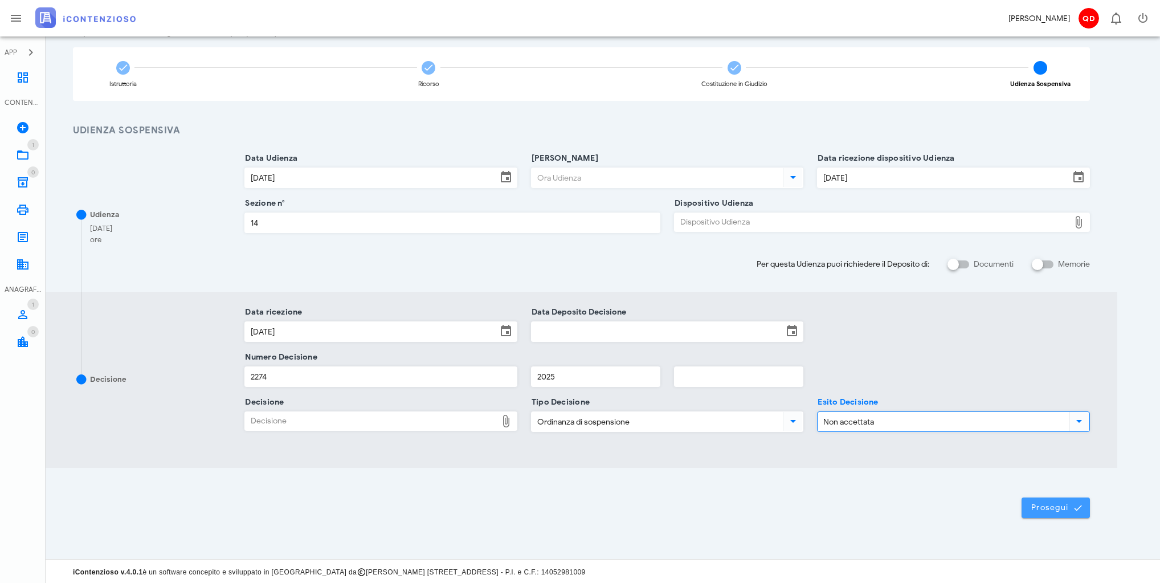
click at [1052, 504] on span "Prosegui" at bounding box center [1056, 508] width 50 height 10
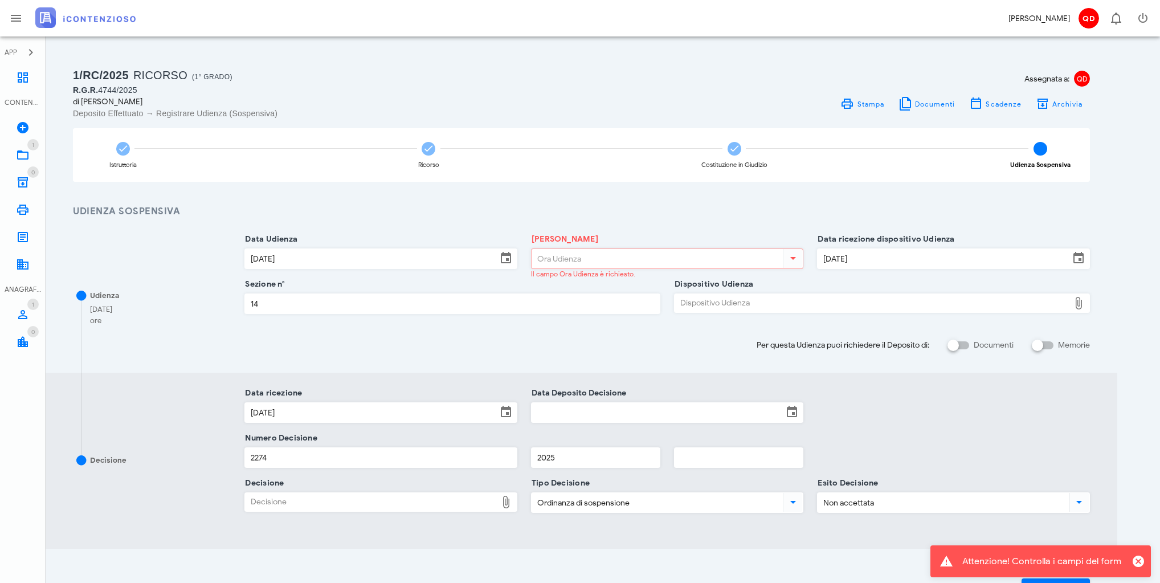
click at [653, 255] on input "Ora Udienza" at bounding box center [657, 258] width 250 height 19
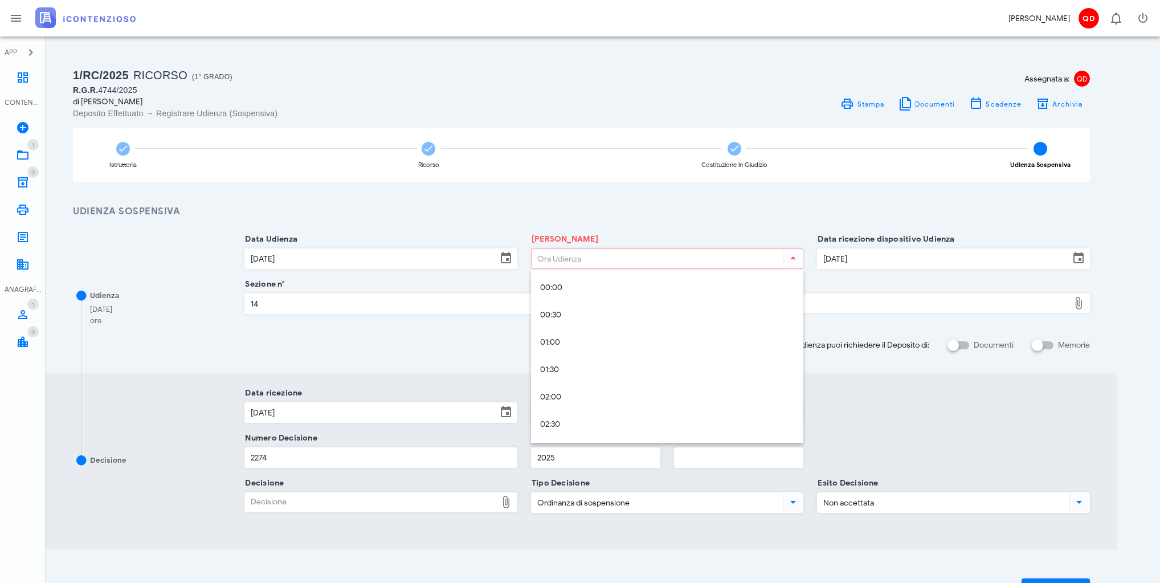
click at [423, 248] on div "Data Udienza 22/08/2025" at bounding box center [380, 258] width 273 height 21
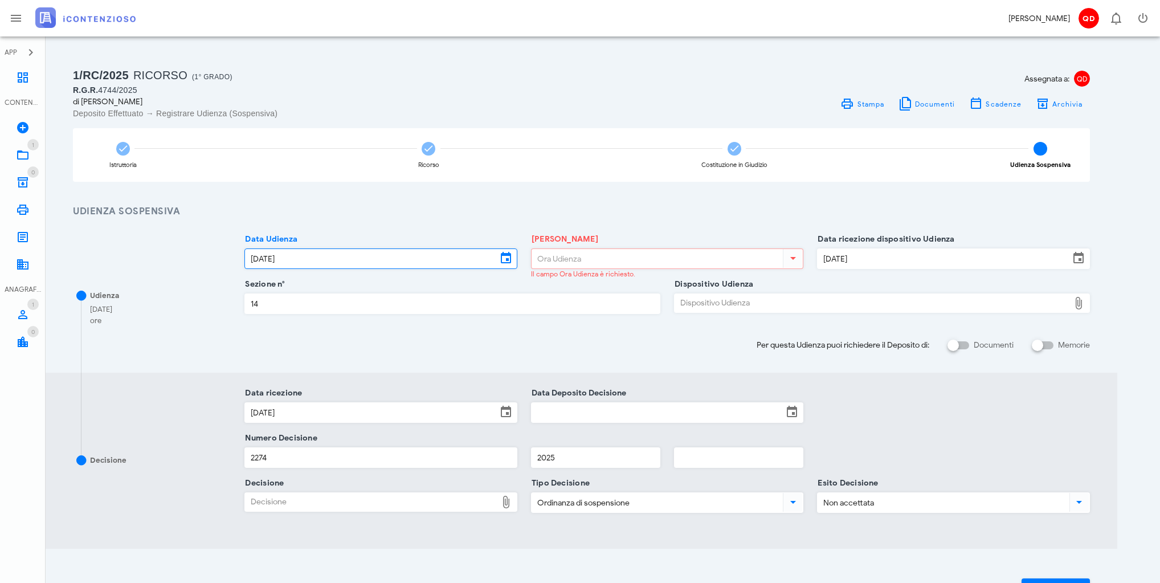
click at [425, 250] on input "22/08/2025" at bounding box center [371, 258] width 252 height 19
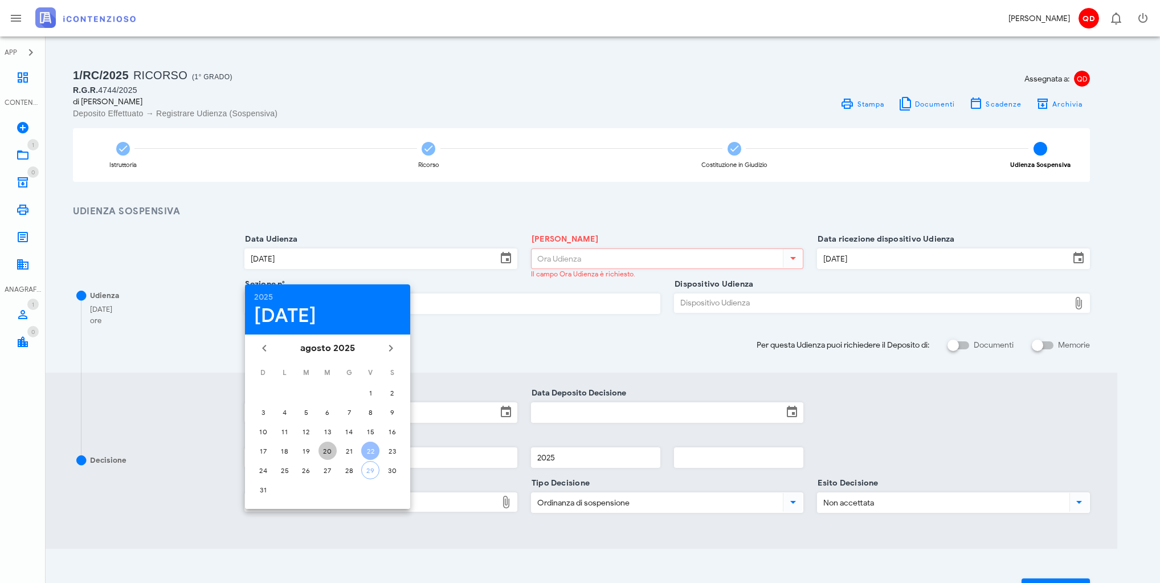
click at [324, 452] on div "20" at bounding box center [327, 451] width 18 height 9
type input "20/08/2025"
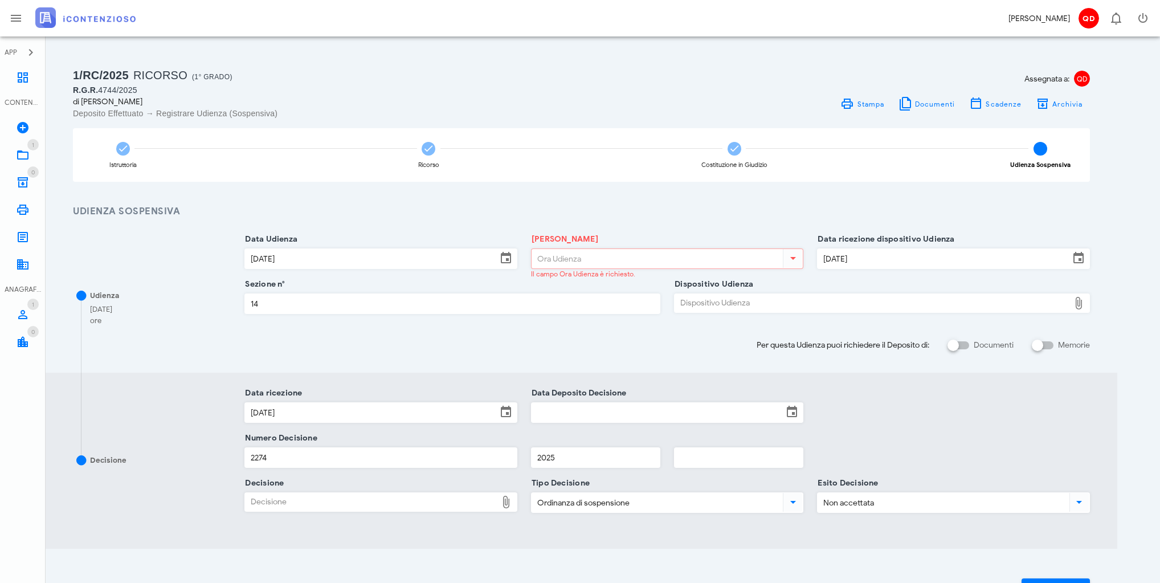
click at [574, 258] on input "Ora Udienza" at bounding box center [657, 258] width 250 height 19
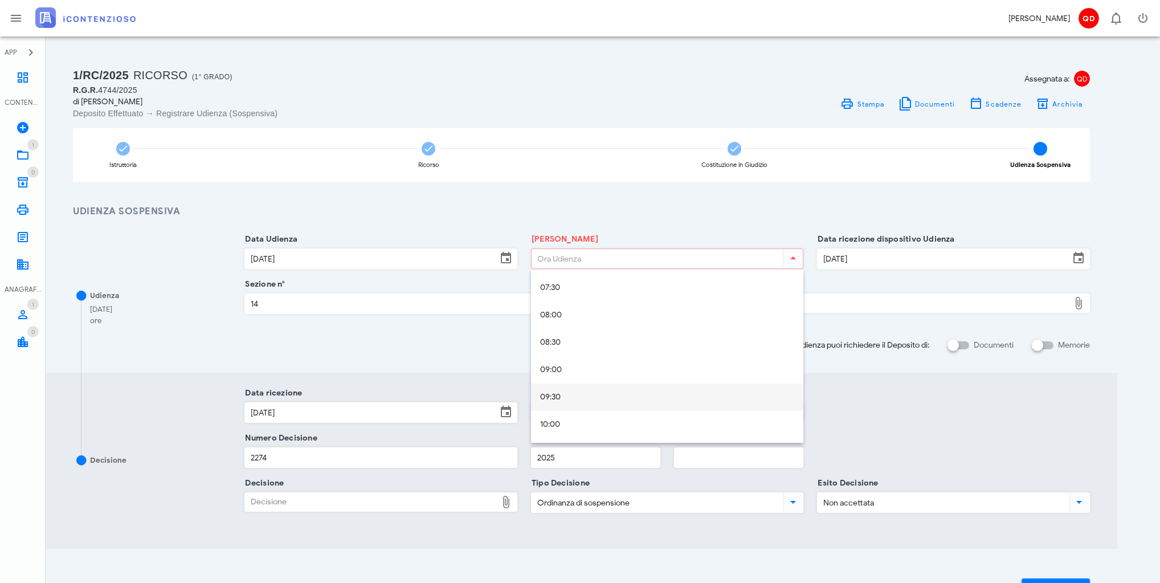
scroll to position [501, 0]
click at [570, 383] on div "11:00" at bounding box center [667, 388] width 254 height 10
type input "11:00"
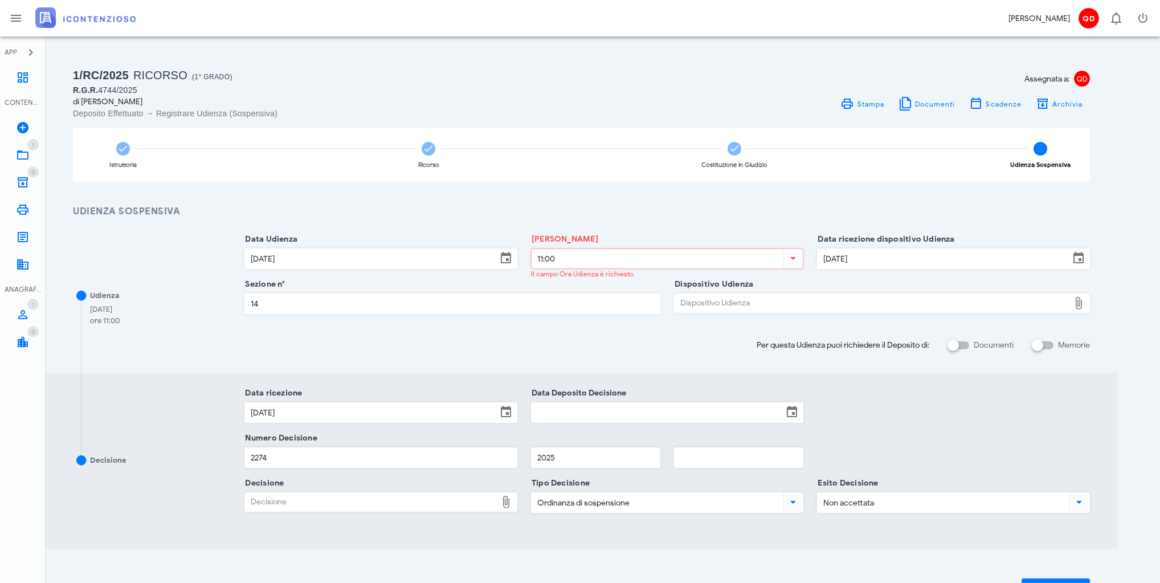
click at [1051, 554] on div "Prosegui" at bounding box center [582, 584] width 1072 height 71
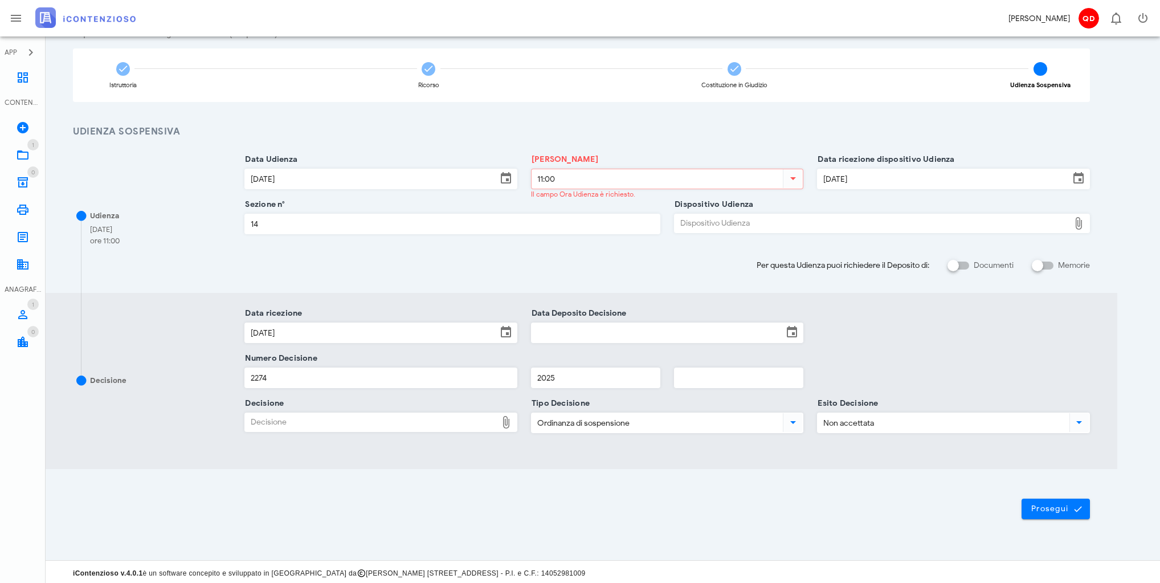
scroll to position [81, 0]
click at [1053, 507] on span "Prosegui" at bounding box center [1056, 508] width 50 height 10
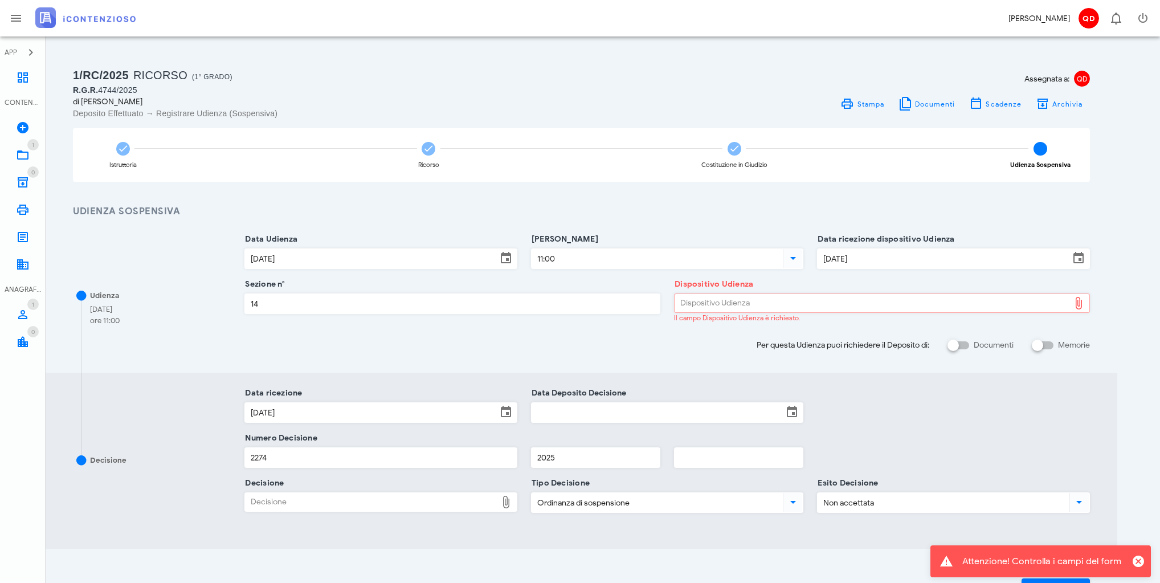
click at [778, 302] on div "Dispositivo Udienza" at bounding box center [872, 303] width 395 height 18
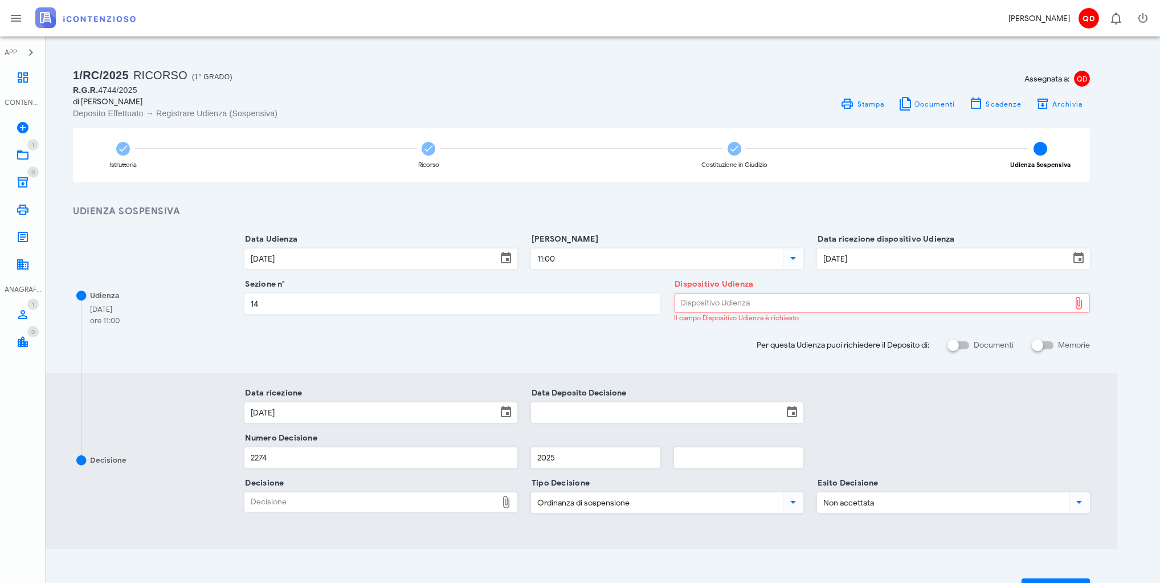
type input "C:\fakepath\ComProvv___4744_2025.pdf"
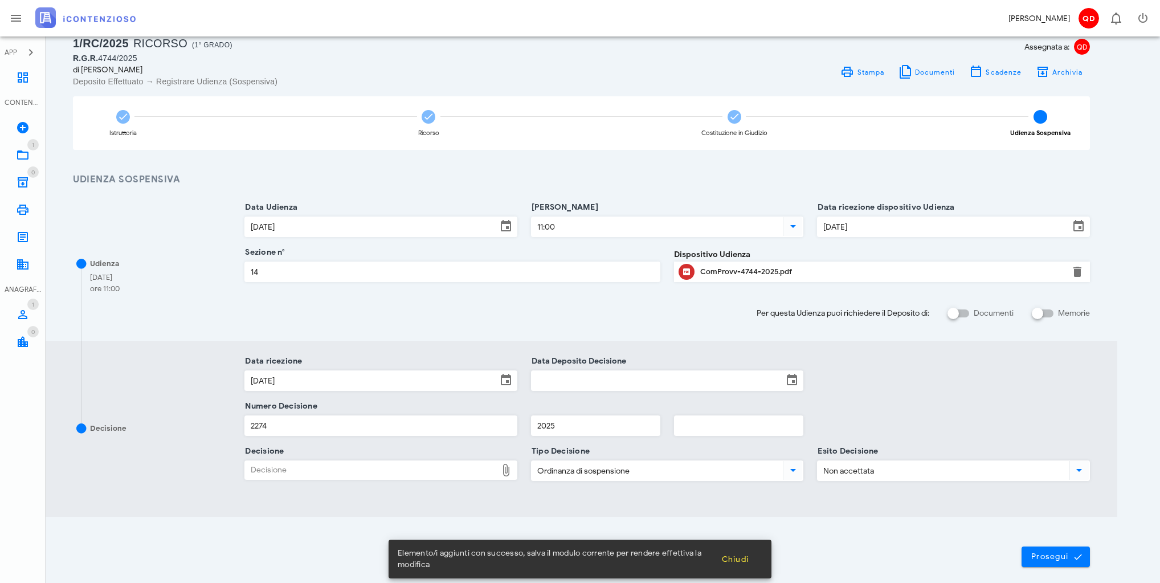
scroll to position [81, 0]
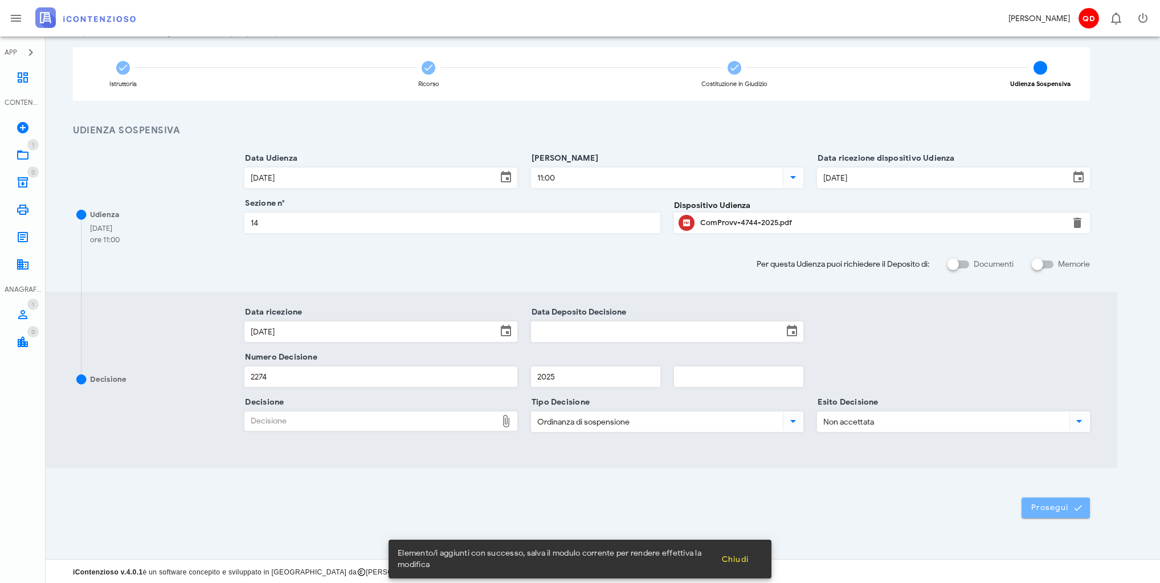
click at [1062, 514] on button "Prosegui" at bounding box center [1056, 507] width 68 height 21
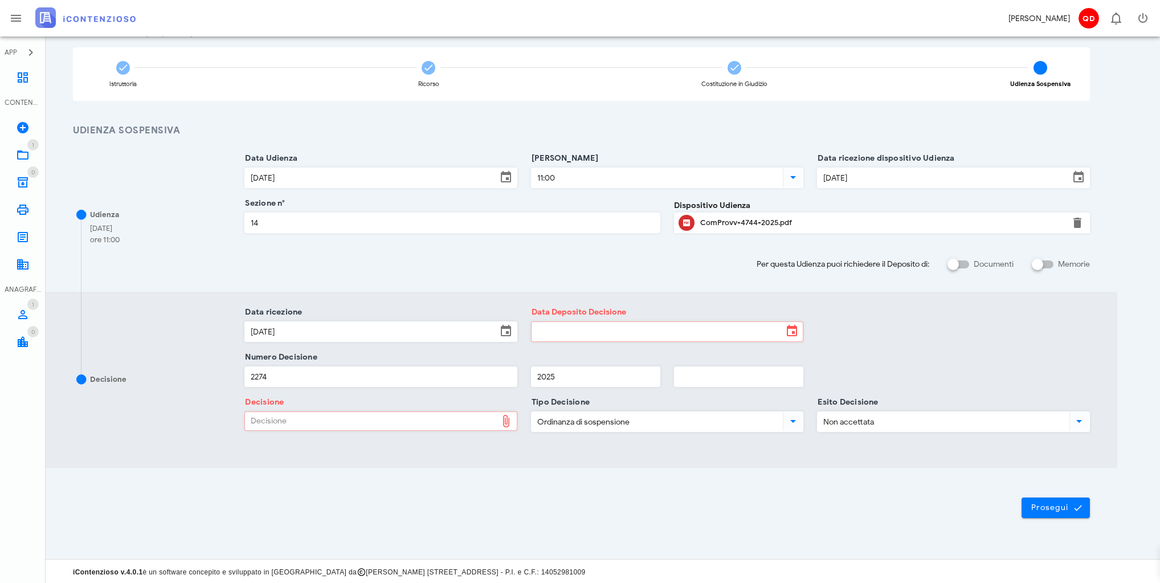
scroll to position [0, 0]
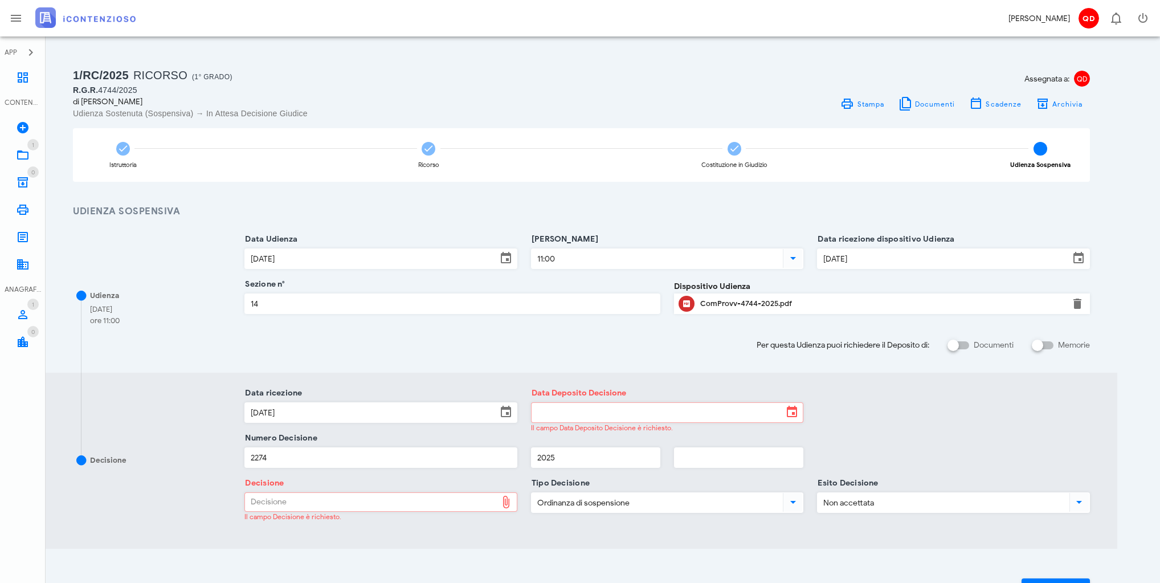
click at [659, 410] on input "Data Deposito Decisione" at bounding box center [658, 412] width 252 height 19
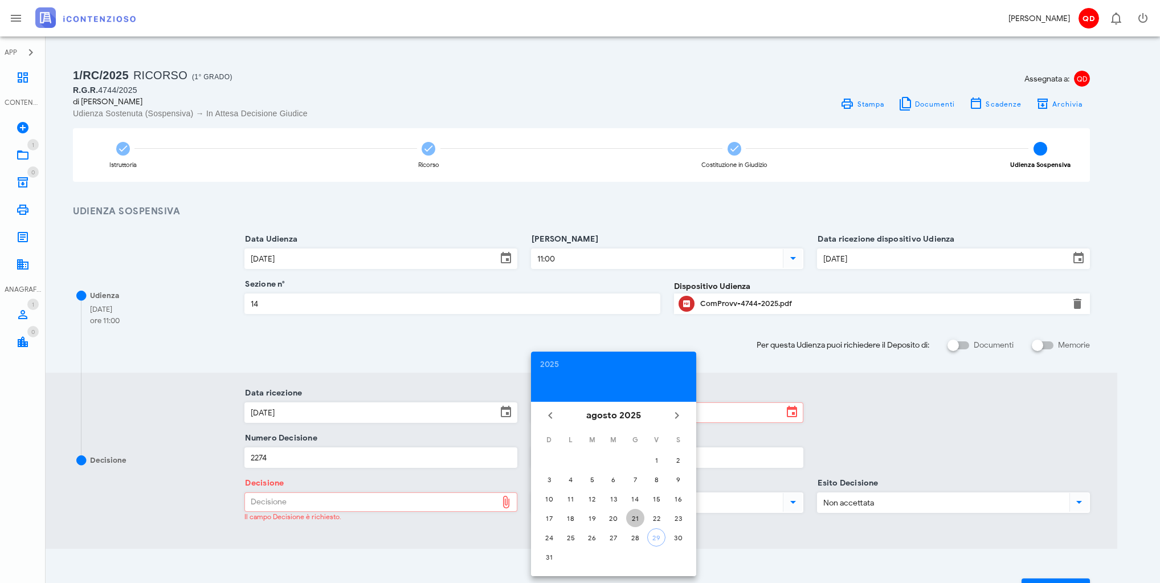
click at [635, 516] on div "21" at bounding box center [635, 518] width 18 height 9
type input "21/08/2025"
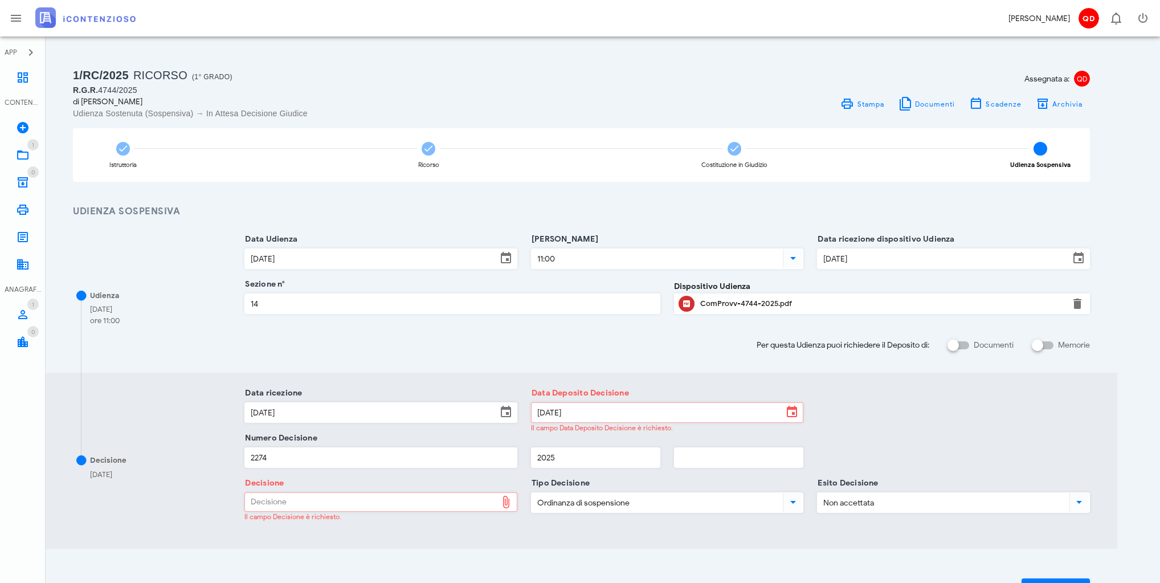
click at [434, 503] on div "Decisione" at bounding box center [371, 502] width 252 height 18
type input "C:\fakepath\ComProvv___4744_2025.pdf"
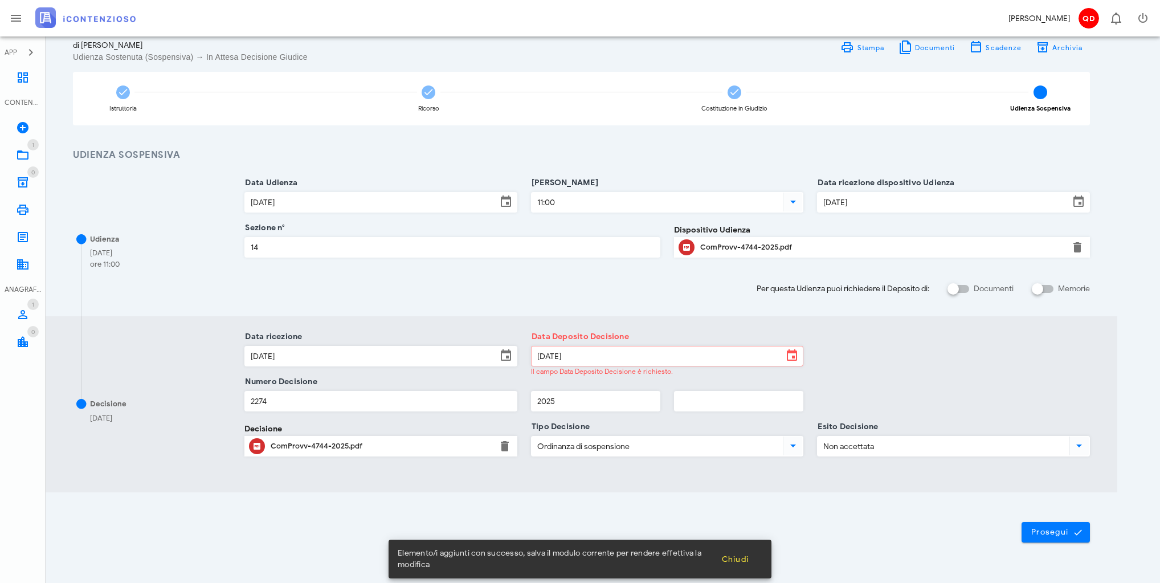
scroll to position [81, 0]
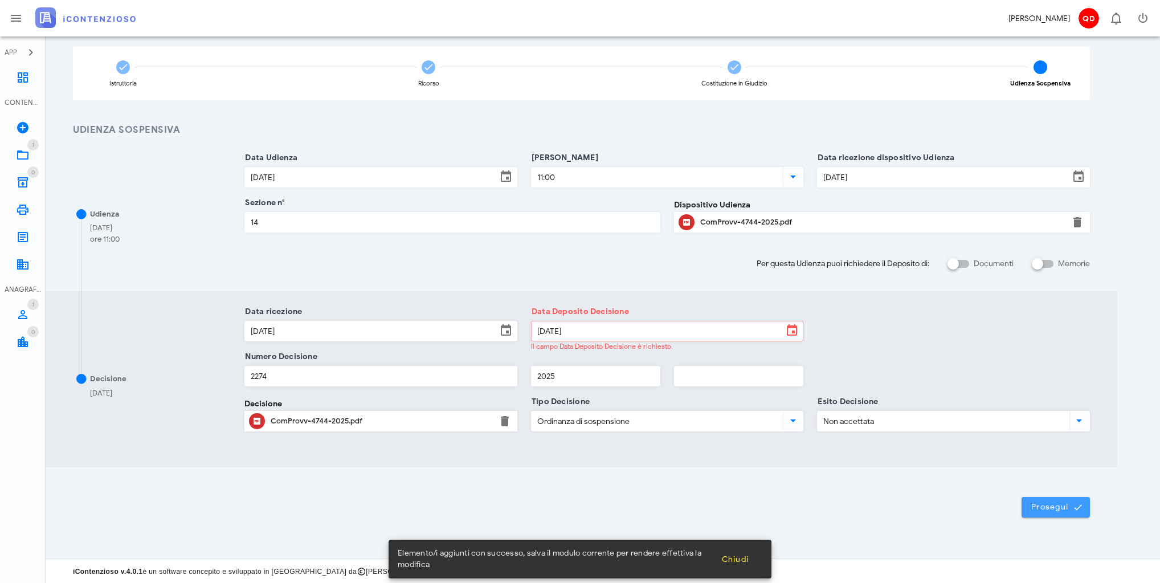
click at [1036, 506] on span "Prosegui" at bounding box center [1056, 507] width 50 height 10
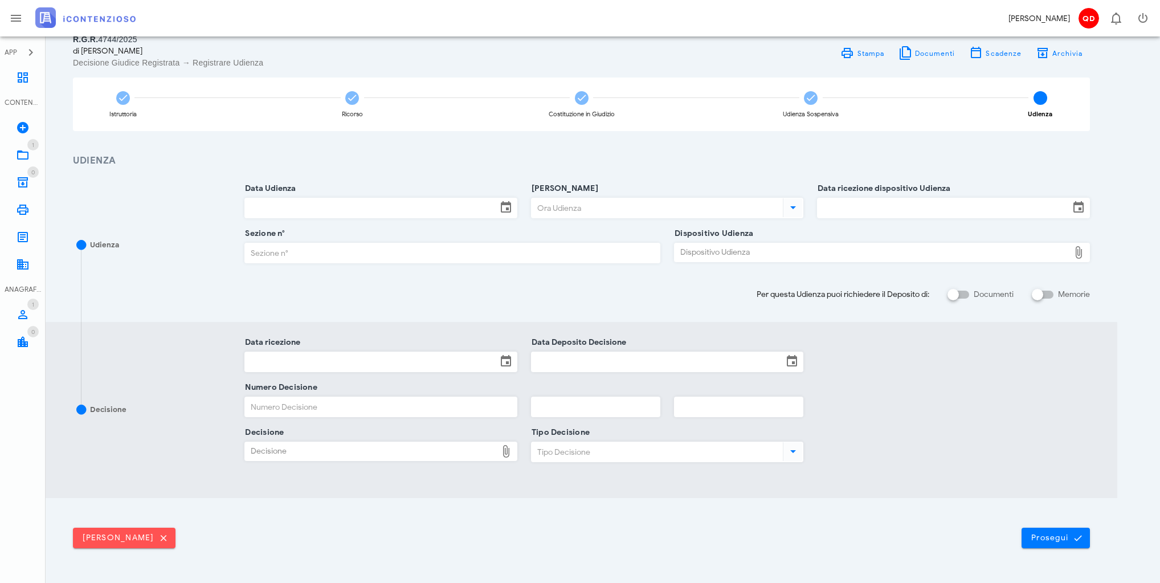
scroll to position [0, 0]
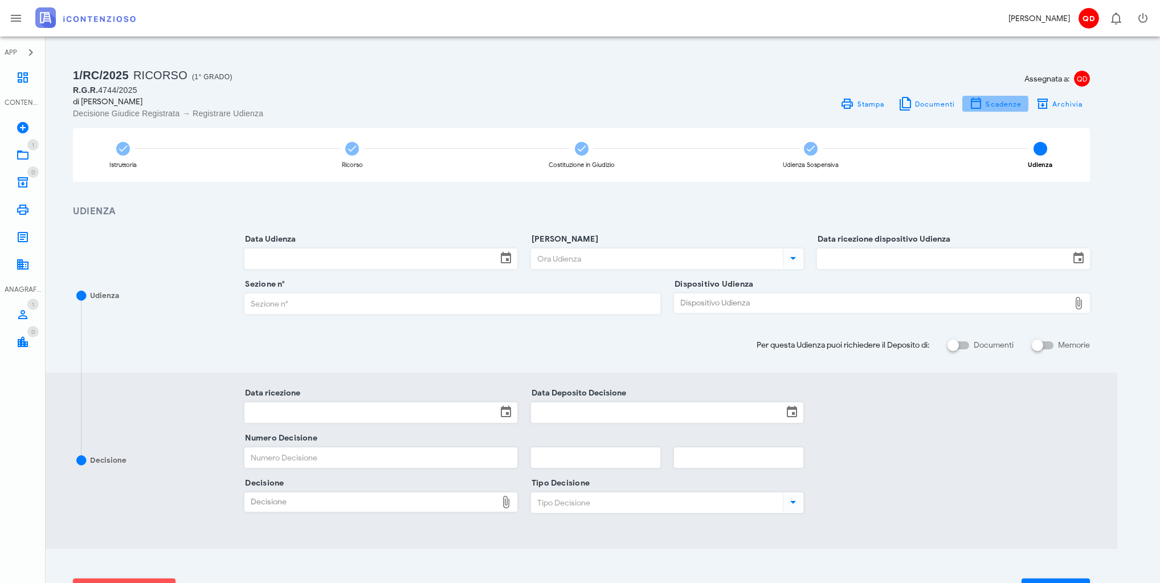
click at [992, 103] on span "Scadenze" at bounding box center [1003, 104] width 36 height 9
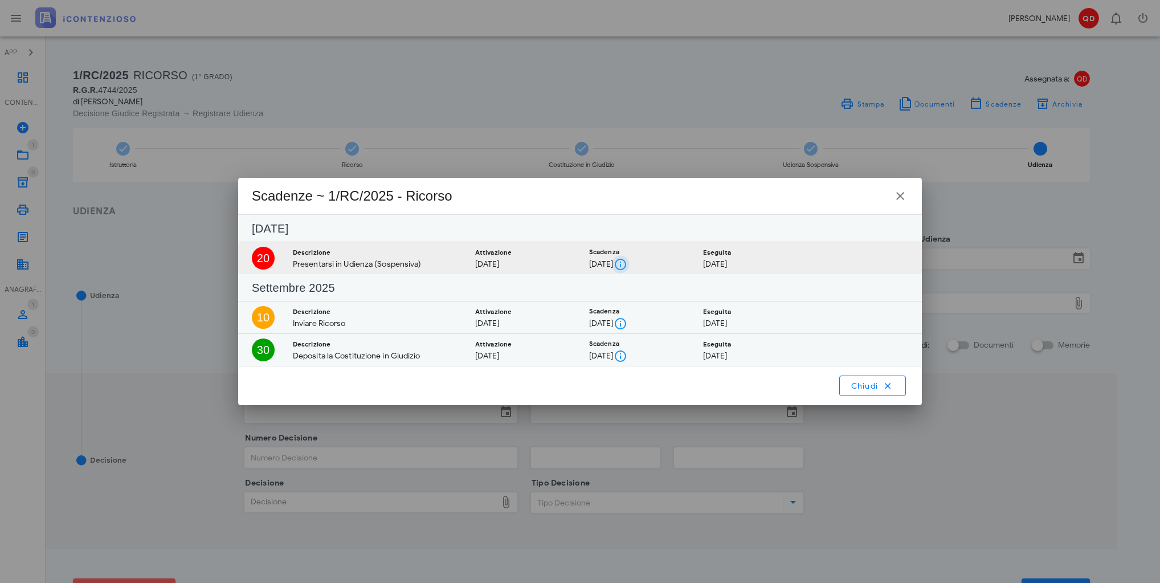
click at [627, 262] on button "button" at bounding box center [621, 265] width 14 height 14
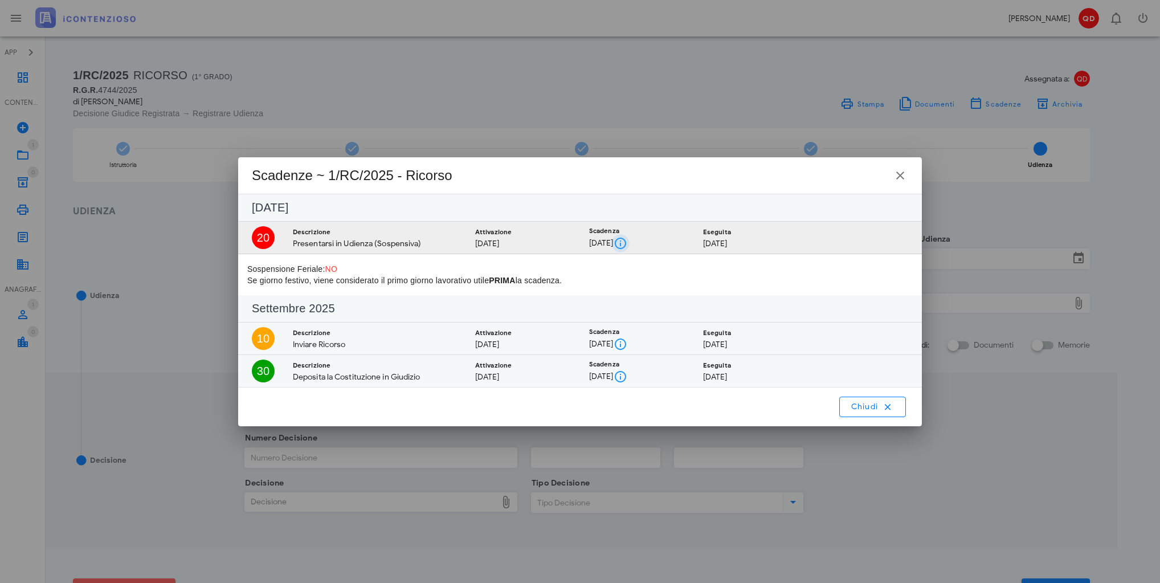
click at [627, 243] on button "button" at bounding box center [621, 243] width 14 height 14
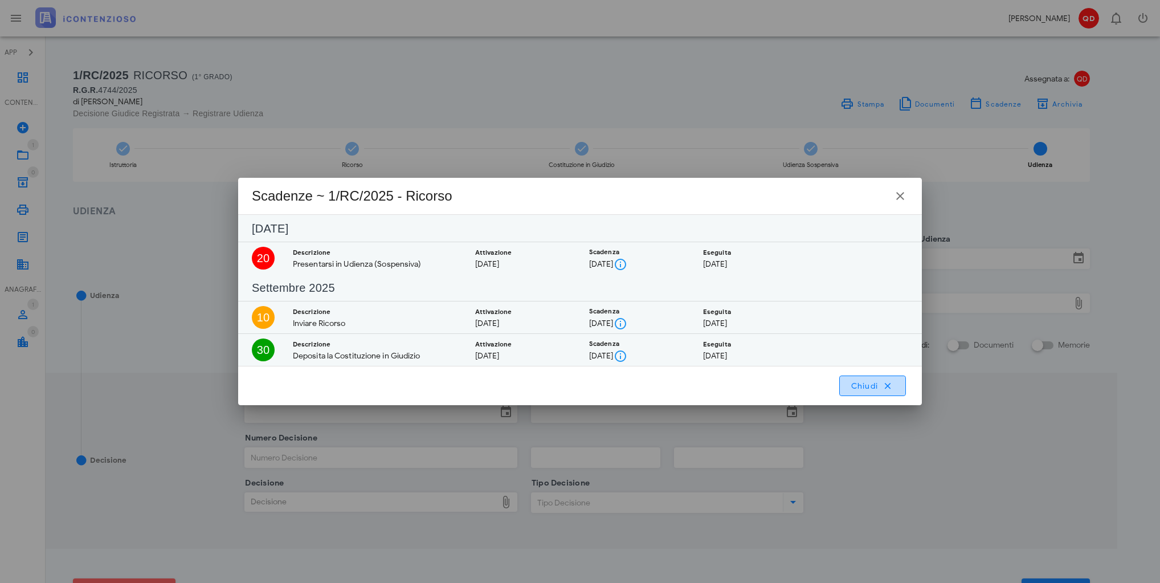
click at [884, 382] on icon "button" at bounding box center [888, 386] width 10 height 10
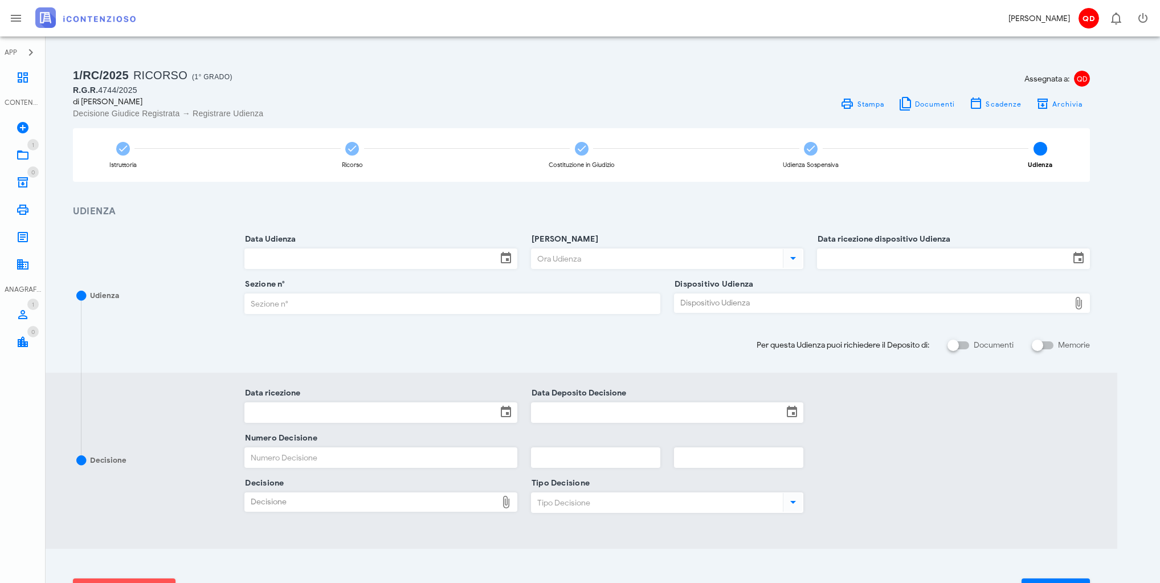
click at [292, 308] on input "Sezione n°" at bounding box center [452, 303] width 415 height 19
click at [963, 340] on div at bounding box center [952, 345] width 19 height 19
checkbox input "true"
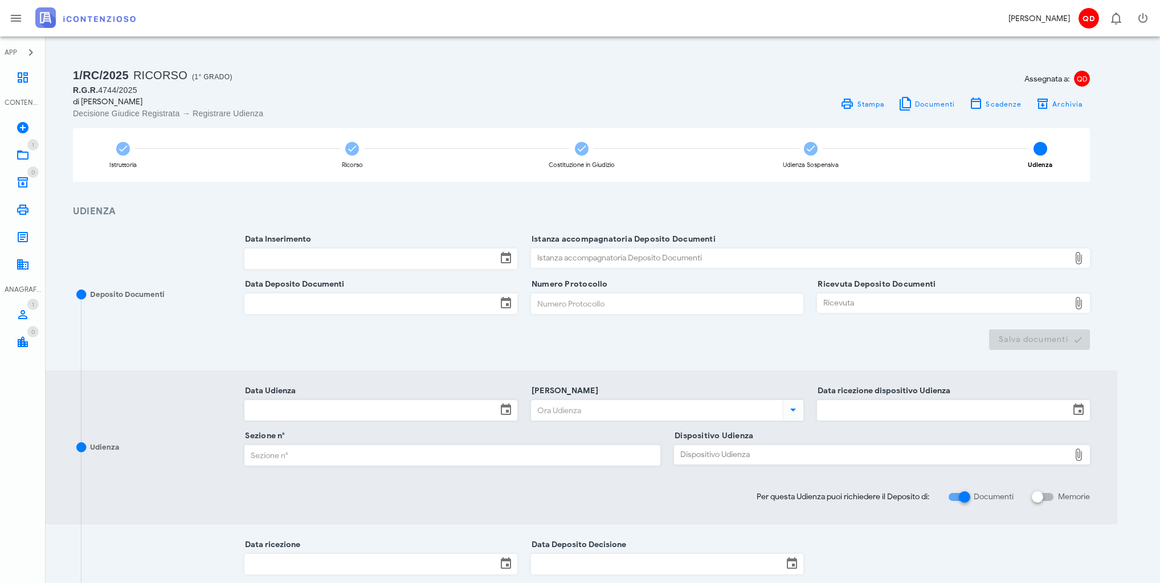
click at [1058, 493] on label "Memorie" at bounding box center [1074, 496] width 32 height 11
checkbox input "true"
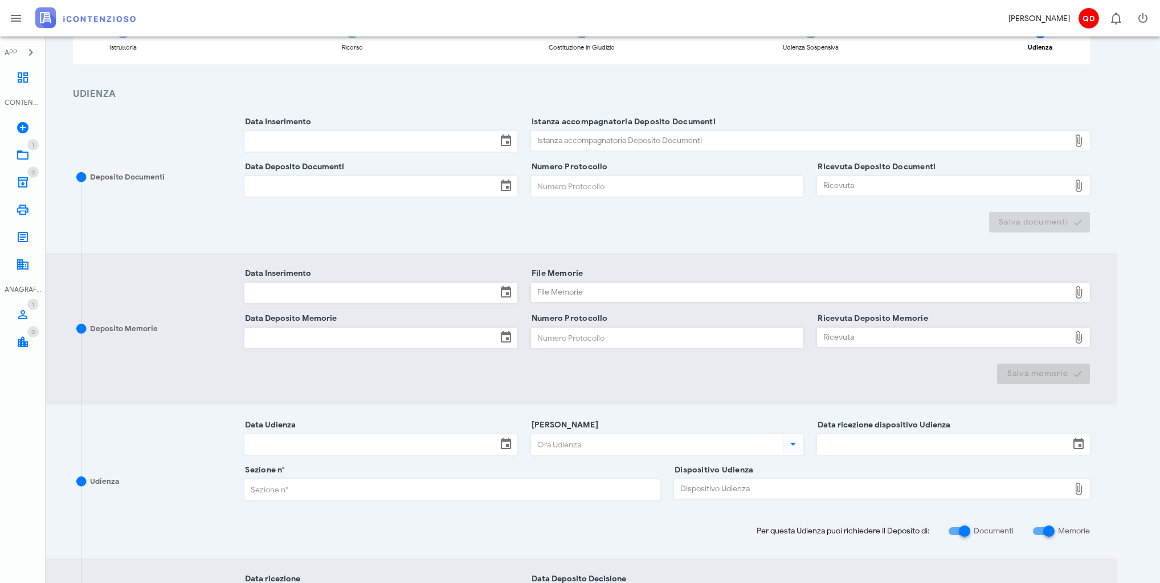
scroll to position [109, 0]
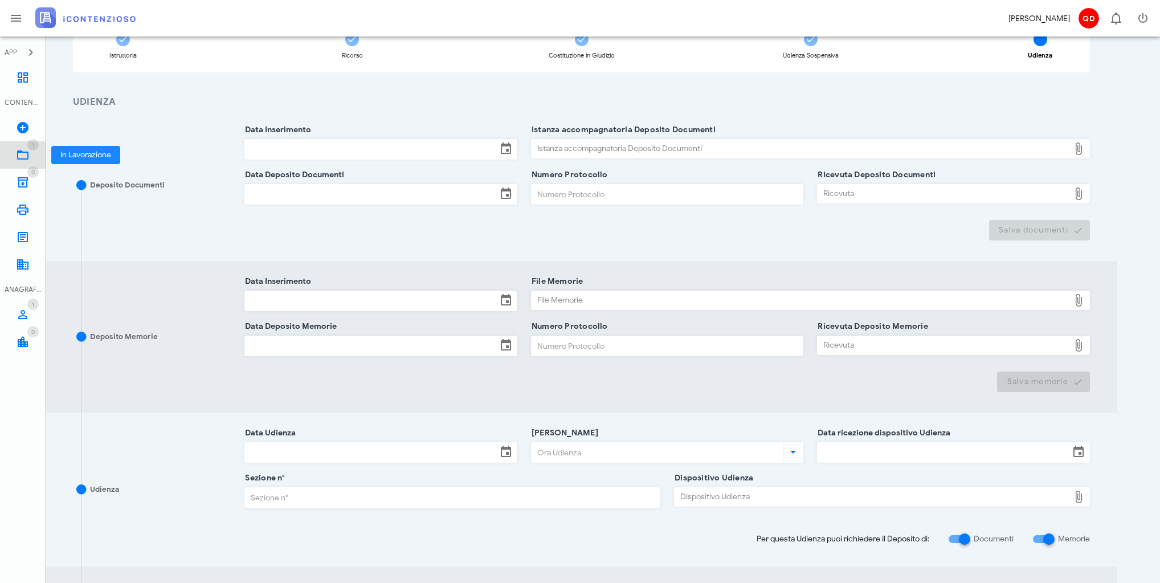
click at [21, 157] on icon at bounding box center [23, 155] width 14 height 14
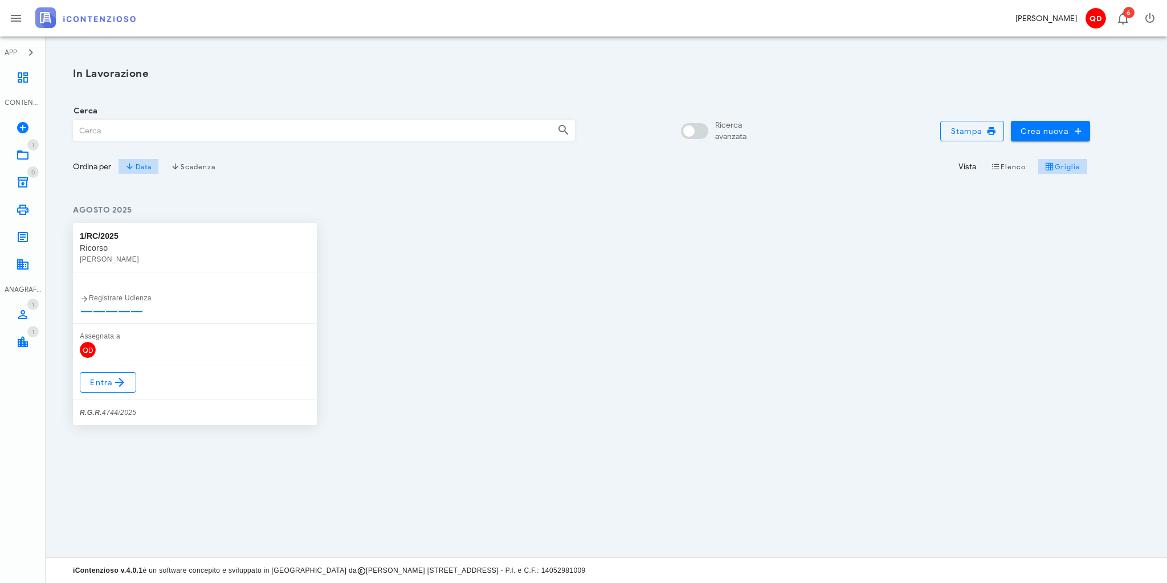
click at [113, 22] on img at bounding box center [85, 17] width 100 height 21
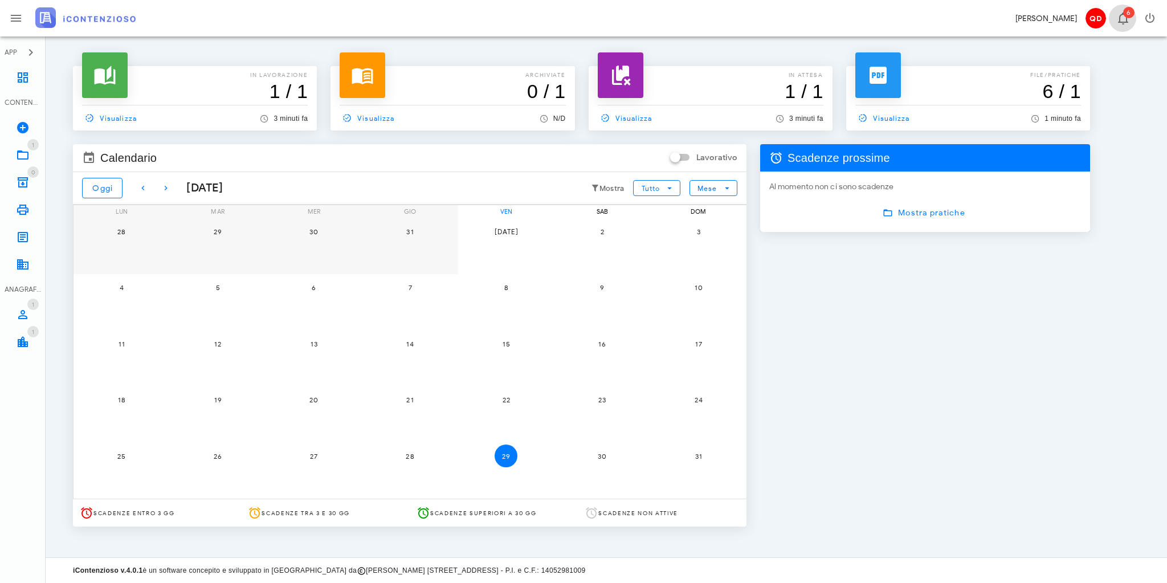
click at [1128, 21] on icon "button" at bounding box center [1123, 18] width 14 height 14
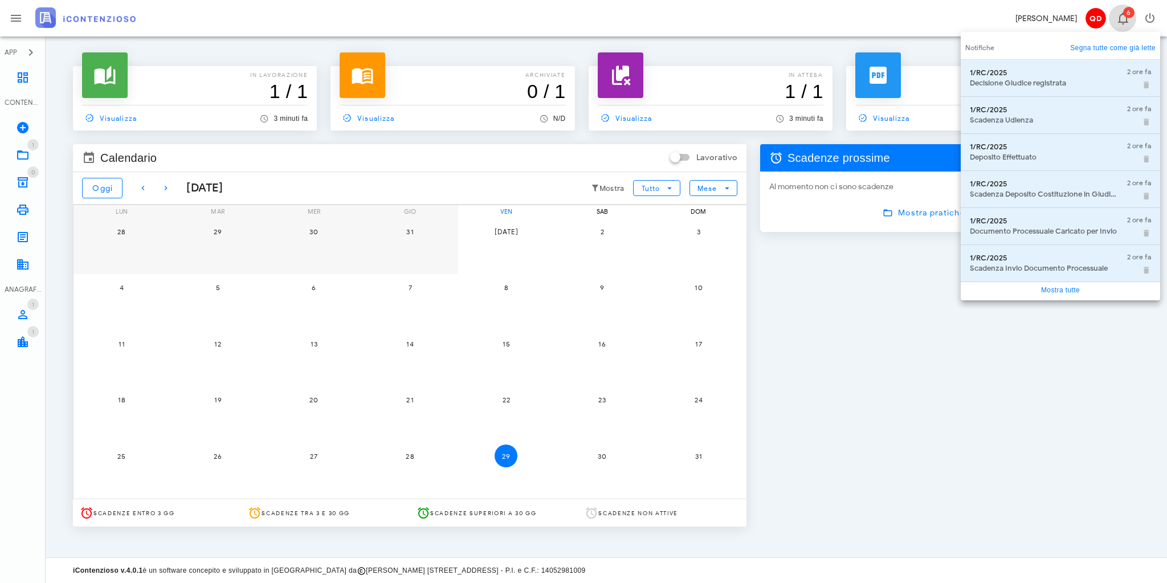
click at [1128, 21] on icon "button" at bounding box center [1123, 18] width 14 height 14
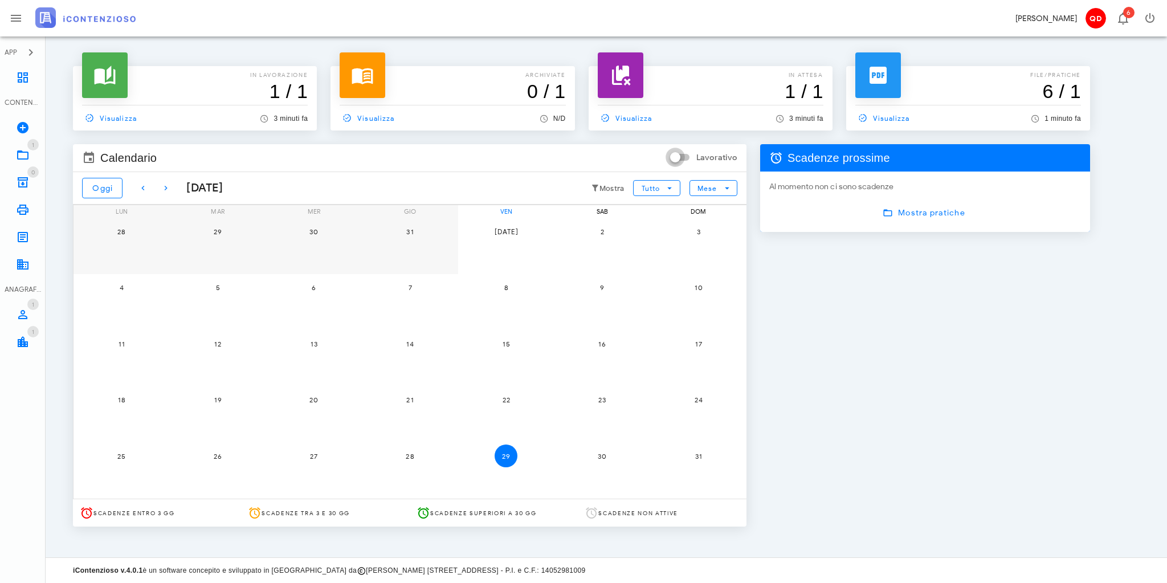
click at [687, 160] on input "Lavorativo" at bounding box center [681, 158] width 22 height 14
checkbox input "false"
click at [687, 160] on div at bounding box center [687, 157] width 16 height 16
